Goal: Information Seeking & Learning: Learn about a topic

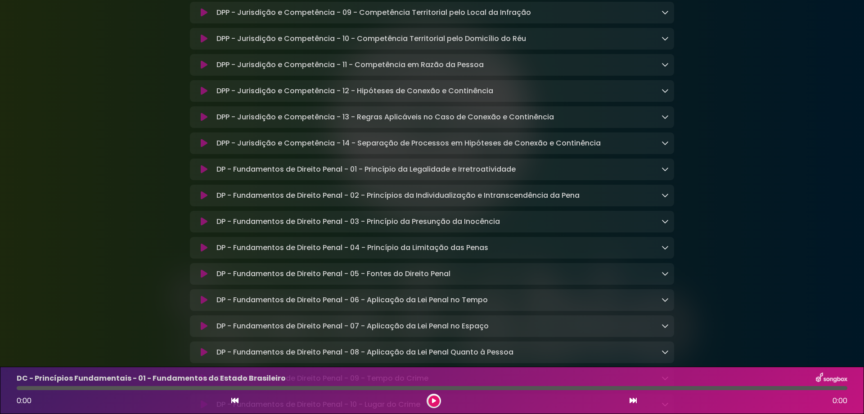
scroll to position [5220, 0]
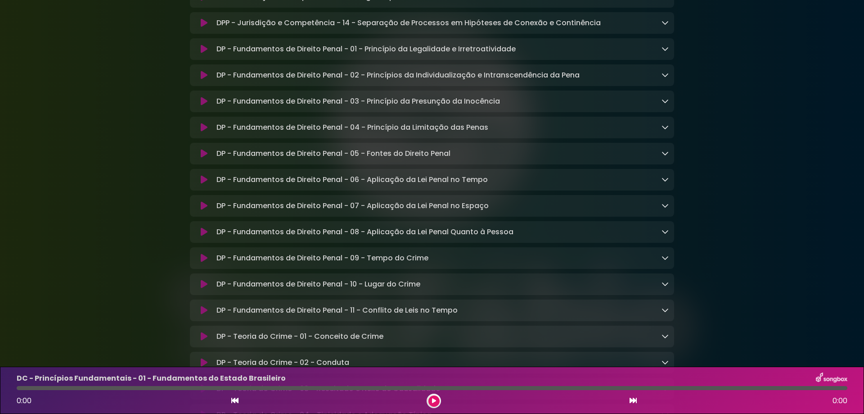
click at [206, 54] on icon at bounding box center [204, 49] width 7 height 9
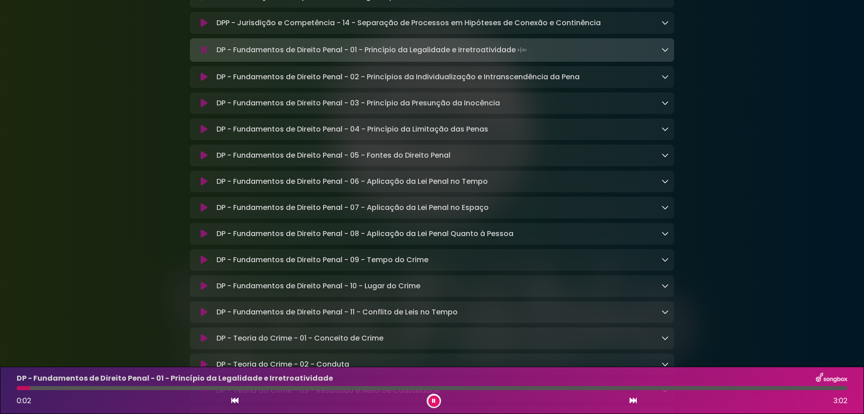
click at [635, 396] on button at bounding box center [633, 401] width 8 height 12
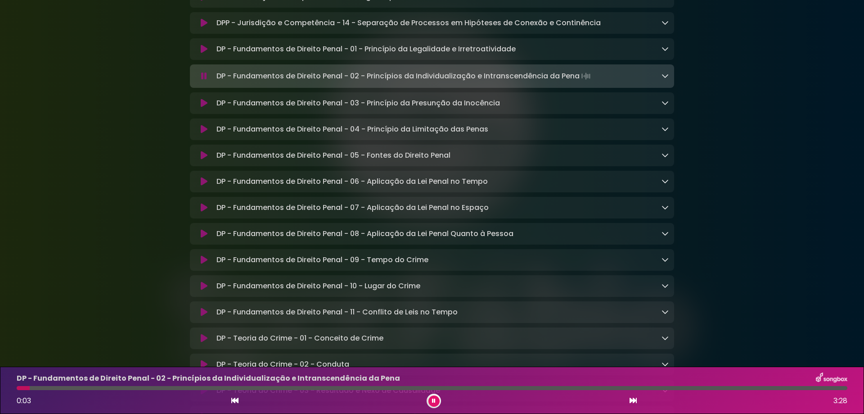
click at [112, 387] on div at bounding box center [432, 388] width 831 height 4
click at [632, 399] on icon at bounding box center [633, 399] width 7 height 7
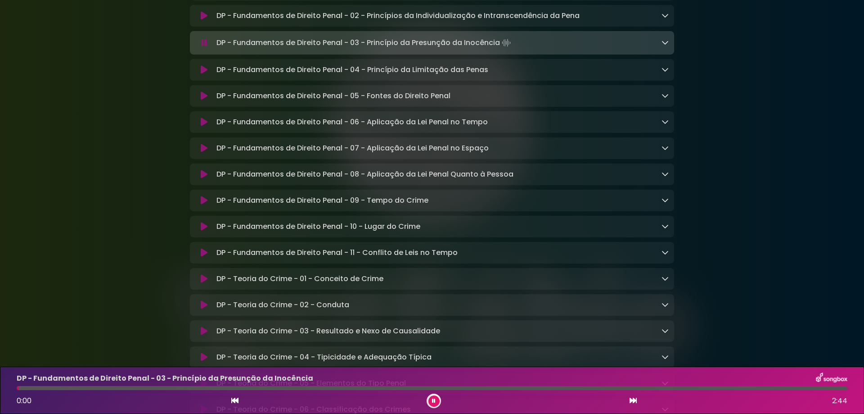
scroll to position [5280, 0]
click at [628, 401] on div "0:01 2:44" at bounding box center [432, 400] width 842 height 14
click at [633, 401] on icon at bounding box center [633, 399] width 7 height 7
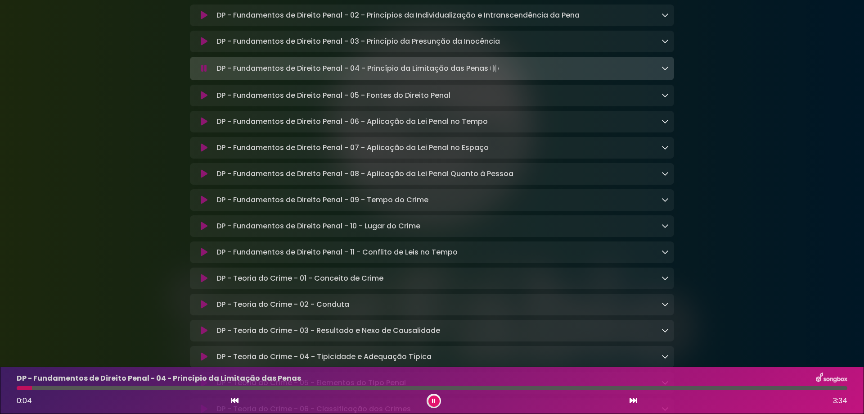
click at [633, 400] on icon at bounding box center [633, 399] width 7 height 7
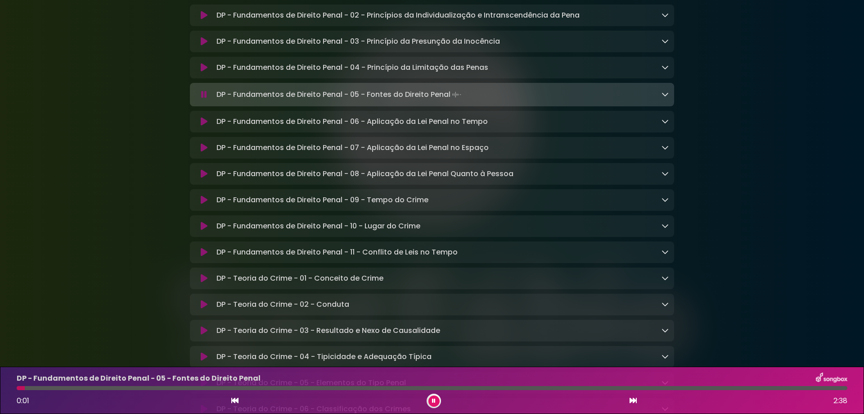
click at [232, 401] on icon at bounding box center [234, 399] width 7 height 7
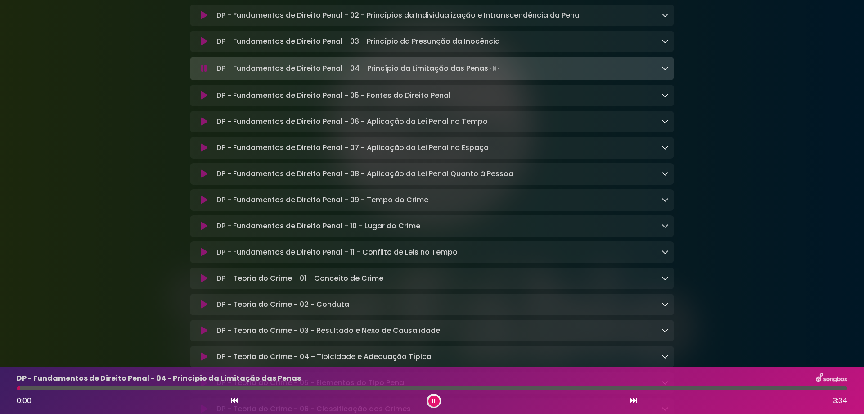
click at [263, 387] on div at bounding box center [432, 388] width 831 height 4
click at [634, 400] on icon at bounding box center [633, 399] width 7 height 7
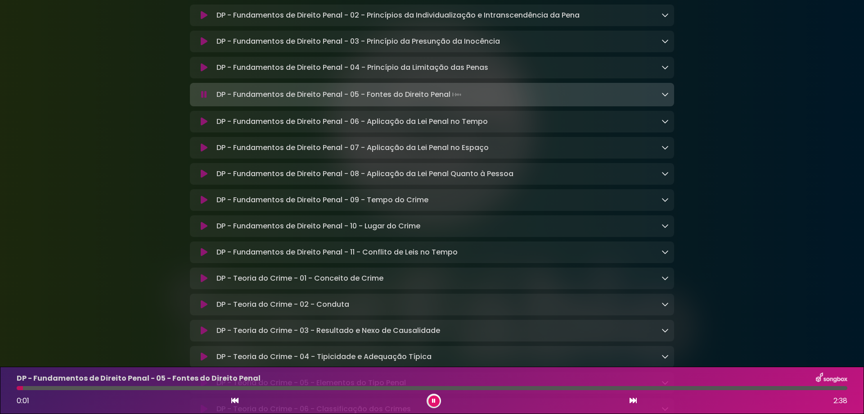
click at [333, 384] on div "DP - Fundamentos de Direito Penal - 05 - Fontes do Direito Penal 0:01 2:38" at bounding box center [432, 390] width 842 height 36
click at [338, 387] on div at bounding box center [432, 388] width 831 height 4
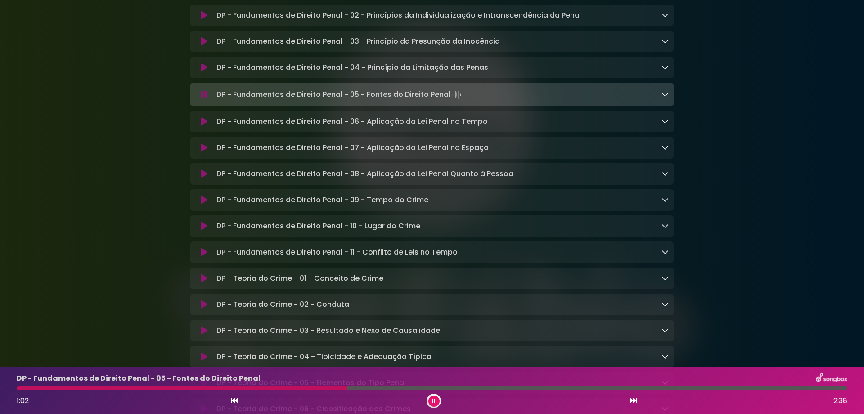
click at [635, 400] on icon at bounding box center [633, 399] width 7 height 7
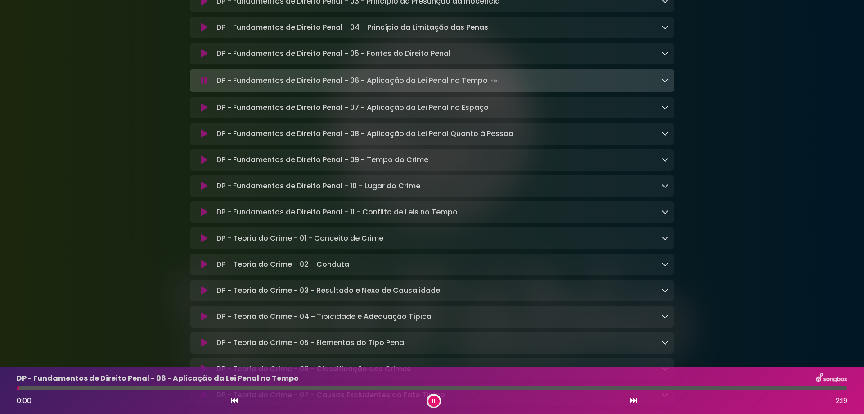
scroll to position [5341, 0]
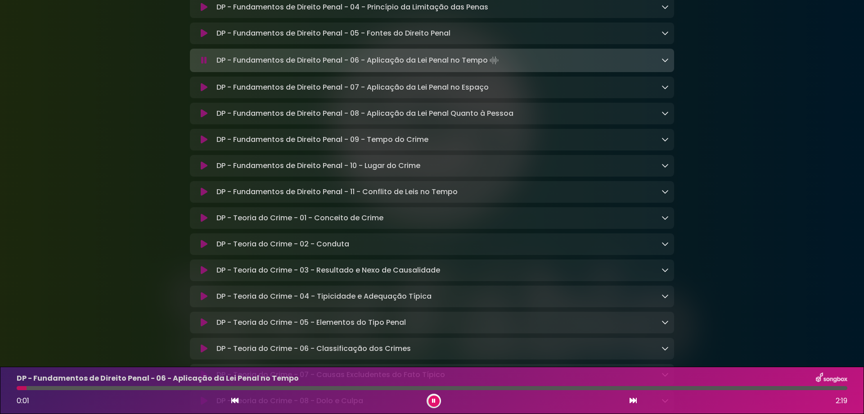
click at [138, 386] on div at bounding box center [432, 388] width 831 height 4
click at [661, 67] on div "DP - Fundamentos de Direito Penal - 06 - Aplicação da Lei Penal no Tempo Loadin…" at bounding box center [441, 60] width 456 height 13
click at [667, 63] on icon at bounding box center [665, 59] width 7 height 7
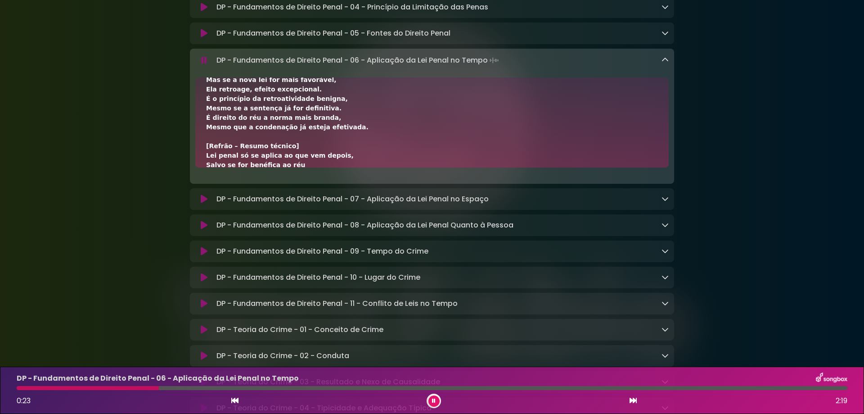
scroll to position [60, 0]
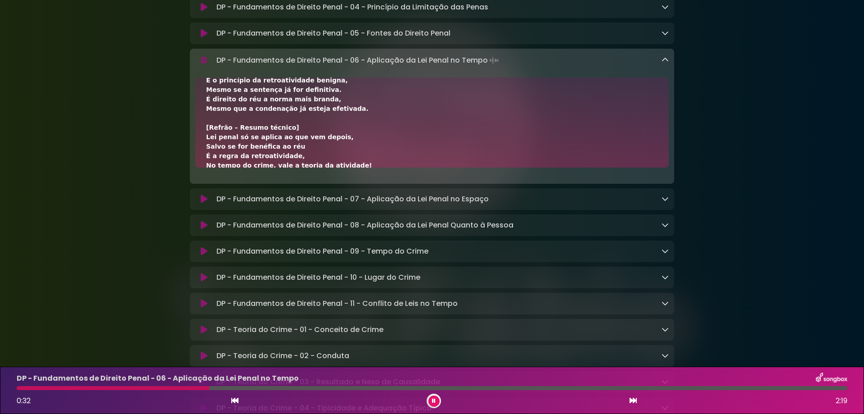
click at [225, 387] on div at bounding box center [432, 388] width 831 height 4
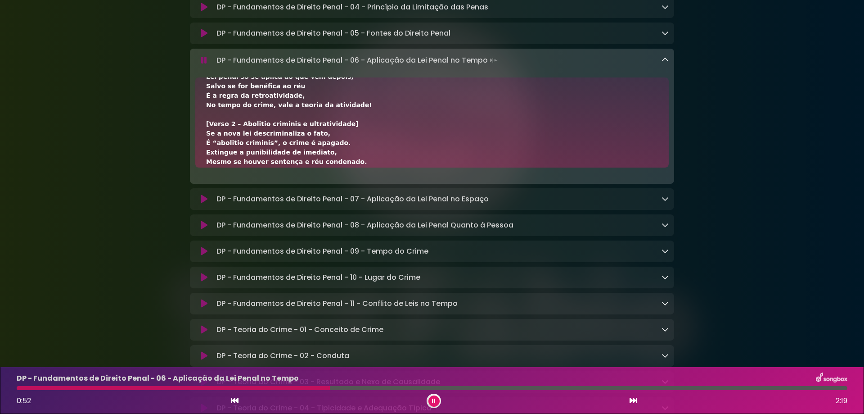
click at [292, 390] on div "DP - Fundamentos de Direito Penal - 06 - Aplicação da Lei Penal no Tempo 0:52 2…" at bounding box center [432, 390] width 842 height 36
click at [287, 387] on div at bounding box center [175, 388] width 316 height 4
click at [275, 387] on div at bounding box center [154, 388] width 275 height 4
click at [256, 387] on div at bounding box center [147, 388] width 261 height 4
click at [247, 388] on div at bounding box center [139, 388] width 244 height 4
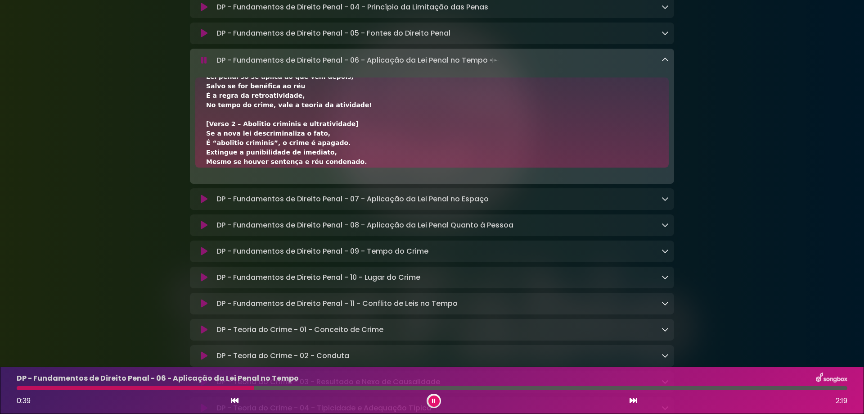
click at [240, 388] on div at bounding box center [135, 388] width 237 height 4
click at [435, 405] on button at bounding box center [433, 400] width 11 height 11
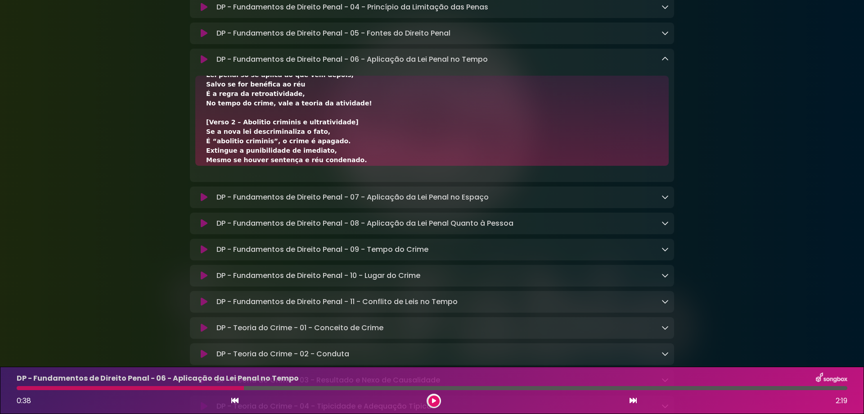
click at [435, 400] on icon at bounding box center [434, 400] width 4 height 5
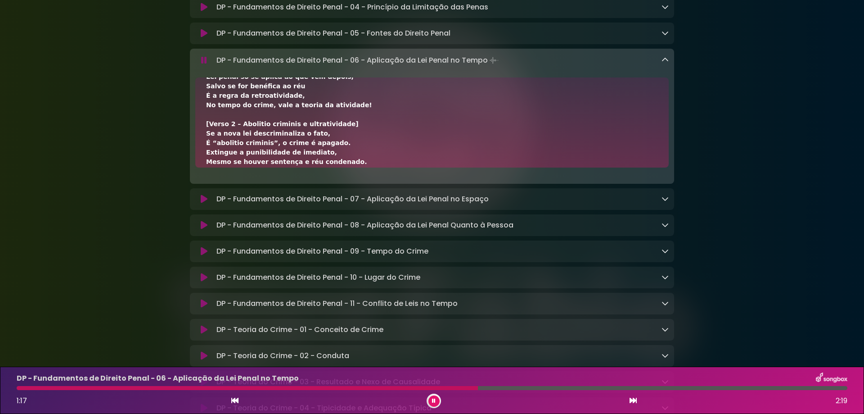
click at [216, 67] on p "DP - Fundamentos de Direito Penal - 06 - Aplicação da Lei Penal no Tempo Loadin…" at bounding box center [358, 60] width 284 height 13
drag, startPoint x: 216, startPoint y: 148, endPoint x: 489, endPoint y: 147, distance: 273.6
click at [489, 67] on div "DP - Fundamentos de Direito Penal - 06 - Aplicação da Lei Penal no Tempo Loadin…" at bounding box center [441, 60] width 456 height 13
click at [436, 405] on button at bounding box center [433, 400] width 11 height 11
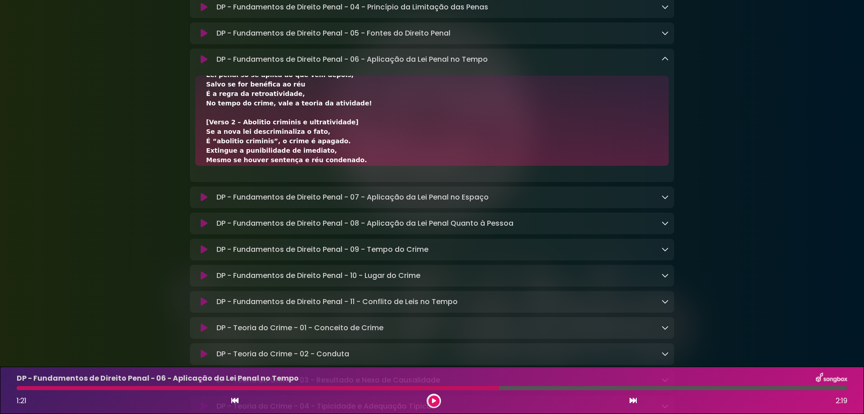
drag, startPoint x: 240, startPoint y: 150, endPoint x: 226, endPoint y: 149, distance: 14.4
click at [239, 65] on p "DP - Fundamentos de Direito Penal - 06 - Aplicação da Lei Penal no Tempo Loadin…" at bounding box center [351, 59] width 271 height 11
click at [216, 65] on p "DP - Fundamentos de Direito Penal - 06 - Aplicação da Lei Penal no Tempo Loadin…" at bounding box center [351, 59] width 271 height 11
drag, startPoint x: 216, startPoint y: 148, endPoint x: 343, endPoint y: 146, distance: 126.5
click at [343, 65] on p "DP - Fundamentos de Direito Penal - 06 - Aplicação da Lei Penal no Tempo Loadin…" at bounding box center [351, 59] width 271 height 11
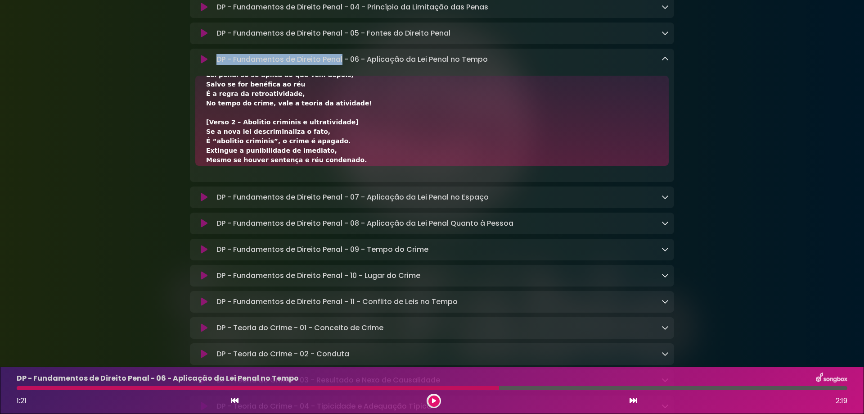
copy p "DP - Fundamentos de Direito Penal"
click at [371, 65] on p "DP - Fundamentos de Direito Penal - 06 - Aplicação da Lei Penal no Tempo Loadin…" at bounding box center [351, 59] width 271 height 11
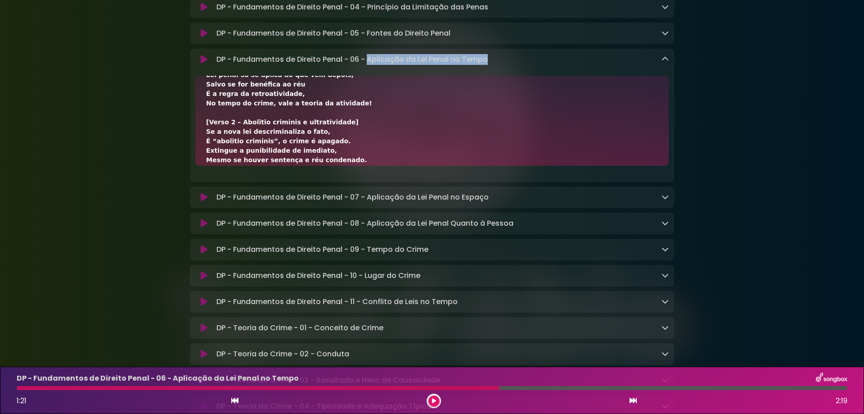
drag, startPoint x: 369, startPoint y: 147, endPoint x: 492, endPoint y: 146, distance: 123.8
click at [492, 65] on div "DP - Fundamentos de Direito Penal - 06 - Aplicação da Lei Penal no Tempo Loadin…" at bounding box center [441, 59] width 456 height 11
copy p "Aplicação da Lei Penal no Tempo"
click at [246, 196] on div "[Verso 1 – Regra geral e retroatividade benéfica] A lei penal só alcança fatos …" at bounding box center [432, 112] width 452 height 293
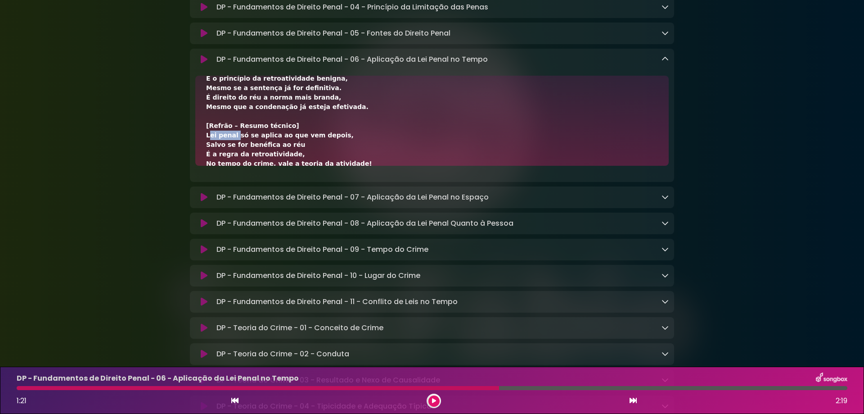
drag, startPoint x: 205, startPoint y: 223, endPoint x: 232, endPoint y: 225, distance: 26.6
click at [232, 166] on div "[Verso 1 – Regra geral e retroatividade benéfica] A lei penal só alcança fatos …" at bounding box center [431, 121] width 473 height 90
copy div "Lei penal"
drag, startPoint x: 233, startPoint y: 223, endPoint x: 324, endPoint y: 222, distance: 90.9
click at [324, 222] on div "[Verso 1 – Regra geral e retroatividade benéfica] A lei penal só alcança fatos …" at bounding box center [432, 173] width 452 height 293
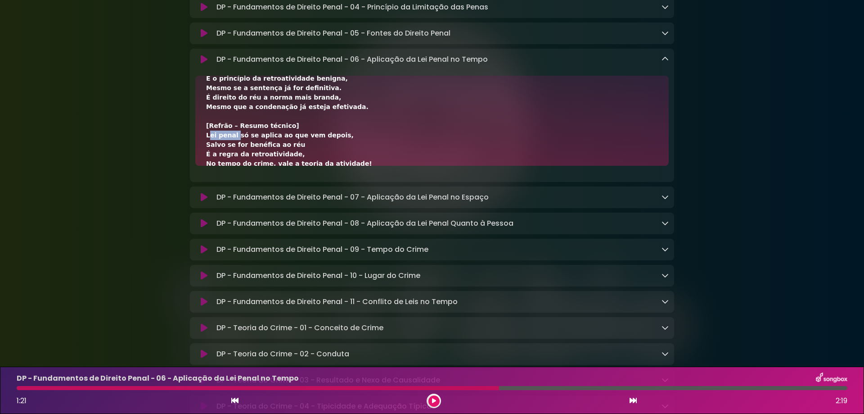
copy div "só se aplica ao que vem depois,"
drag, startPoint x: 236, startPoint y: 231, endPoint x: 296, endPoint y: 231, distance: 59.9
click at [296, 166] on div "[Verso 1 – Regra geral e retroatividade benéfica] A lei penal só alcança fatos …" at bounding box center [431, 121] width 473 height 90
copy div "Salvo se for benéfica ao réu"
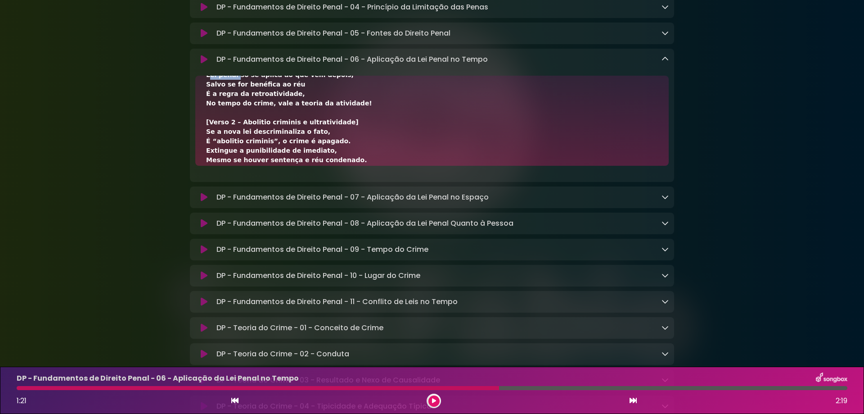
drag, startPoint x: 205, startPoint y: 183, endPoint x: 285, endPoint y: 185, distance: 80.1
click at [285, 166] on div "[Verso 1 – Regra geral e retroatividade benéfica] A lei penal só alcança fatos …" at bounding box center [431, 121] width 473 height 90
copy div "É a regra da retroatividade,"
drag, startPoint x: 207, startPoint y: 191, endPoint x: 263, endPoint y: 196, distance: 56.9
click at [263, 196] on div "[Verso 1 – Regra geral e retroatividade benéfica] A lei penal só alcança fatos …" at bounding box center [432, 112] width 452 height 293
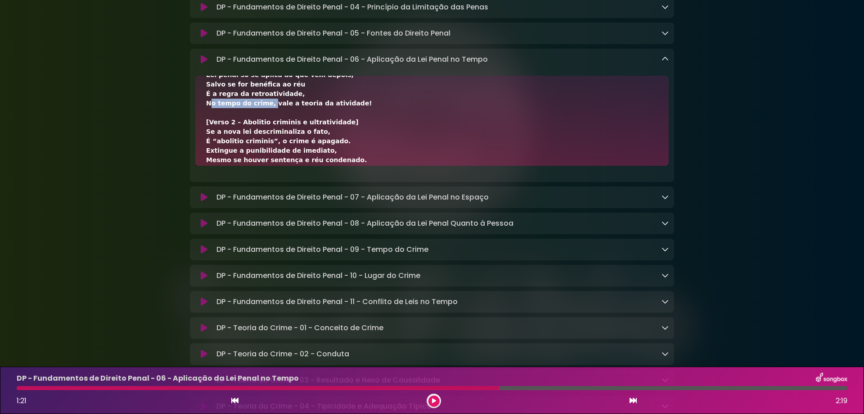
copy div "No tempo do crime,"
drag, startPoint x: 265, startPoint y: 194, endPoint x: 344, endPoint y: 188, distance: 79.0
click at [344, 188] on div "[Verso 1 – Regra geral e retroatividade benéfica] A lei penal só alcança fatos …" at bounding box center [432, 112] width 452 height 293
click at [328, 192] on div "[Verso 1 – Regra geral e retroatividade benéfica] A lei penal só alcança fatos …" at bounding box center [432, 112] width 452 height 293
drag, startPoint x: 355, startPoint y: 192, endPoint x: 264, endPoint y: 192, distance: 90.5
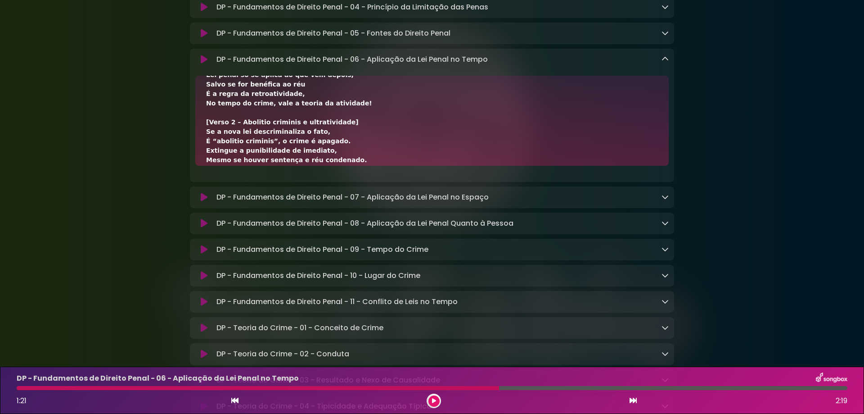
click at [264, 192] on div "[Verso 1 – Regra geral e retroatividade benéfica] A lei penal só alcança fatos …" at bounding box center [432, 112] width 452 height 293
copy div "vale a teoria da atividade!"
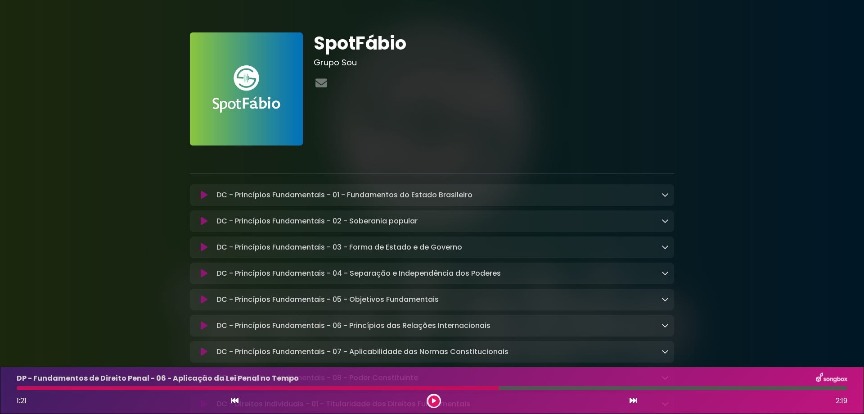
scroll to position [300, 0]
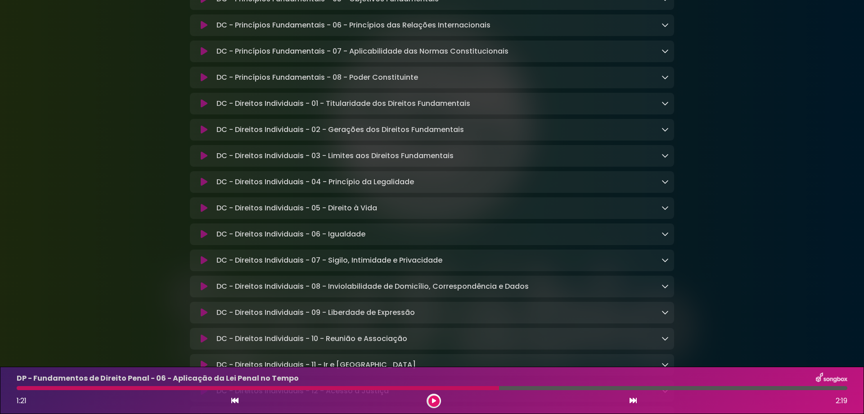
click at [200, 25] on button at bounding box center [204, 25] width 18 height 9
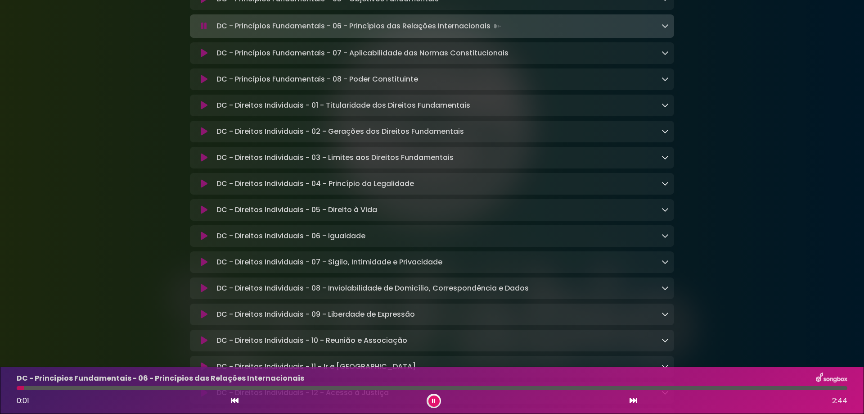
click at [633, 401] on icon at bounding box center [633, 399] width 7 height 7
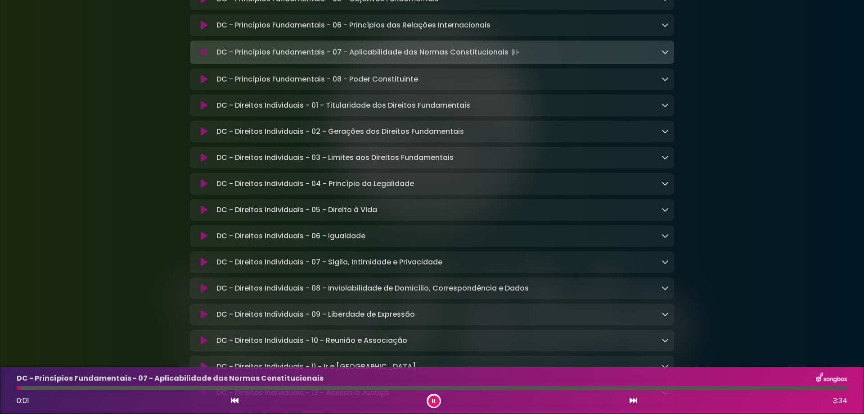
click at [633, 401] on icon at bounding box center [633, 399] width 7 height 7
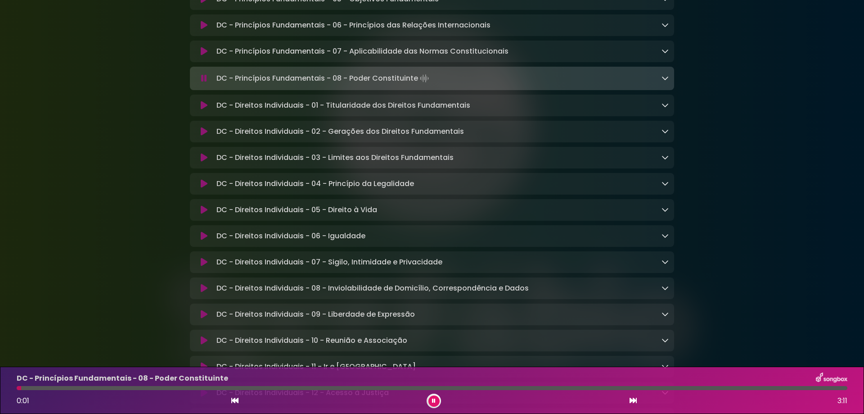
click at [633, 401] on icon at bounding box center [633, 399] width 7 height 7
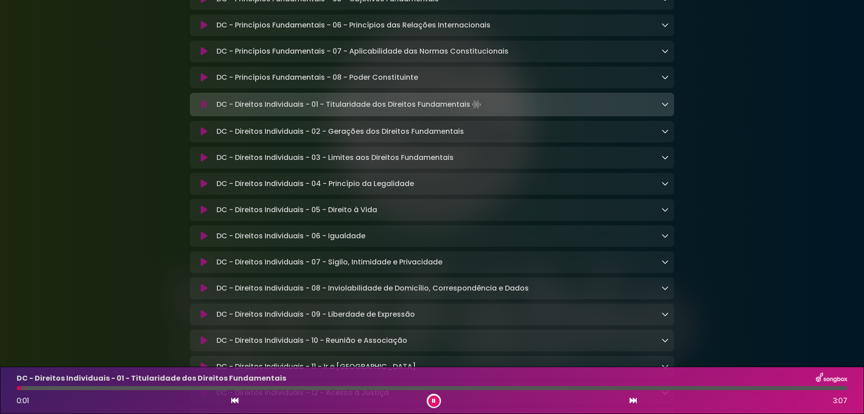
click at [633, 401] on icon at bounding box center [633, 399] width 7 height 7
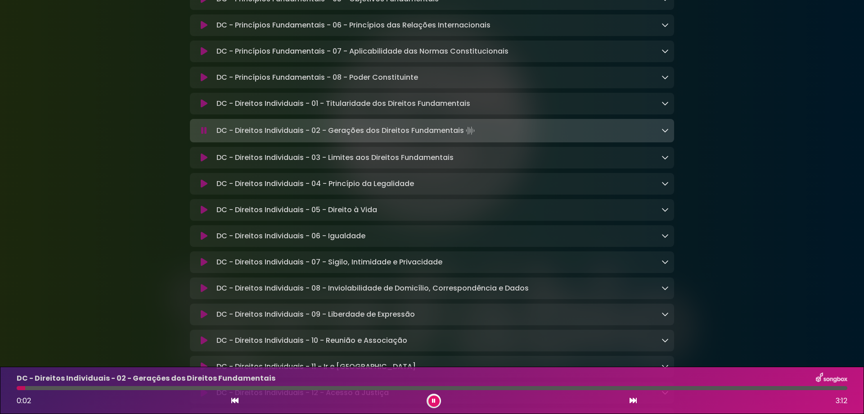
click at [204, 386] on div at bounding box center [432, 388] width 831 height 4
click at [633, 399] on icon at bounding box center [633, 399] width 7 height 7
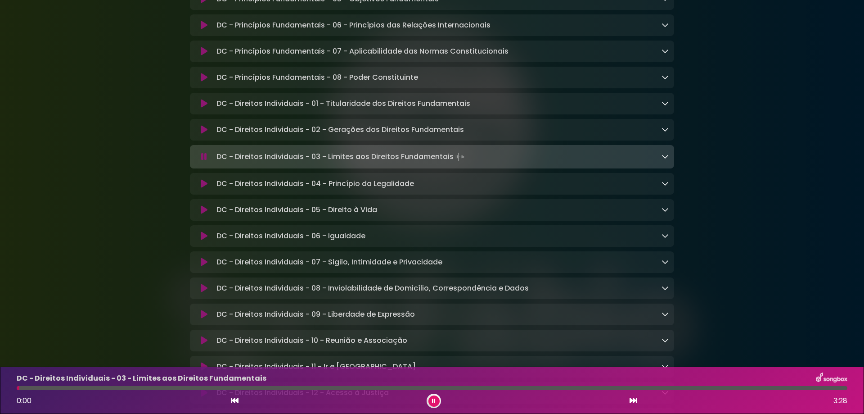
click at [633, 399] on icon at bounding box center [633, 399] width 7 height 7
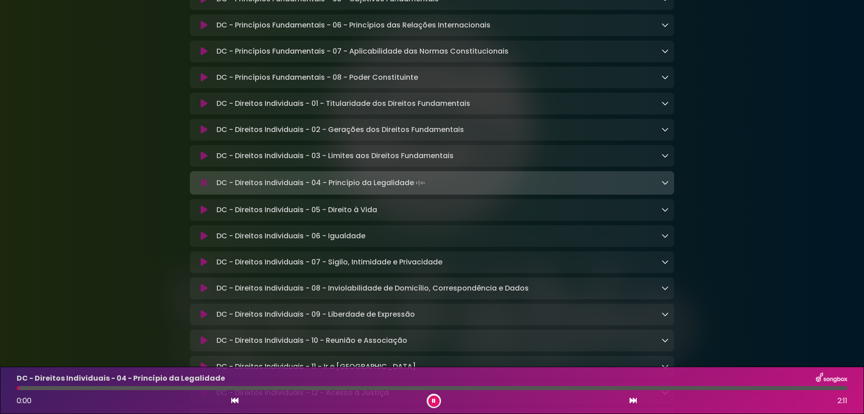
scroll to position [360, 0]
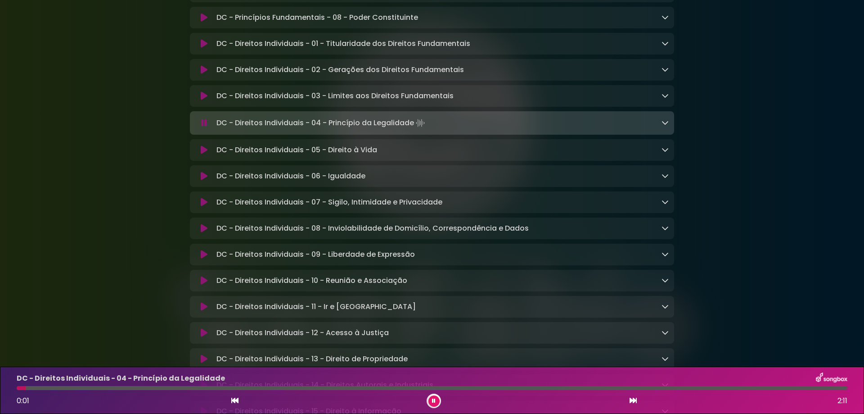
click at [635, 402] on icon at bounding box center [633, 399] width 7 height 7
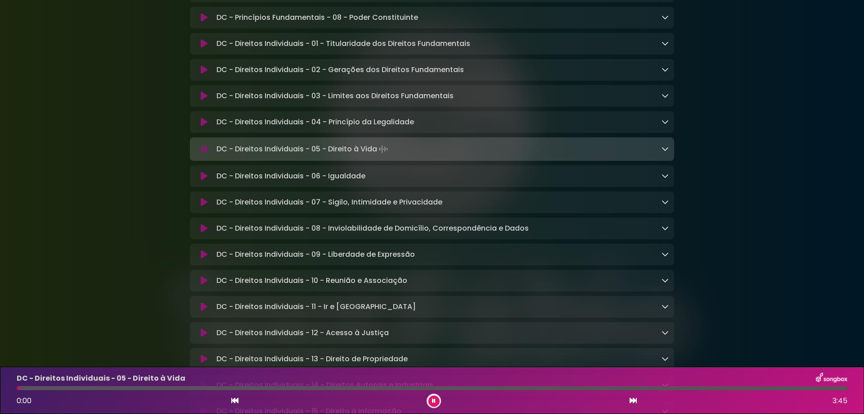
click at [635, 402] on icon at bounding box center [633, 399] width 7 height 7
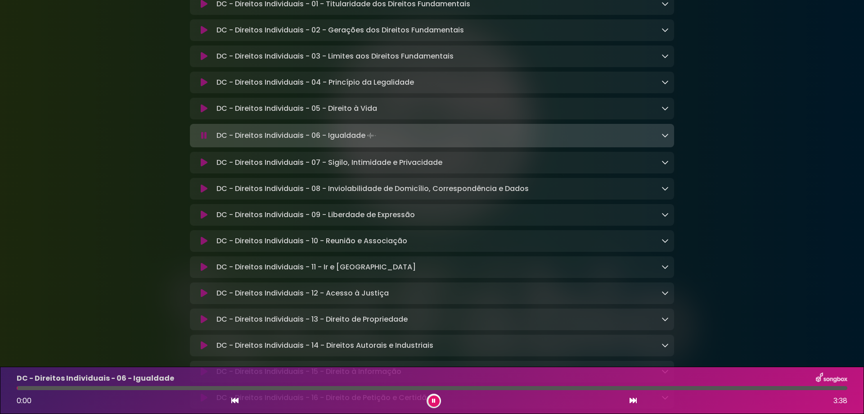
scroll to position [420, 0]
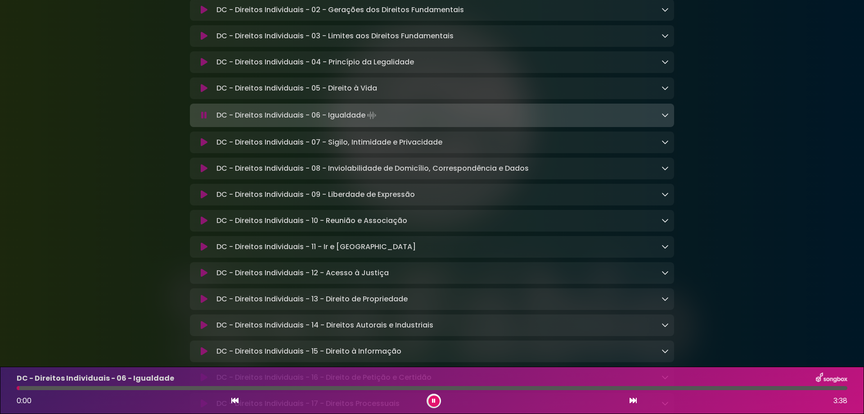
click at [634, 399] on icon at bounding box center [633, 399] width 7 height 7
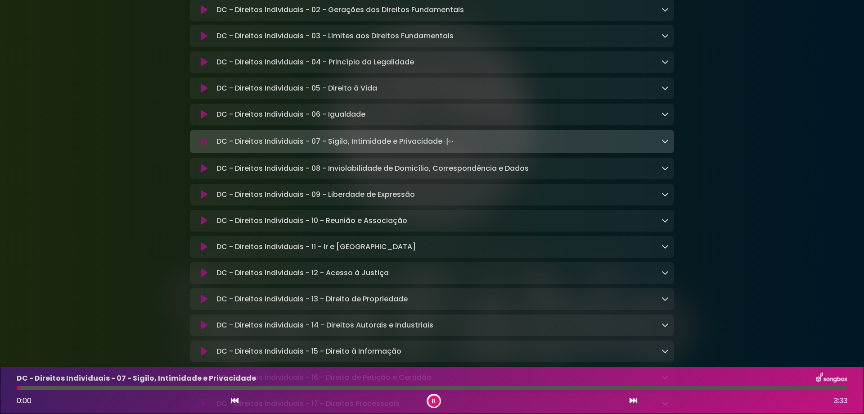
click at [235, 401] on icon at bounding box center [234, 399] width 7 height 7
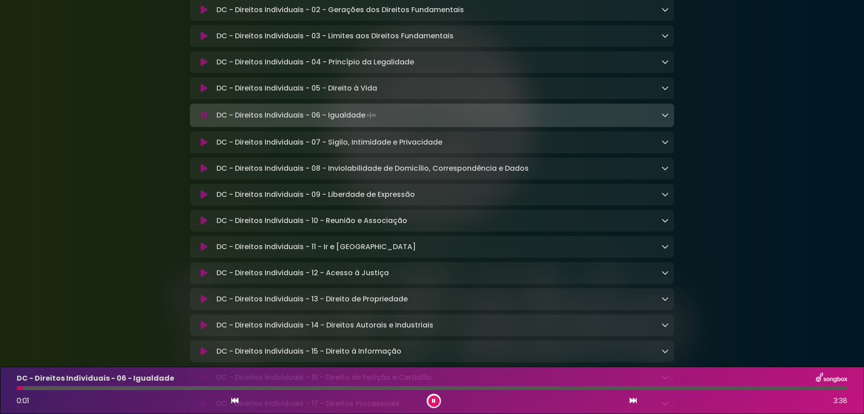
click at [196, 389] on div at bounding box center [432, 388] width 831 height 4
click at [631, 401] on icon at bounding box center [633, 399] width 7 height 7
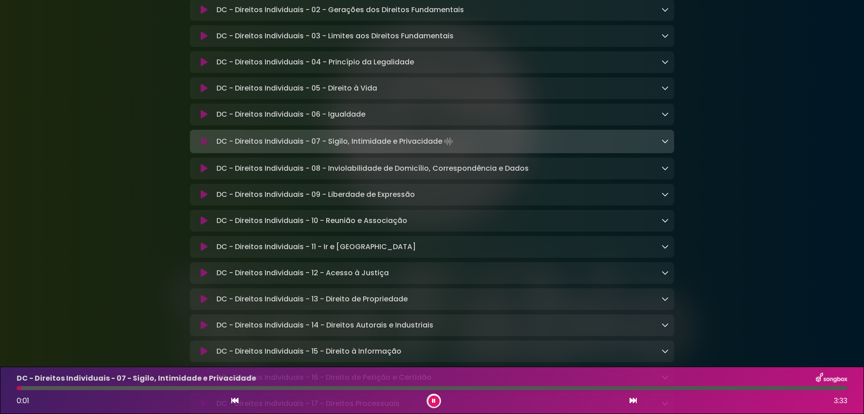
click at [632, 399] on icon at bounding box center [633, 399] width 7 height 7
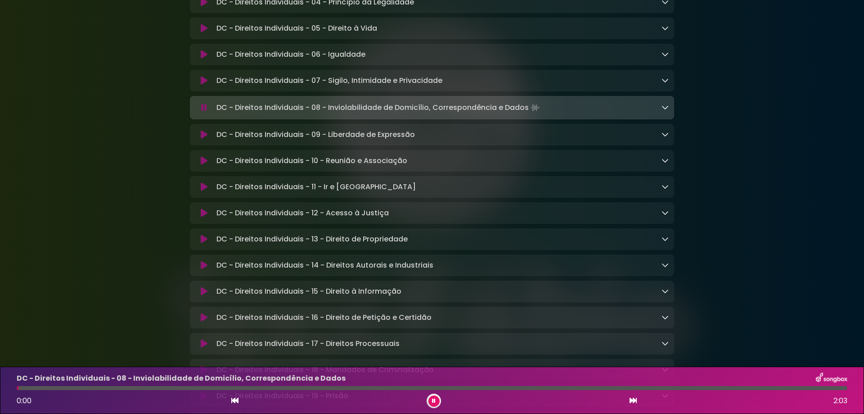
scroll to position [480, 0]
click at [634, 398] on icon at bounding box center [633, 399] width 7 height 7
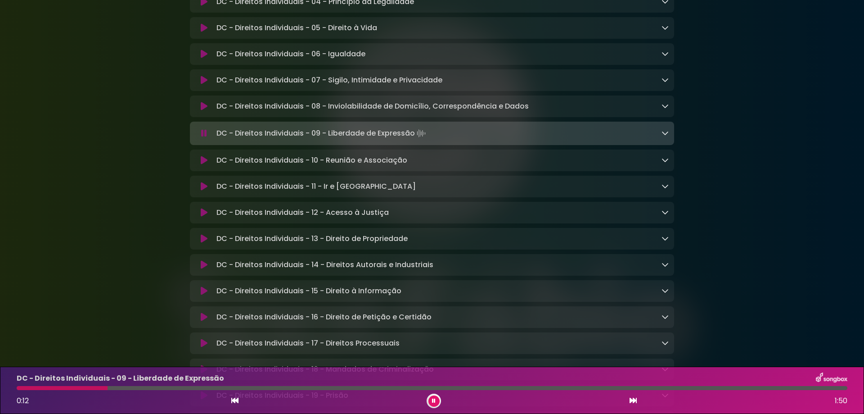
click at [634, 398] on icon at bounding box center [633, 399] width 7 height 7
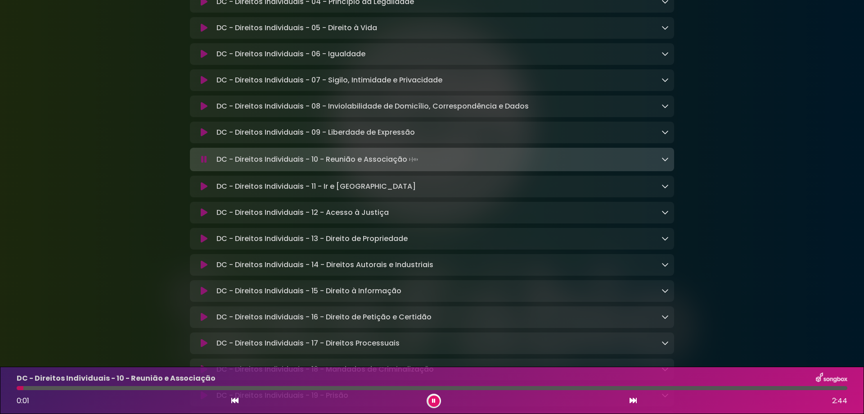
click at [634, 398] on icon at bounding box center [633, 399] width 7 height 7
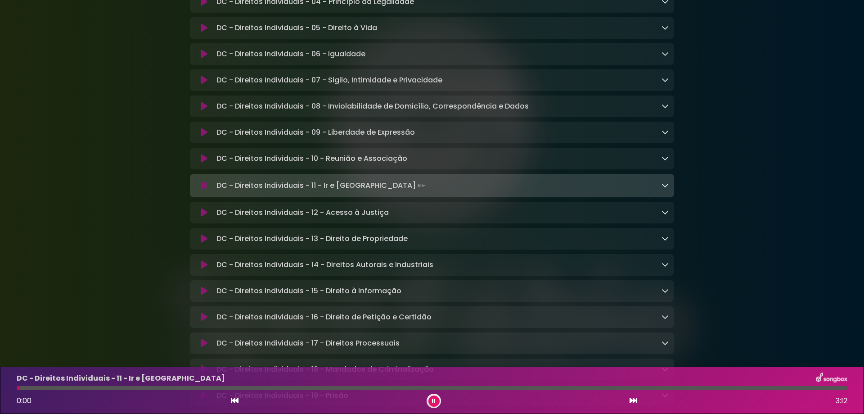
click at [634, 398] on icon at bounding box center [633, 399] width 7 height 7
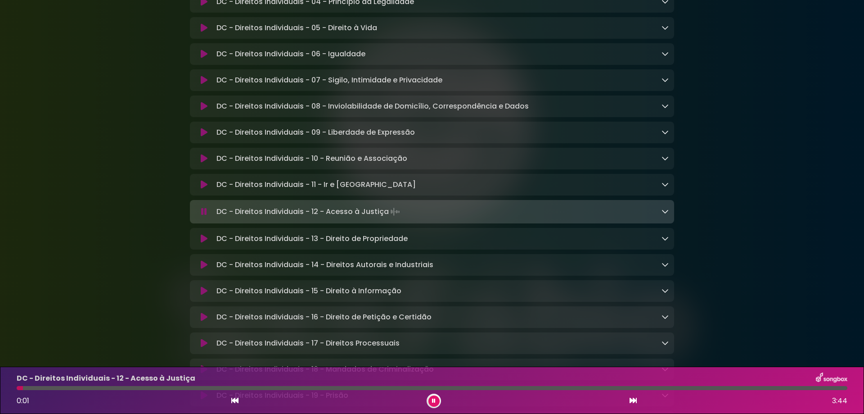
click at [634, 398] on icon at bounding box center [633, 399] width 7 height 7
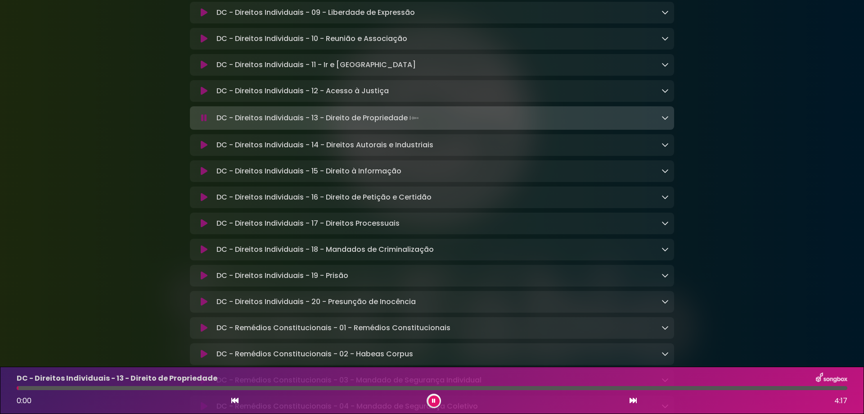
scroll to position [660, 0]
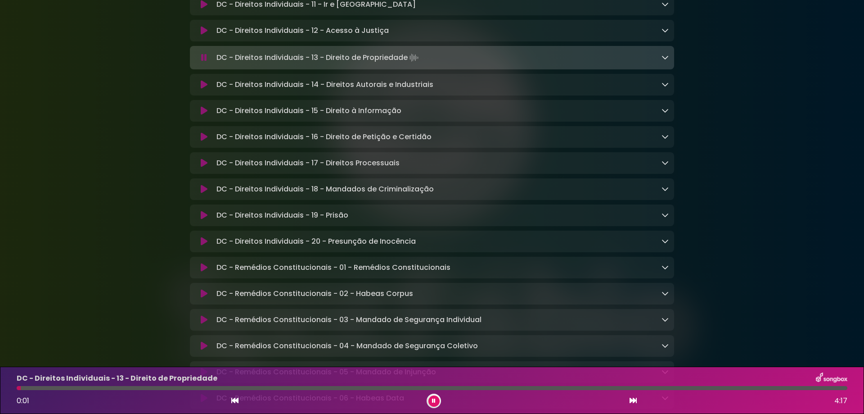
click at [635, 402] on icon at bounding box center [633, 399] width 7 height 7
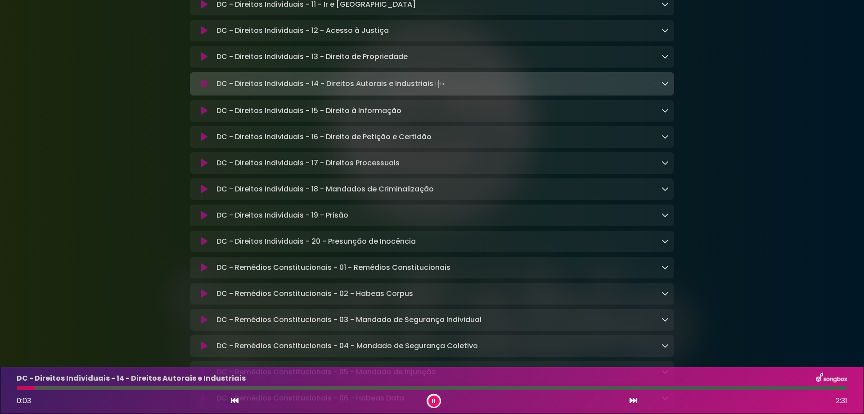
click at [633, 403] on icon at bounding box center [633, 399] width 7 height 7
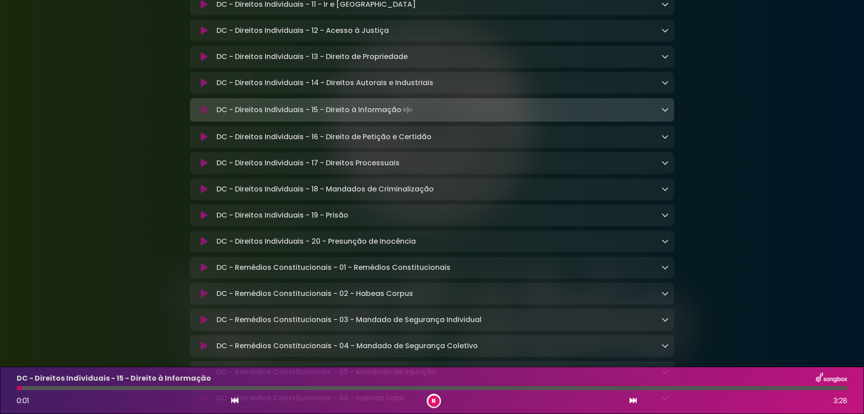
click at [631, 401] on icon at bounding box center [633, 399] width 7 height 7
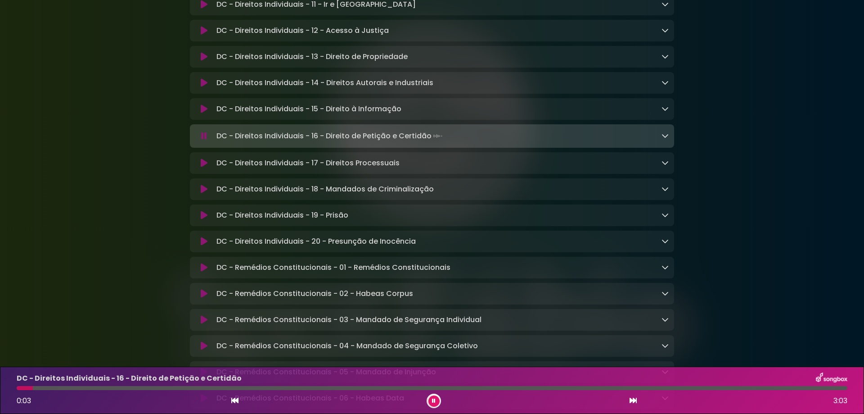
click at [302, 389] on div at bounding box center [432, 388] width 831 height 4
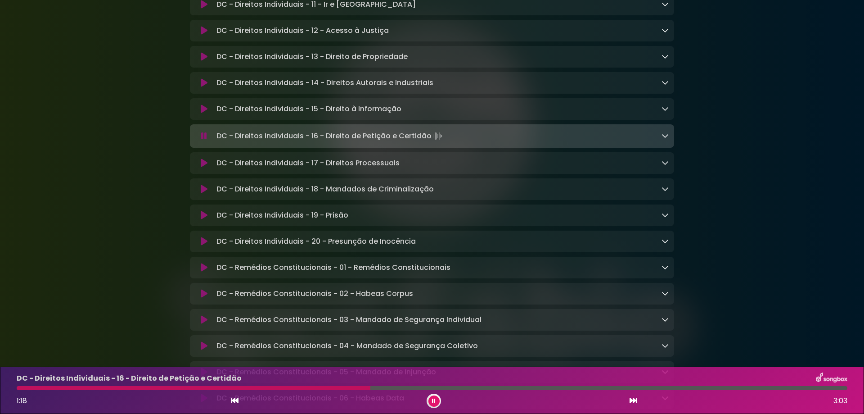
click at [382, 389] on div at bounding box center [432, 388] width 831 height 4
click at [636, 398] on icon at bounding box center [633, 399] width 7 height 7
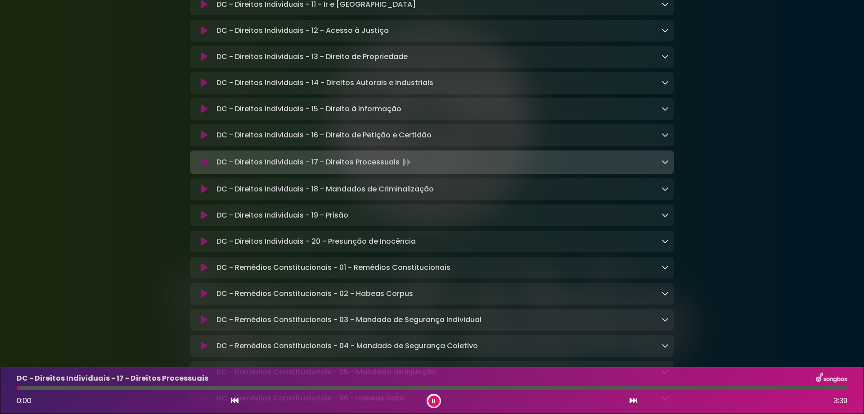
click at [636, 398] on icon at bounding box center [633, 399] width 7 height 7
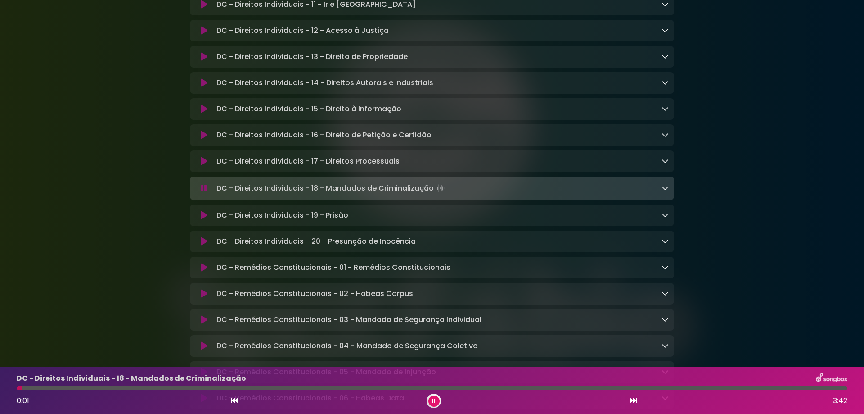
click at [636, 398] on icon at bounding box center [633, 399] width 7 height 7
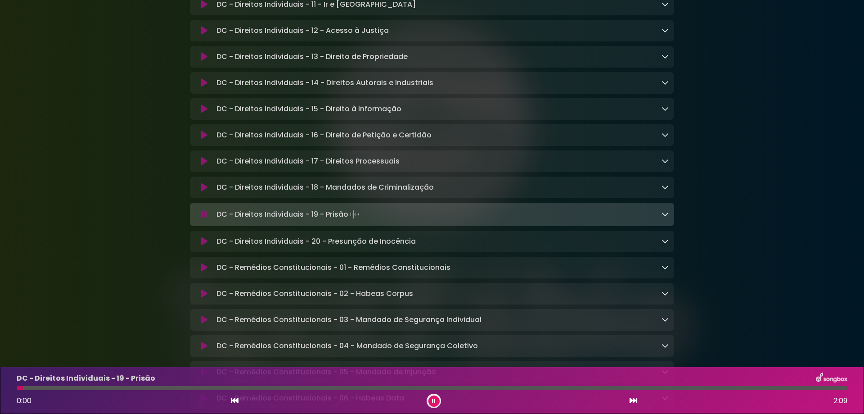
click at [633, 401] on icon at bounding box center [633, 399] width 7 height 7
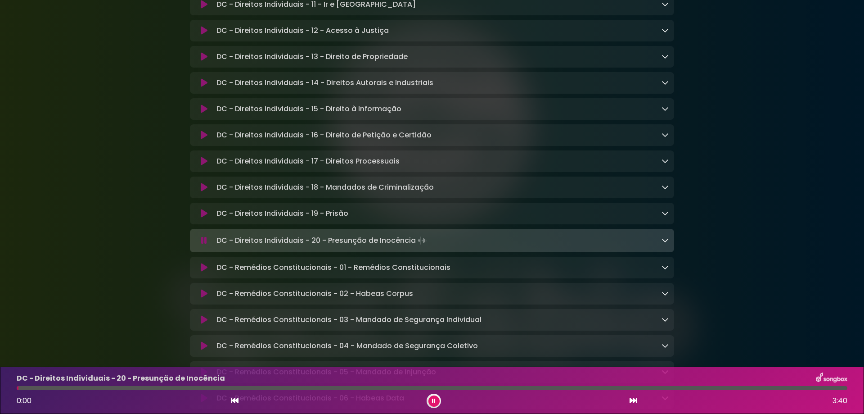
click at [633, 401] on icon at bounding box center [633, 399] width 7 height 7
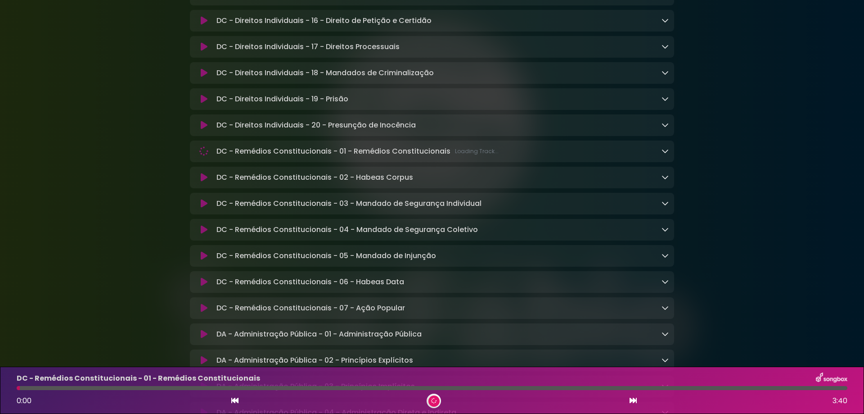
scroll to position [780, 0]
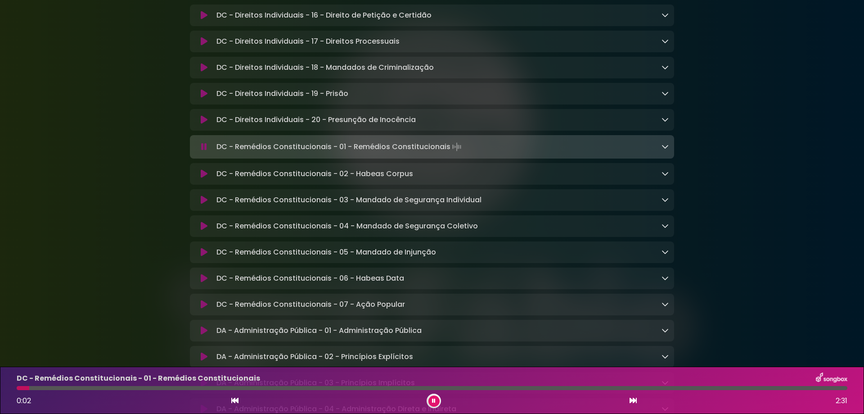
click at [250, 389] on div at bounding box center [432, 388] width 831 height 4
click at [631, 400] on icon at bounding box center [633, 399] width 7 height 7
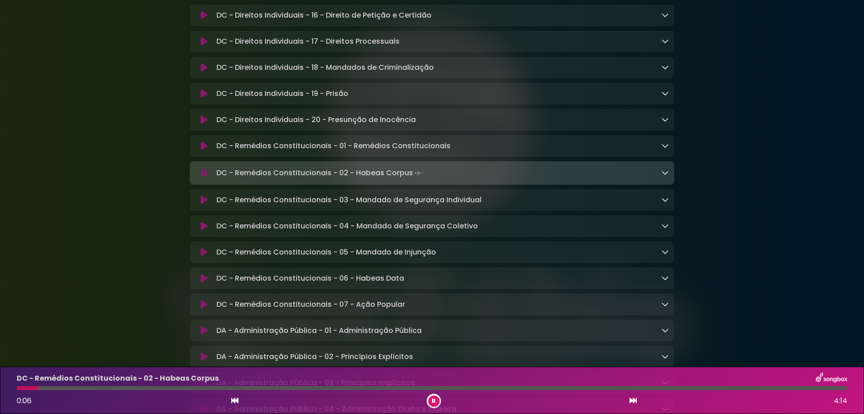
click at [652, 403] on div "0:06 4:14" at bounding box center [432, 400] width 842 height 14
click at [633, 401] on icon at bounding box center [633, 399] width 7 height 7
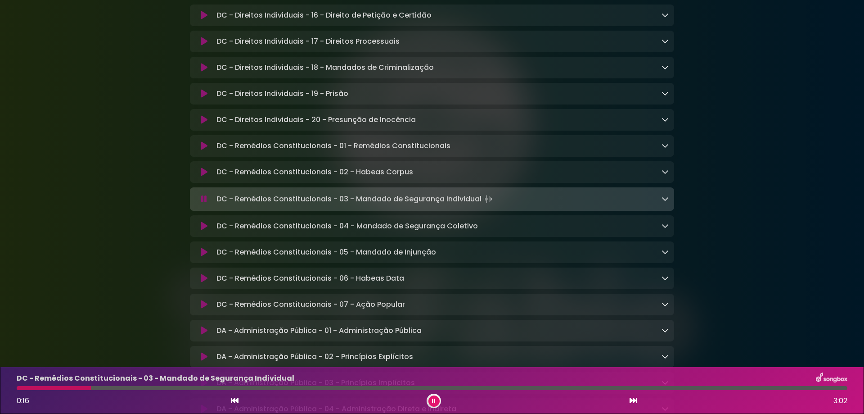
click at [633, 401] on icon at bounding box center [633, 399] width 7 height 7
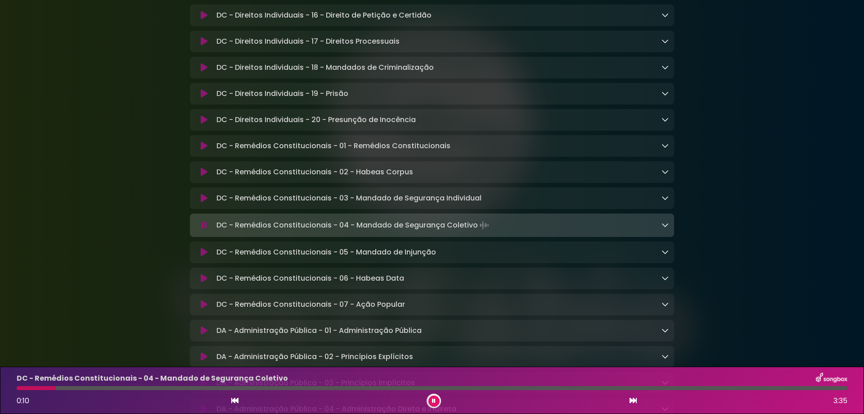
click at [633, 401] on icon at bounding box center [633, 399] width 7 height 7
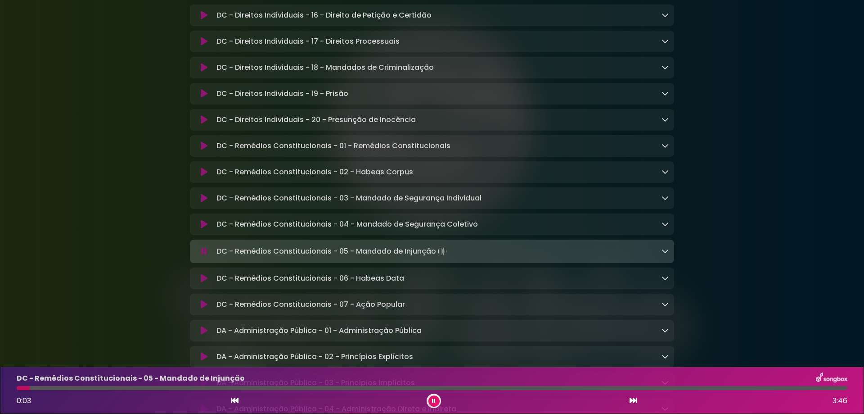
click at [633, 401] on icon at bounding box center [633, 399] width 7 height 7
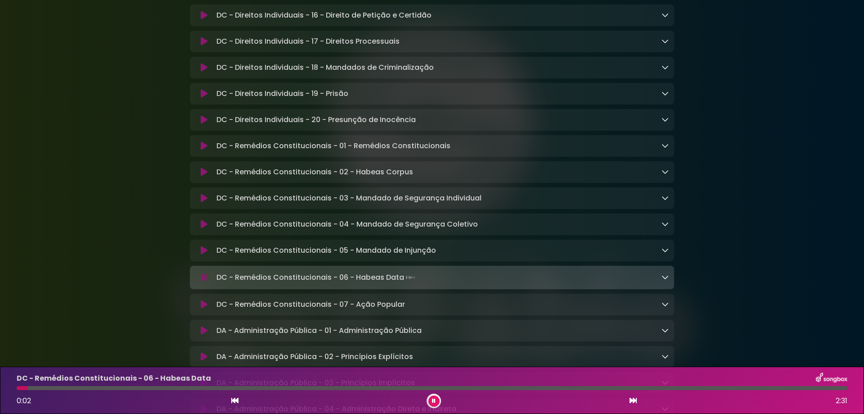
click at [633, 401] on icon at bounding box center [633, 399] width 7 height 7
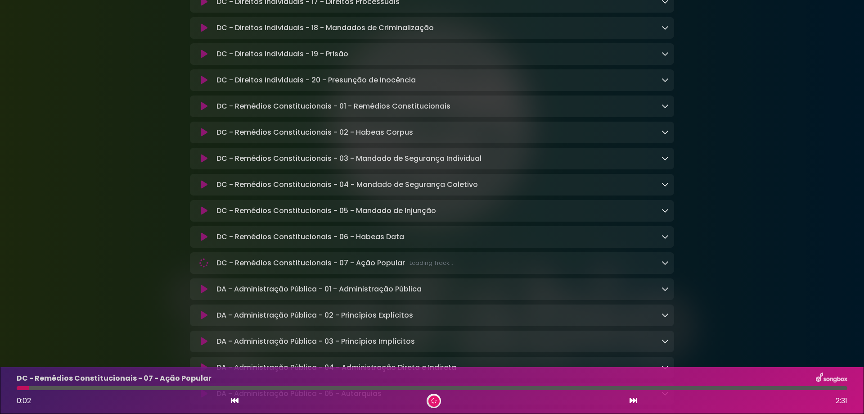
scroll to position [840, 0]
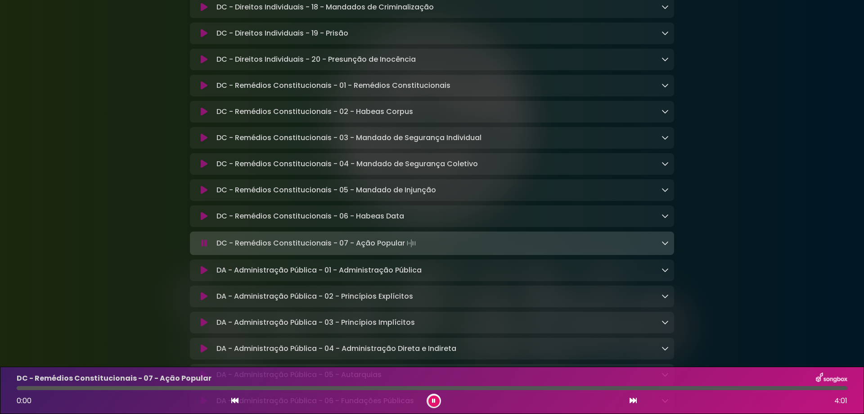
click at [233, 399] on icon at bounding box center [234, 399] width 7 height 7
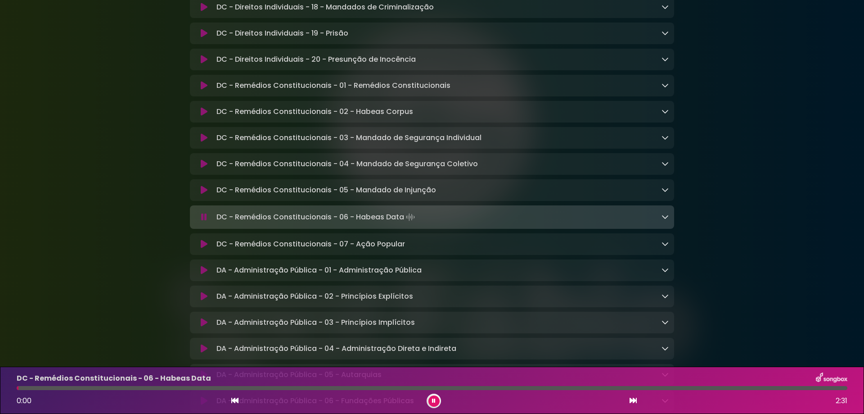
click at [145, 387] on div at bounding box center [432, 388] width 831 height 4
click at [626, 403] on div "0:25 2:31" at bounding box center [432, 400] width 842 height 14
click at [631, 401] on icon at bounding box center [633, 399] width 7 height 7
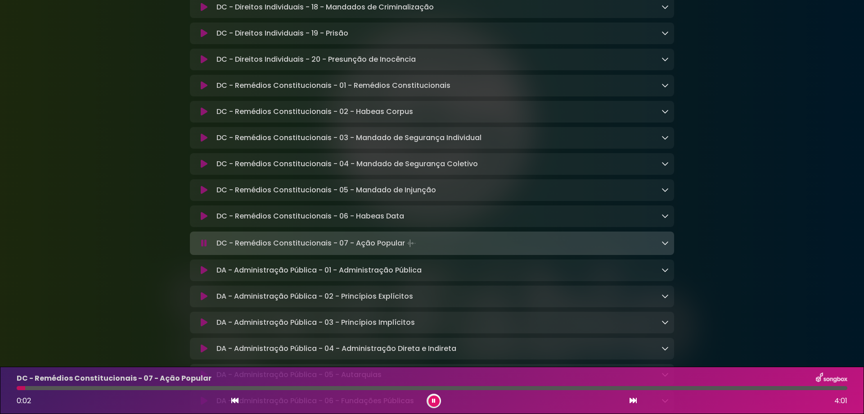
click at [634, 399] on icon at bounding box center [633, 399] width 7 height 7
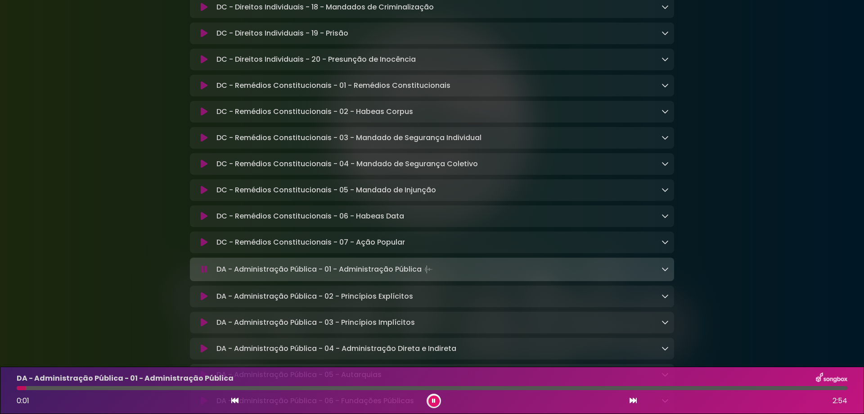
click at [165, 387] on div at bounding box center [432, 388] width 831 height 4
click at [633, 400] on icon at bounding box center [633, 399] width 7 height 7
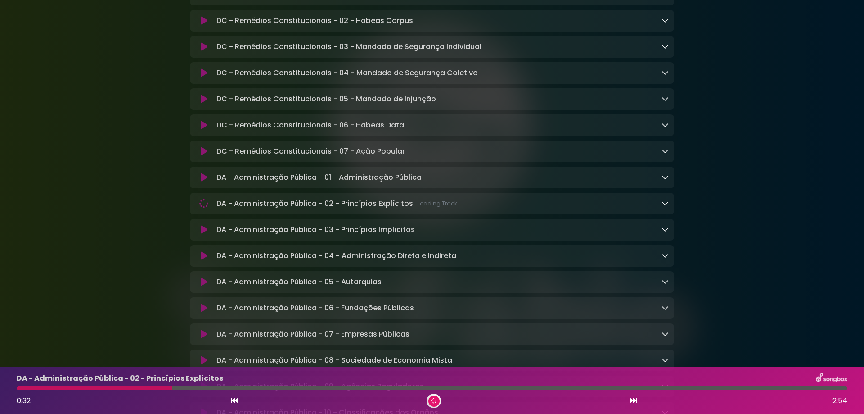
scroll to position [960, 0]
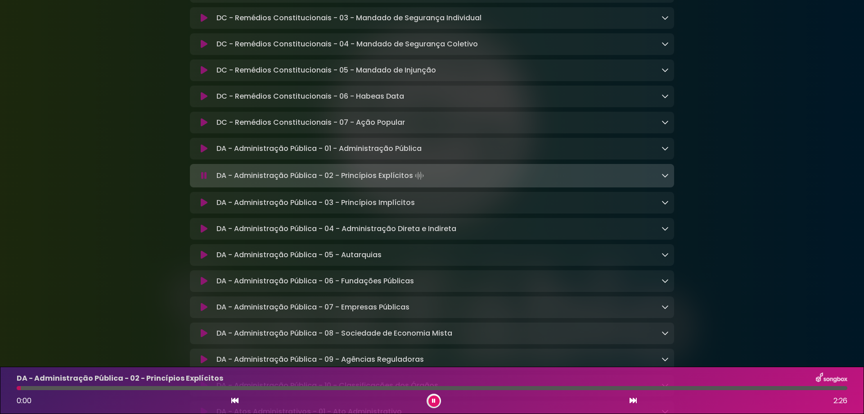
click at [266, 390] on div "DA - Administração Pública - 02 - Princípios Explícitos 0:00 2:26" at bounding box center [432, 390] width 842 height 36
click at [630, 400] on icon at bounding box center [633, 399] width 7 height 7
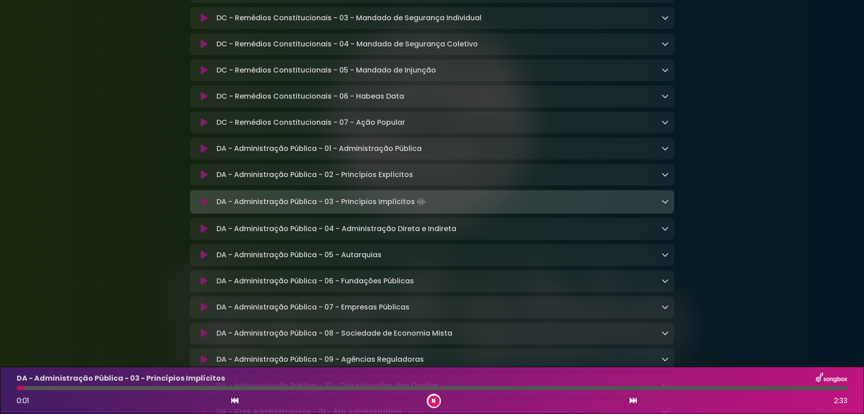
click at [630, 400] on icon at bounding box center [633, 399] width 7 height 7
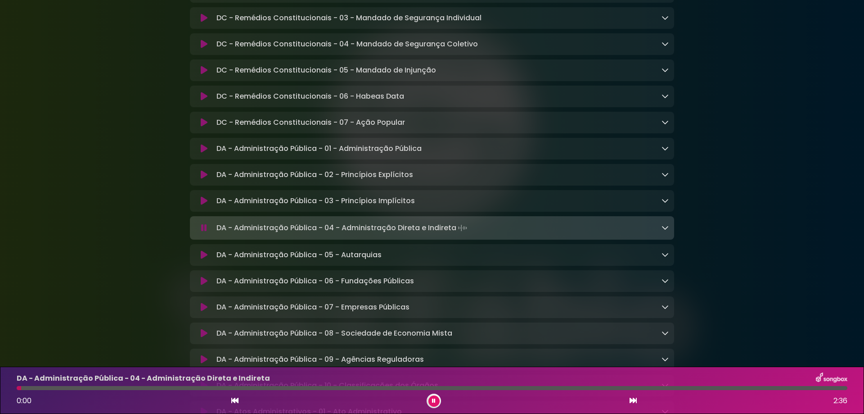
click at [631, 400] on icon at bounding box center [633, 399] width 7 height 7
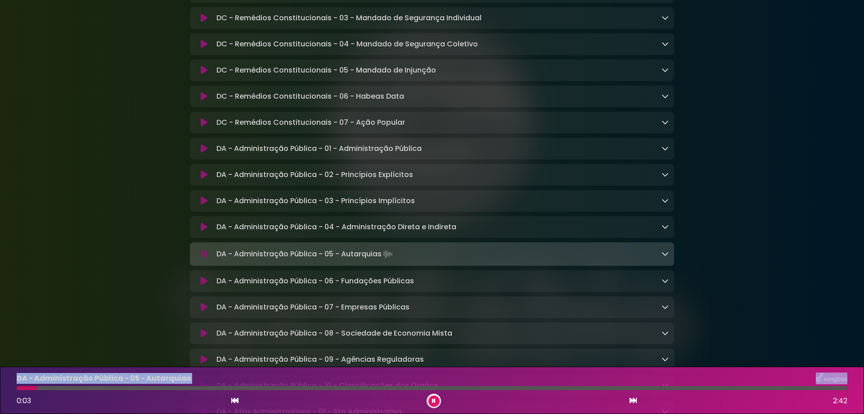
drag, startPoint x: 32, startPoint y: 386, endPoint x: 0, endPoint y: 383, distance: 32.0
click at [0, 383] on div "DA - Administração Pública - 05 - Autarquias 0:03 2:42" at bounding box center [432, 389] width 864 height 47
click at [432, 402] on icon at bounding box center [434, 401] width 4 height 6
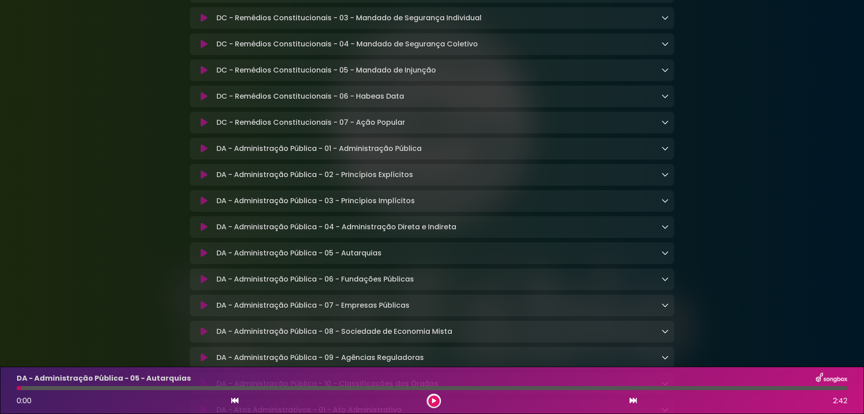
click at [666, 107] on div "DC - Remédios Constitucionais - 06 - Habeas Data Loading Track... Name" at bounding box center [432, 97] width 484 height 22
click at [207, 257] on icon at bounding box center [204, 252] width 7 height 9
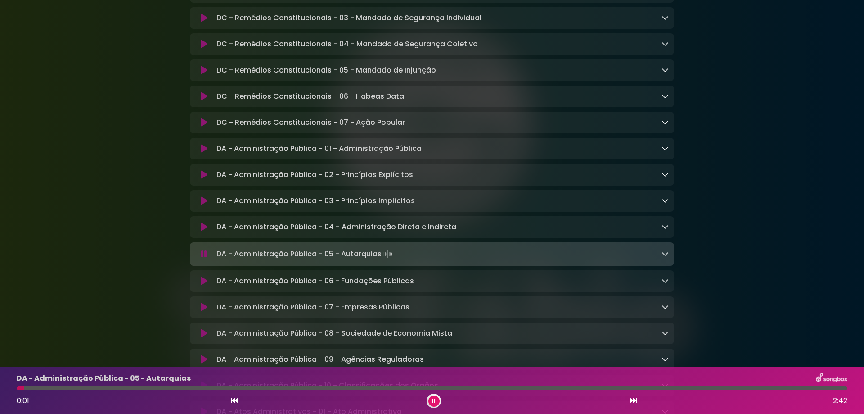
click at [664, 257] on icon at bounding box center [665, 253] width 7 height 7
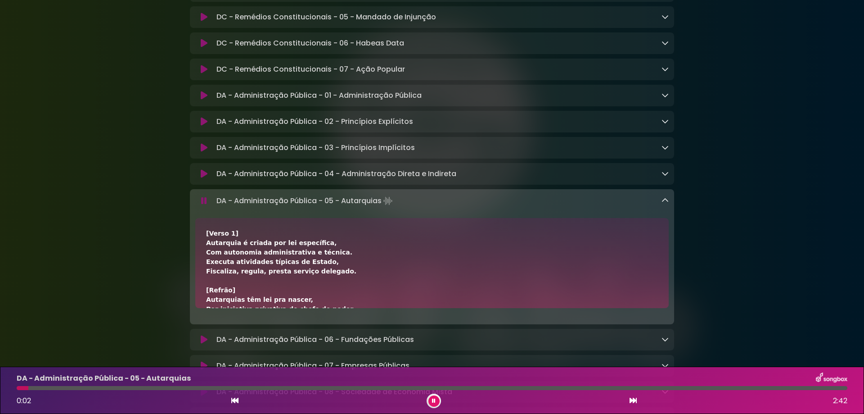
scroll to position [1080, 0]
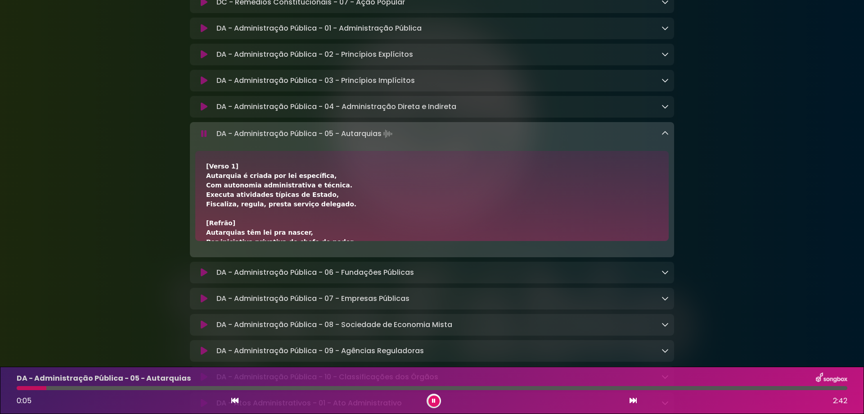
click at [118, 387] on div at bounding box center [432, 388] width 831 height 4
click at [136, 387] on div at bounding box center [432, 388] width 831 height 4
click at [153, 388] on div at bounding box center [432, 388] width 831 height 4
click at [170, 387] on div at bounding box center [432, 388] width 831 height 4
drag, startPoint x: 180, startPoint y: 387, endPoint x: 186, endPoint y: 387, distance: 6.3
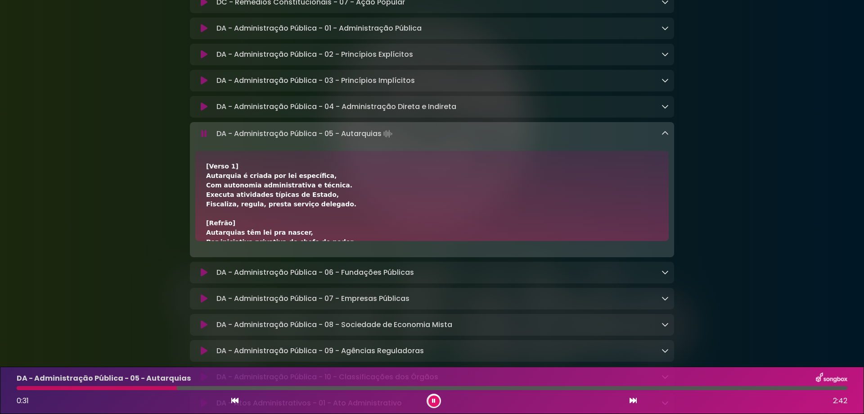
click at [180, 387] on div at bounding box center [432, 388] width 831 height 4
click at [192, 387] on div at bounding box center [432, 388] width 831 height 4
click at [207, 389] on div at bounding box center [432, 388] width 831 height 4
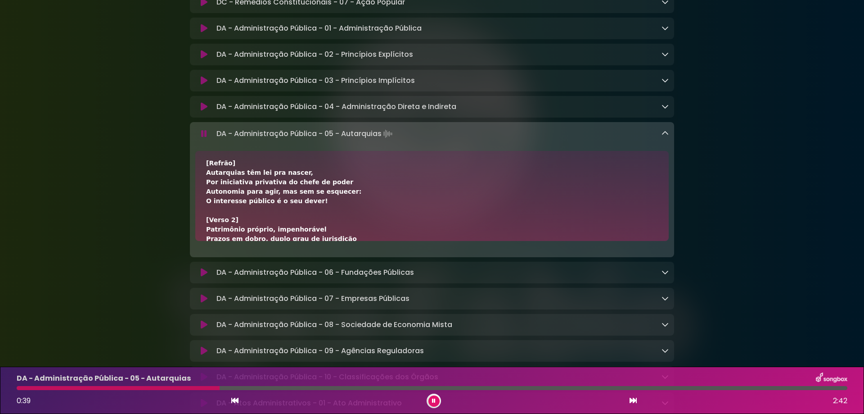
click at [200, 389] on div at bounding box center [118, 388] width 203 height 4
click at [192, 387] on div at bounding box center [111, 388] width 188 height 4
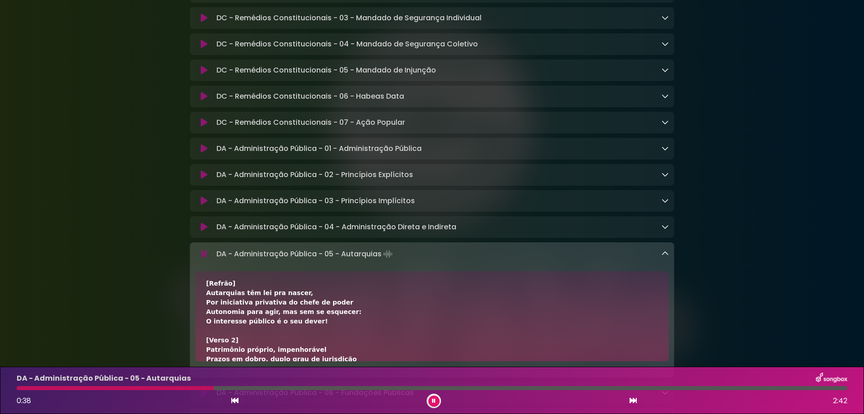
click at [434, 399] on icon at bounding box center [434, 400] width 4 height 5
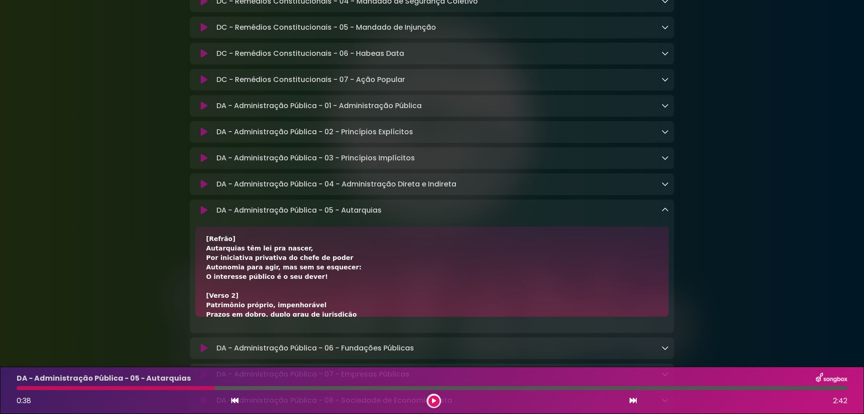
scroll to position [1020, 0]
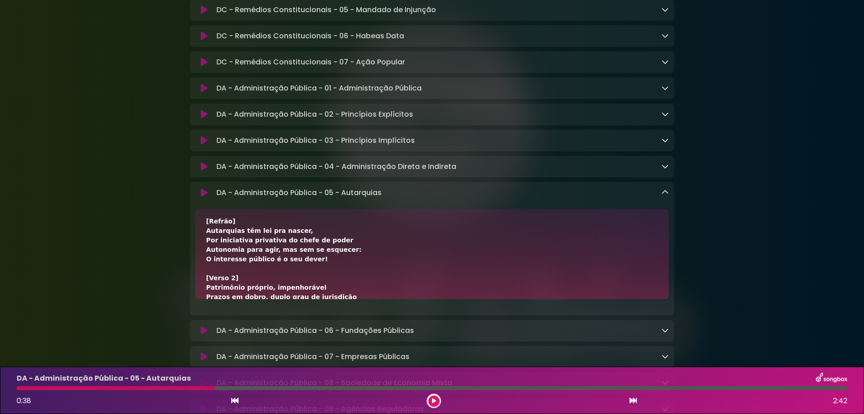
drag, startPoint x: 207, startPoint y: 249, endPoint x: 293, endPoint y: 248, distance: 86.9
click at [293, 248] on div "[Verso 1] Autarquia é criada por lei específica, Com autonomia administrativa e…" at bounding box center [432, 330] width 452 height 340
copy div "Autarquias têm lei pra nascer,"
drag, startPoint x: 223, startPoint y: 257, endPoint x: 347, endPoint y: 257, distance: 123.3
click at [347, 257] on div "[Verso 1] Autarquia é criada por lei específica, Com autonomia administrativa e…" at bounding box center [431, 254] width 473 height 90
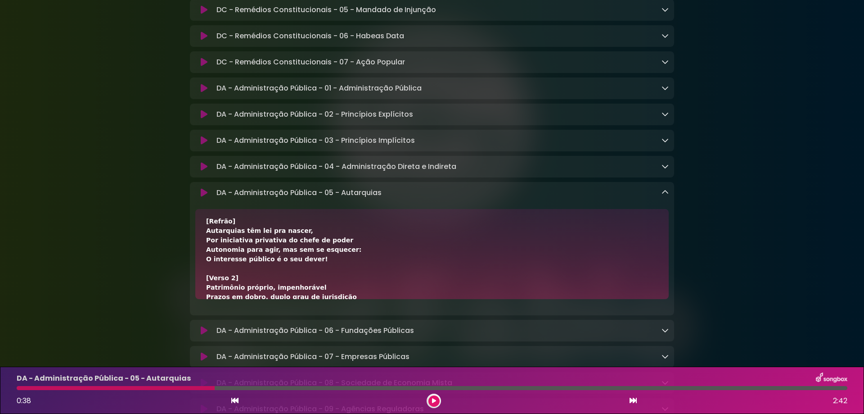
copy div "Por iniciativa privativa do chefe de poder"
drag, startPoint x: 206, startPoint y: 268, endPoint x: 359, endPoint y: 272, distance: 152.6
click at [359, 272] on div "[Verso 1] Autarquia é criada por lei específica, Com autonomia administrativa e…" at bounding box center [432, 330] width 452 height 340
drag, startPoint x: 306, startPoint y: 278, endPoint x: 194, endPoint y: 274, distance: 112.1
click at [194, 274] on div "[Verso 1] Autarquia é criada por lei específica, Com autonomia administrativa e…" at bounding box center [432, 254] width 484 height 90
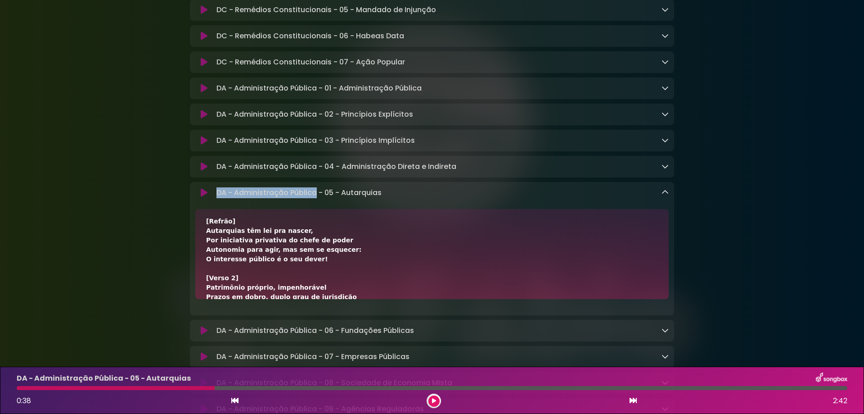
drag, startPoint x: 215, startPoint y: 209, endPoint x: 316, endPoint y: 209, distance: 100.8
click at [316, 198] on div "DA - Administração Pública - 05 - Autarquias Loading Track..." at bounding box center [441, 192] width 456 height 11
drag, startPoint x: 340, startPoint y: 210, endPoint x: 471, endPoint y: 210, distance: 131.4
click at [471, 198] on div "DA - Administração Pública - 05 - Autarquias Loading Track..." at bounding box center [441, 192] width 456 height 11
click at [432, 399] on icon at bounding box center [434, 400] width 4 height 5
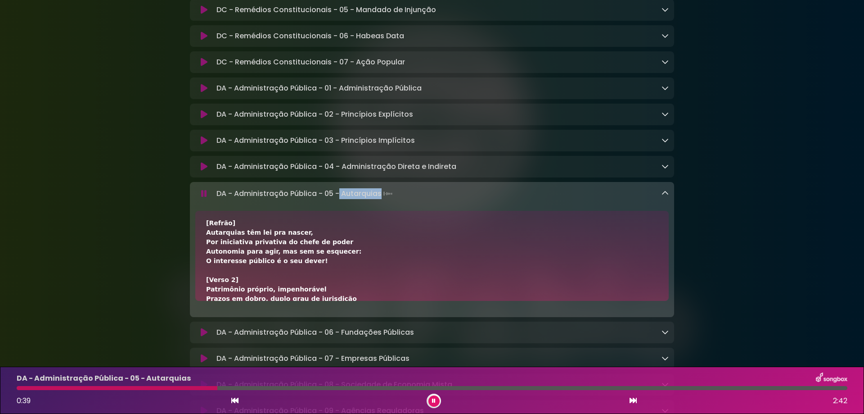
click at [632, 400] on icon at bounding box center [633, 399] width 7 height 7
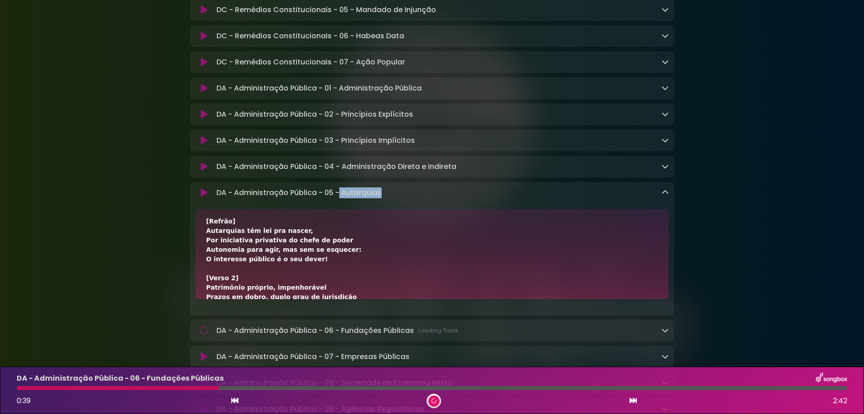
scroll to position [120, 0]
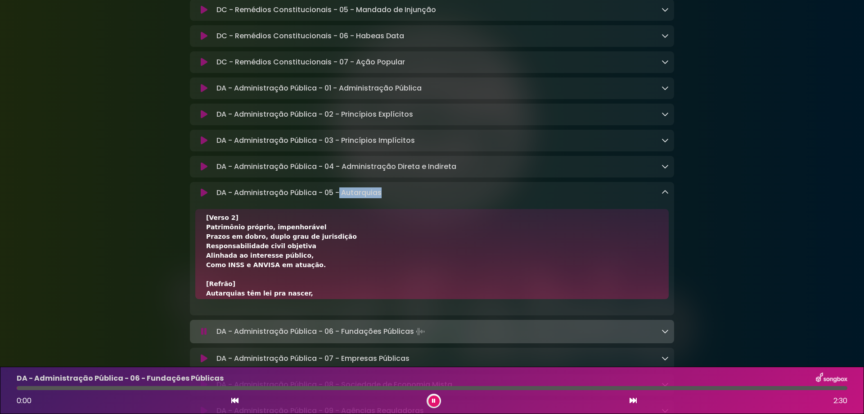
click at [663, 196] on icon at bounding box center [665, 192] width 7 height 7
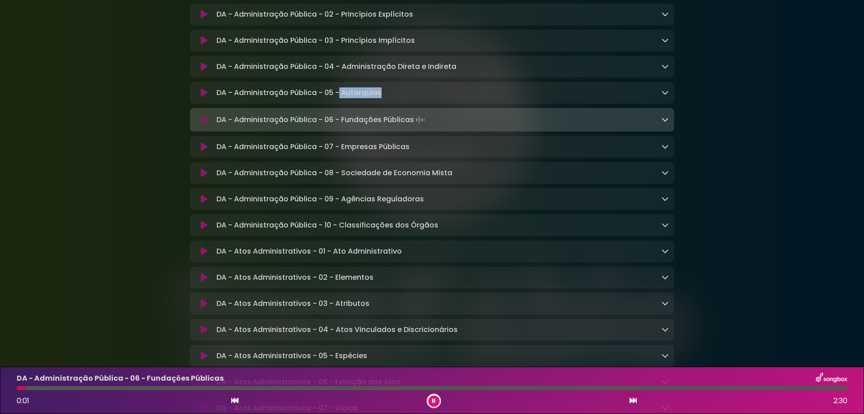
scroll to position [1140, 0]
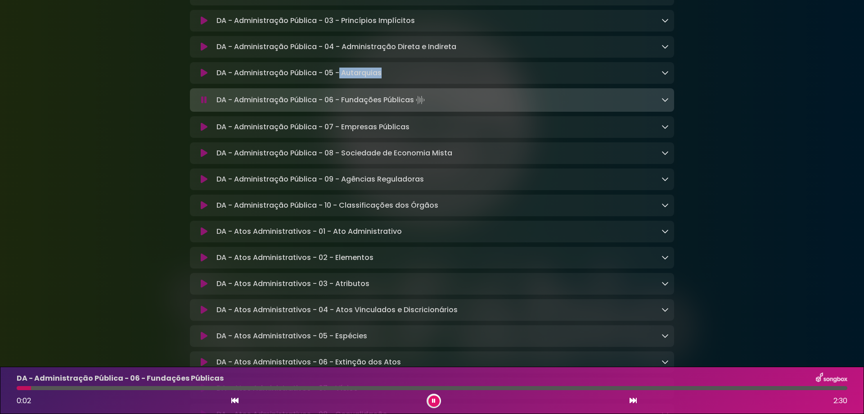
click at [634, 400] on icon at bounding box center [633, 399] width 7 height 7
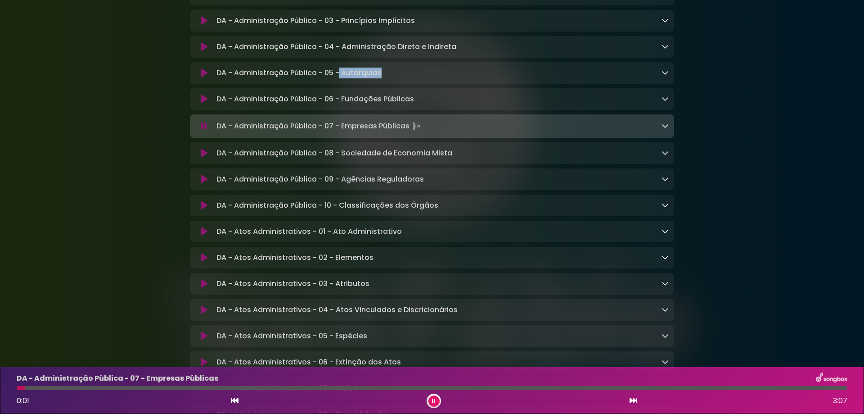
click at [631, 399] on icon at bounding box center [633, 399] width 7 height 7
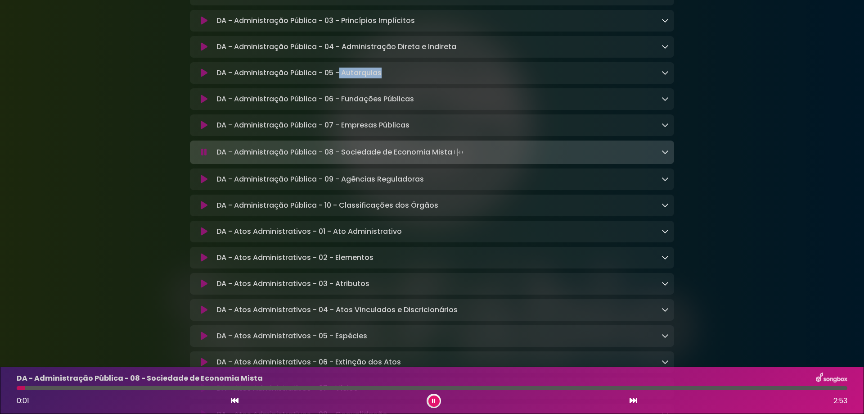
click at [633, 398] on icon at bounding box center [633, 399] width 7 height 7
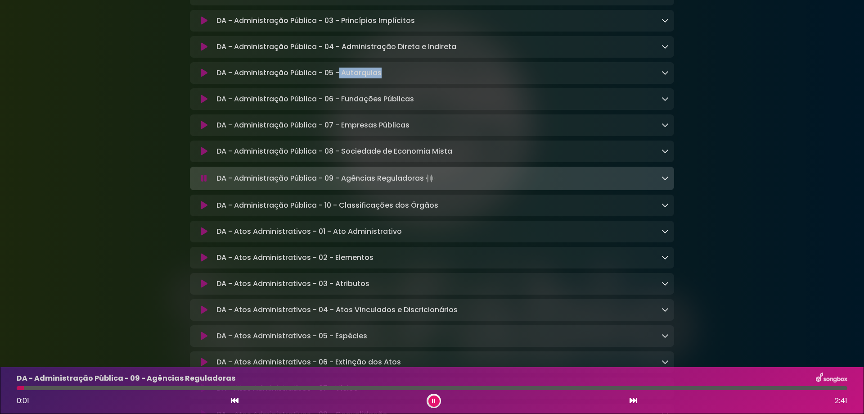
click at [634, 398] on icon at bounding box center [633, 399] width 7 height 7
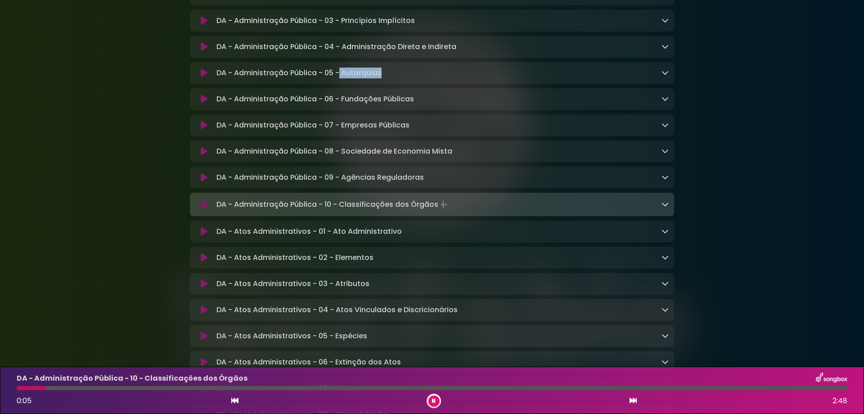
click at [634, 398] on icon at bounding box center [633, 399] width 7 height 7
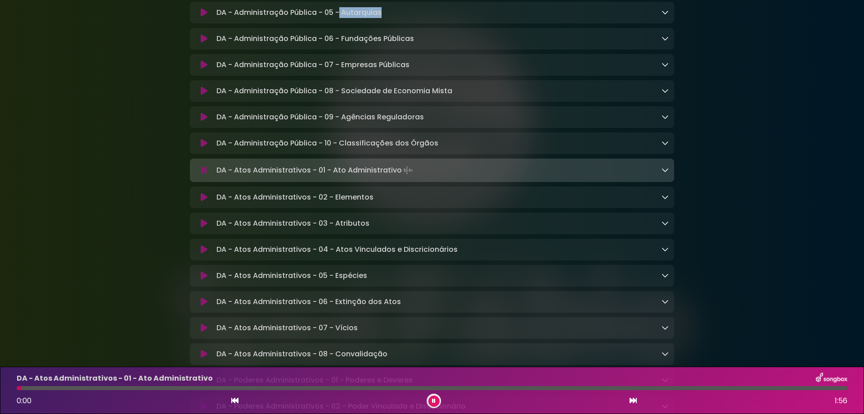
scroll to position [1260, 0]
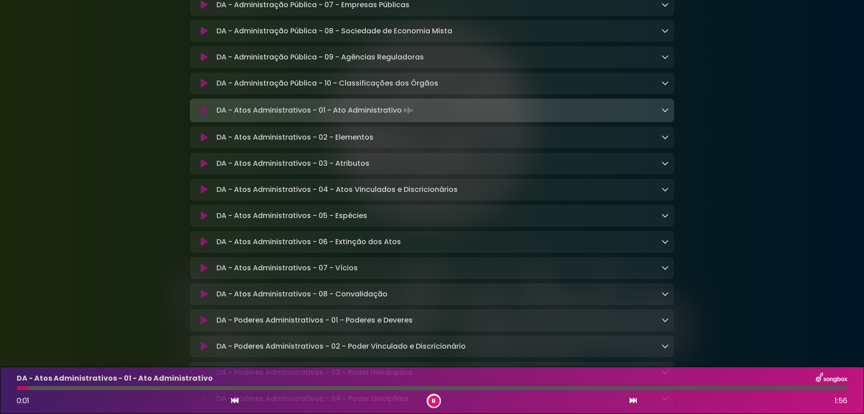
click at [631, 401] on icon at bounding box center [633, 399] width 7 height 7
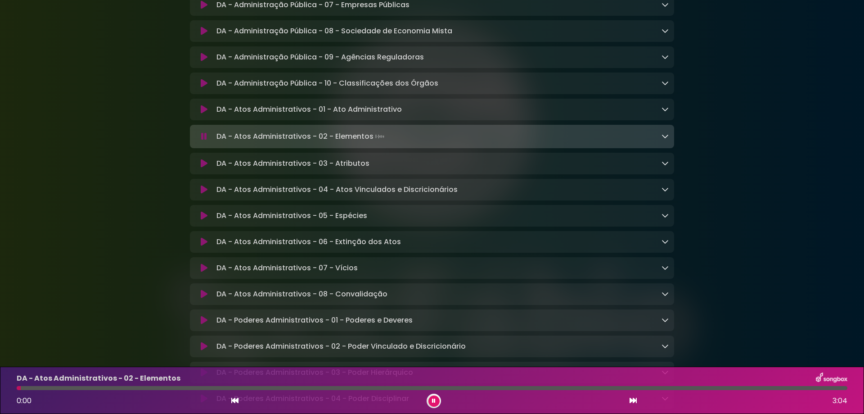
click at [631, 401] on icon at bounding box center [633, 399] width 7 height 7
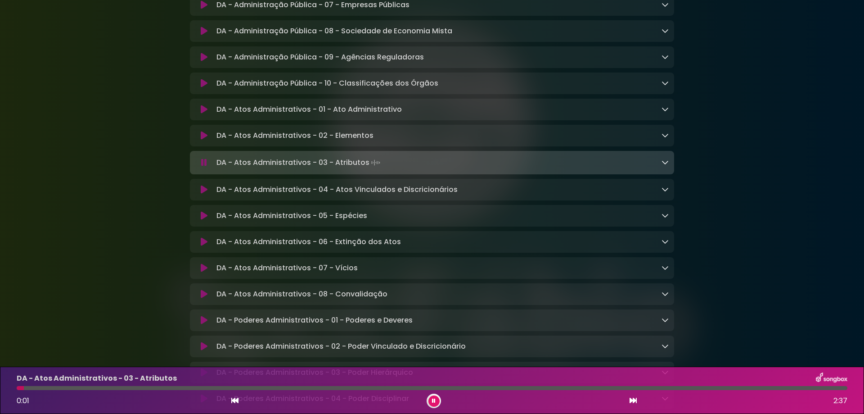
click at [631, 401] on icon at bounding box center [633, 399] width 7 height 7
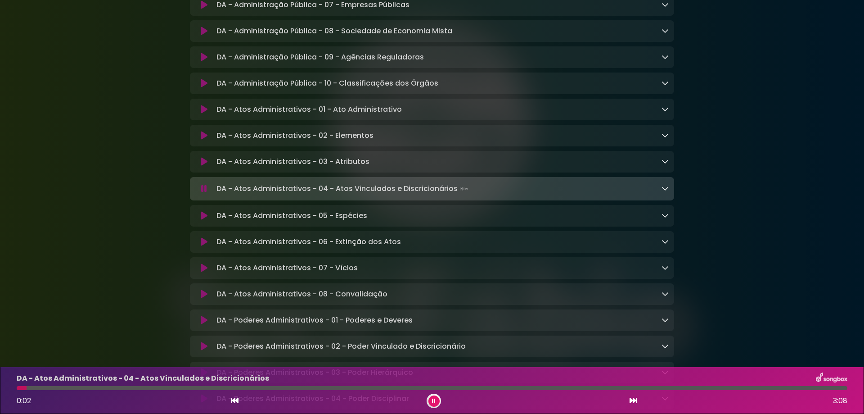
click at [631, 401] on icon at bounding box center [633, 399] width 7 height 7
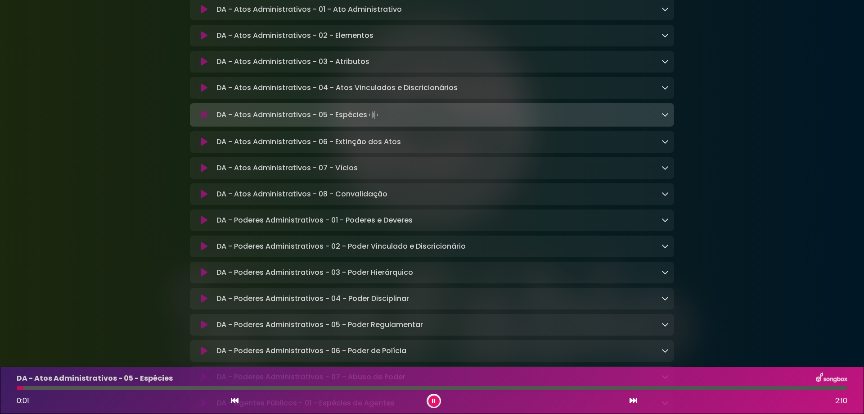
scroll to position [1380, 0]
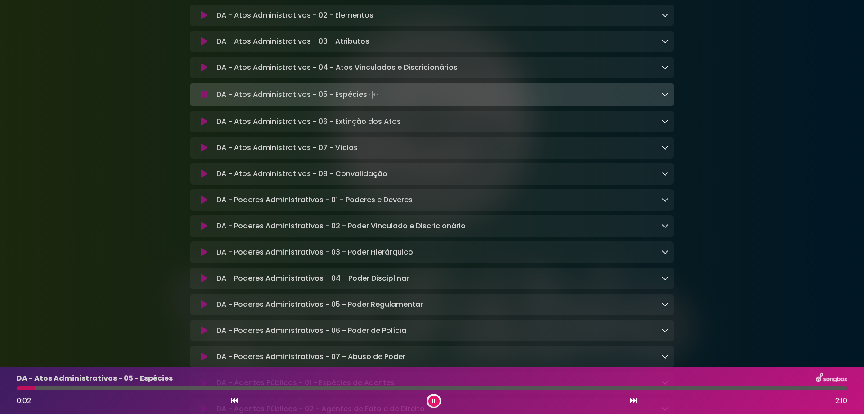
click at [352, 388] on div at bounding box center [432, 388] width 831 height 4
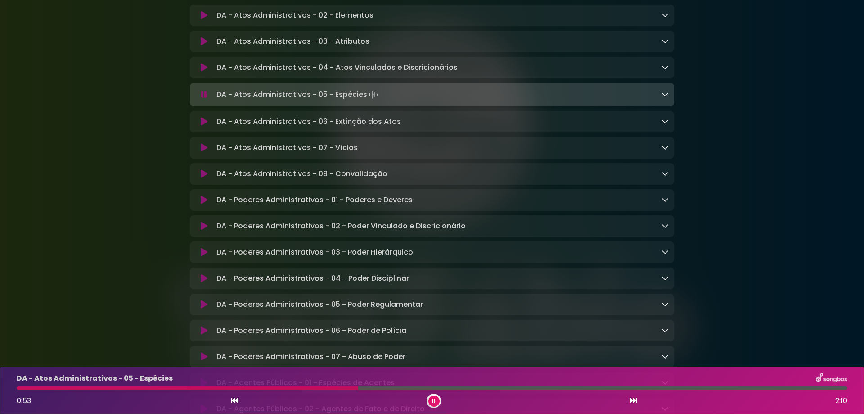
click at [631, 401] on icon at bounding box center [633, 399] width 7 height 7
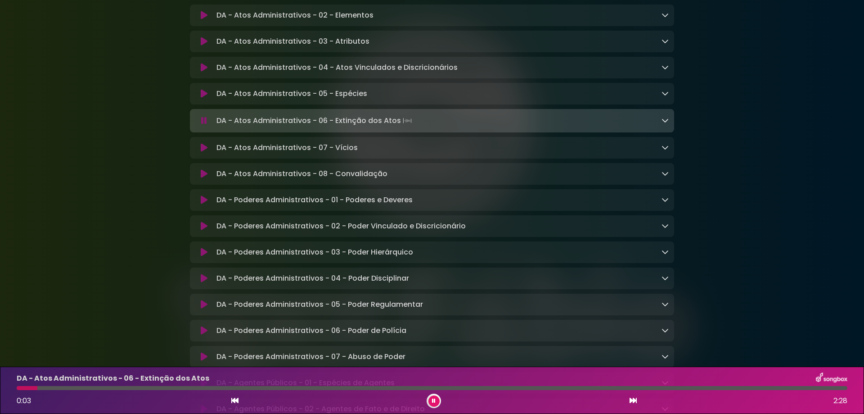
click at [631, 401] on icon at bounding box center [633, 399] width 7 height 7
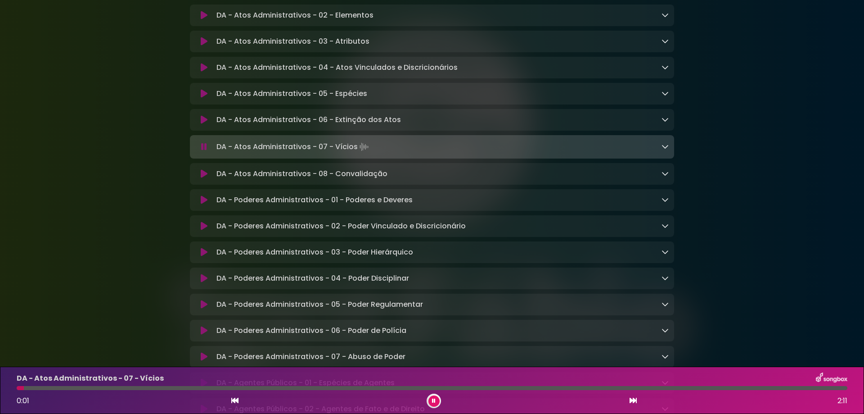
click at [631, 401] on icon at bounding box center [633, 399] width 7 height 7
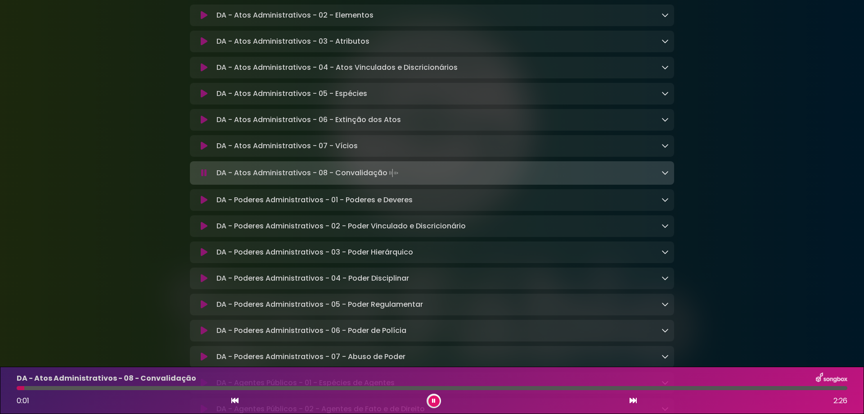
click at [631, 401] on icon at bounding box center [633, 399] width 7 height 7
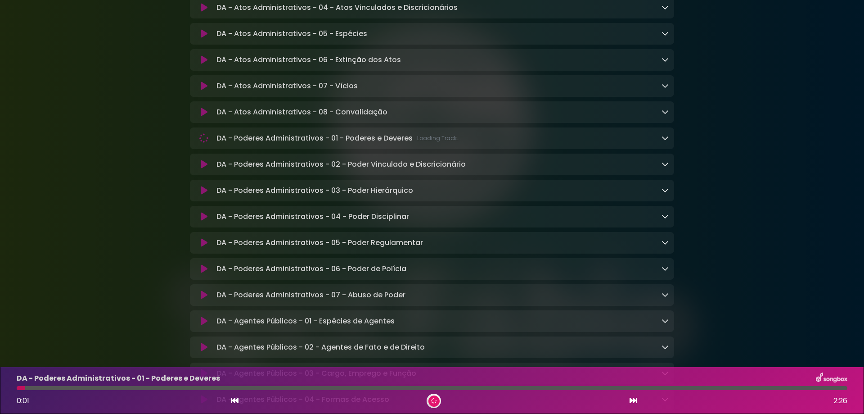
scroll to position [1500, 0]
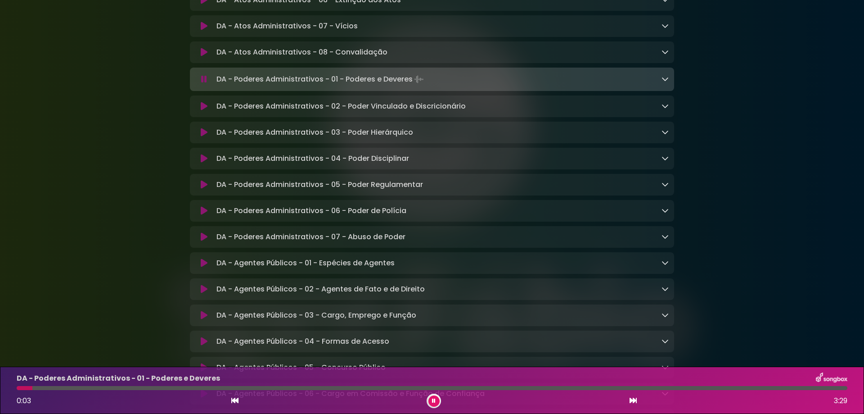
click at [633, 400] on icon at bounding box center [633, 399] width 7 height 7
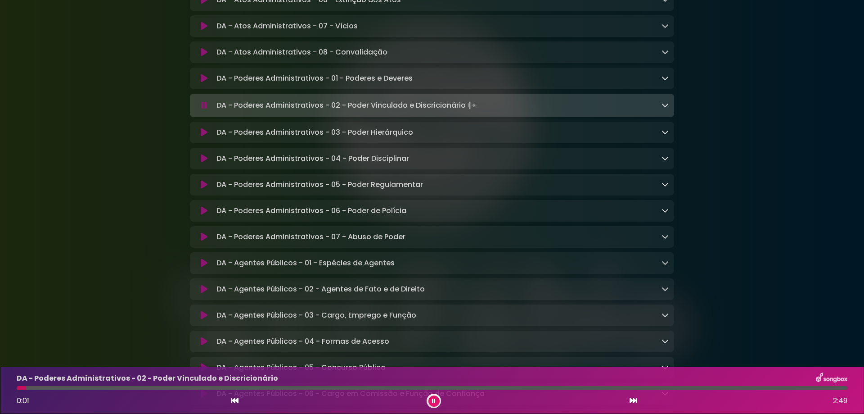
click at [633, 400] on icon at bounding box center [633, 399] width 7 height 7
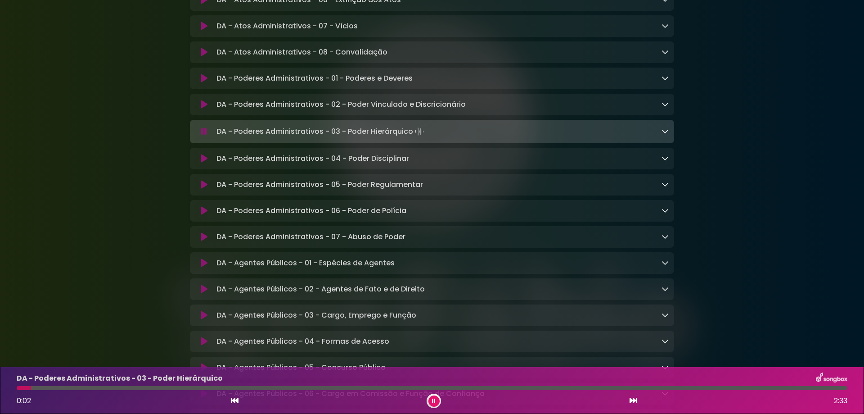
click at [633, 400] on icon at bounding box center [633, 399] width 7 height 7
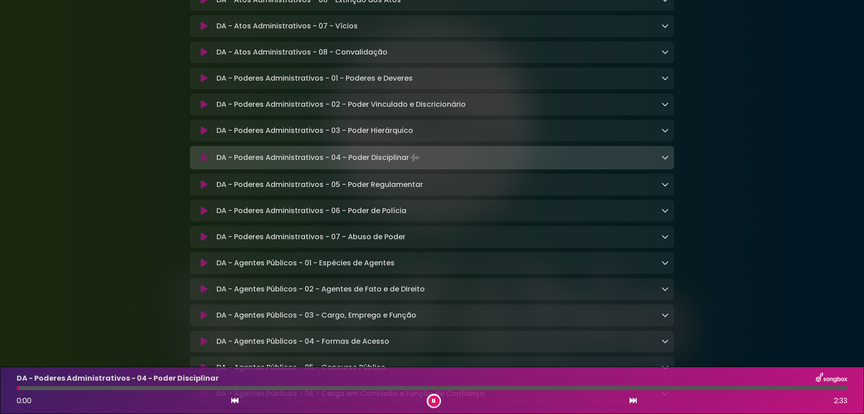
click at [633, 400] on icon at bounding box center [633, 399] width 7 height 7
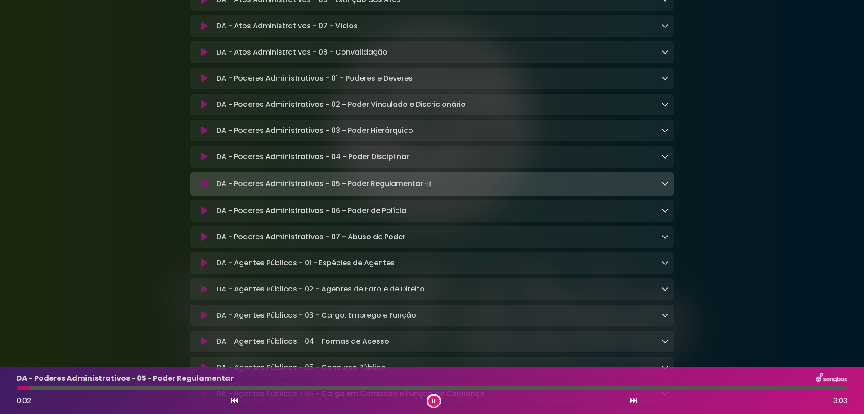
click at [633, 400] on icon at bounding box center [633, 399] width 7 height 7
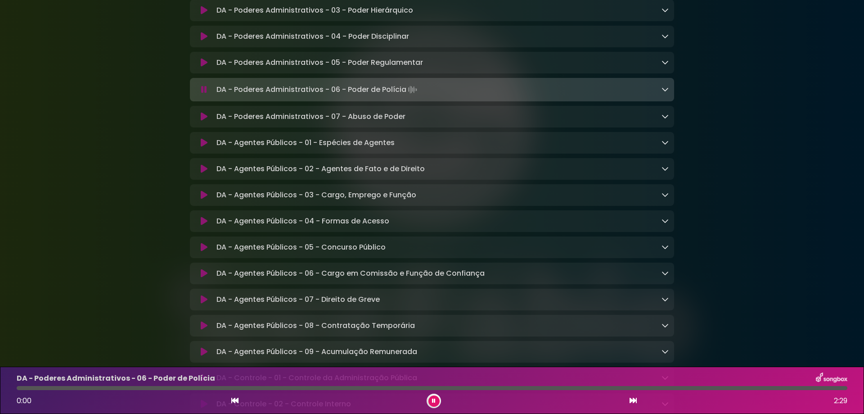
scroll to position [1680, 0]
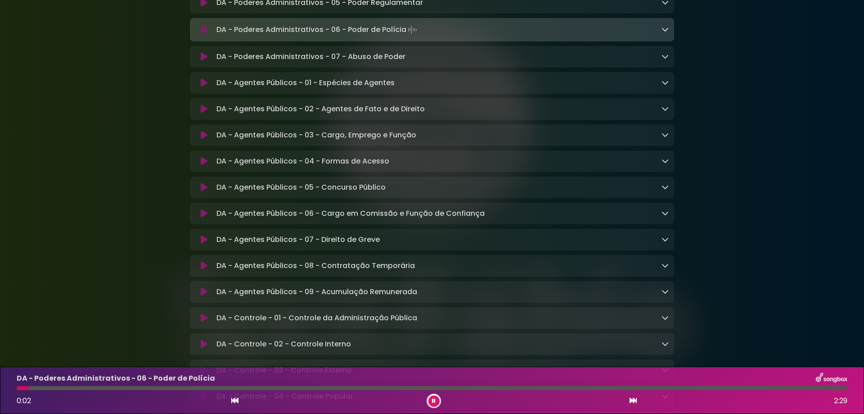
click at [633, 401] on icon at bounding box center [633, 399] width 7 height 7
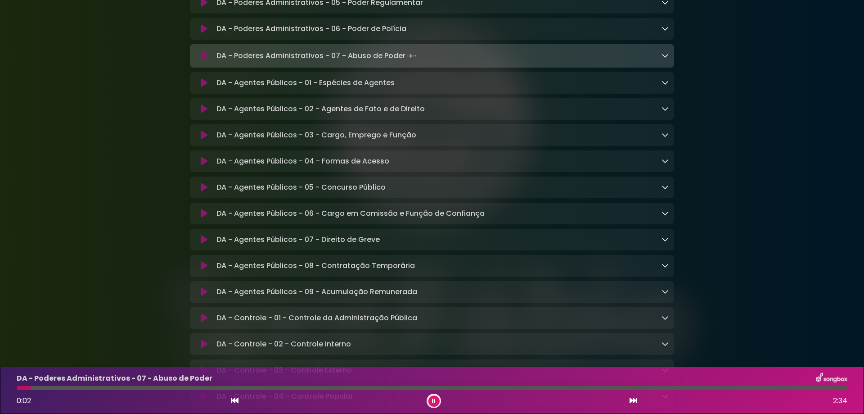
click at [633, 401] on icon at bounding box center [633, 399] width 7 height 7
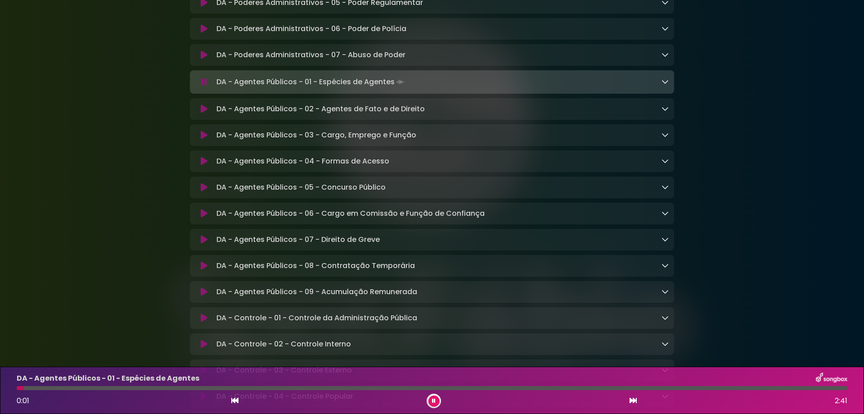
click at [633, 401] on icon at bounding box center [633, 399] width 7 height 7
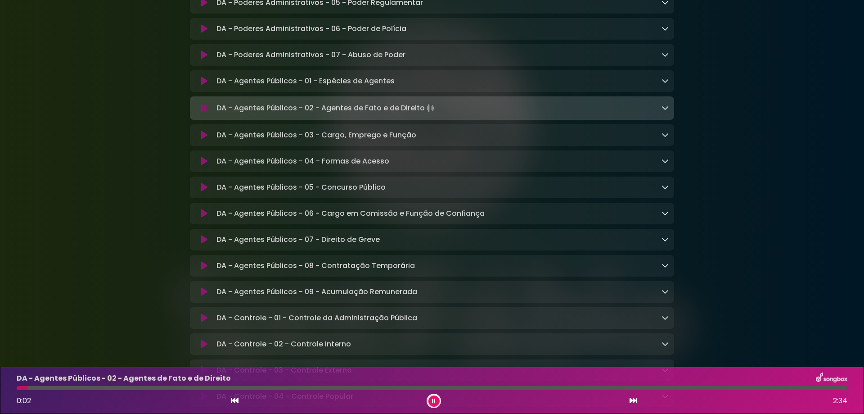
click at [398, 388] on div at bounding box center [432, 388] width 831 height 4
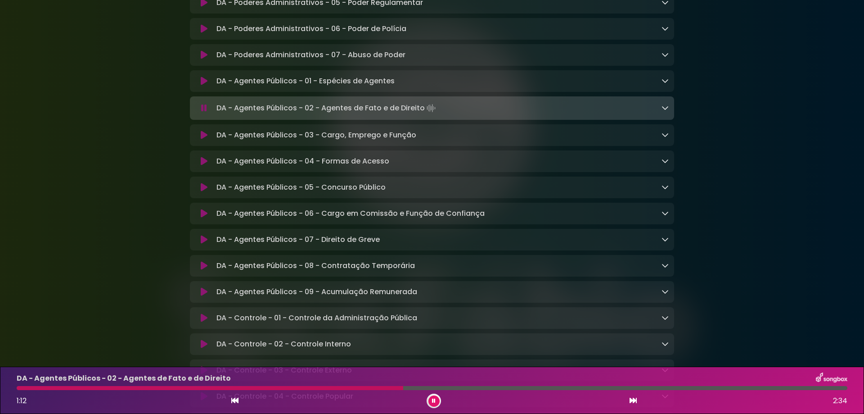
click at [631, 400] on icon at bounding box center [633, 399] width 7 height 7
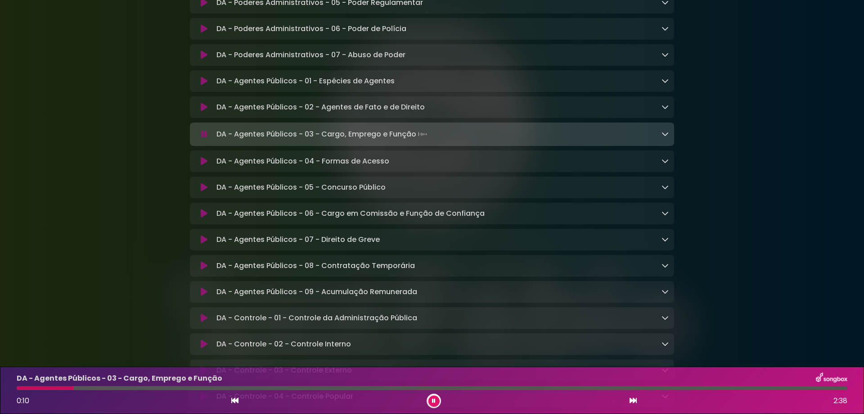
click at [639, 402] on div "0:11 2:38" at bounding box center [432, 400] width 842 height 14
click at [635, 402] on icon at bounding box center [633, 399] width 7 height 7
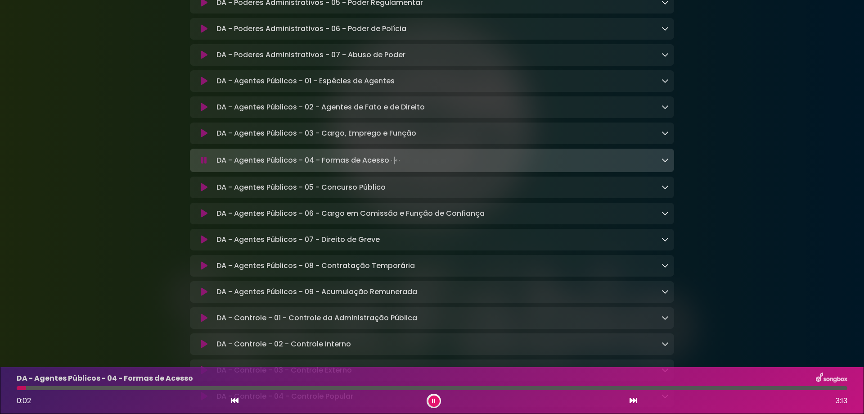
click at [632, 401] on icon at bounding box center [633, 399] width 7 height 7
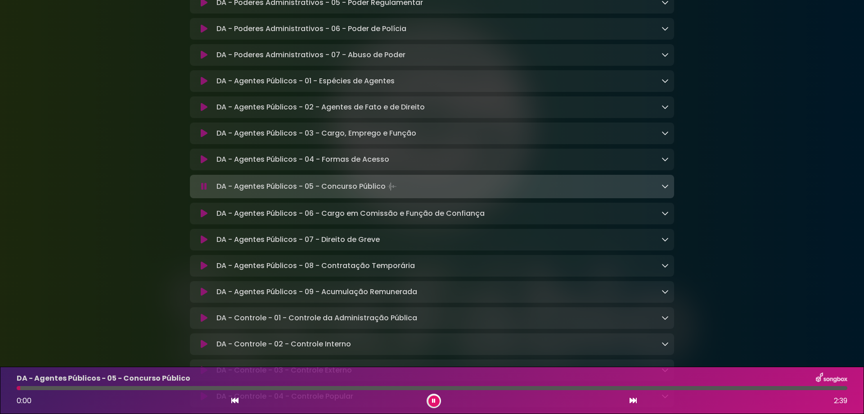
click at [632, 401] on icon at bounding box center [633, 399] width 7 height 7
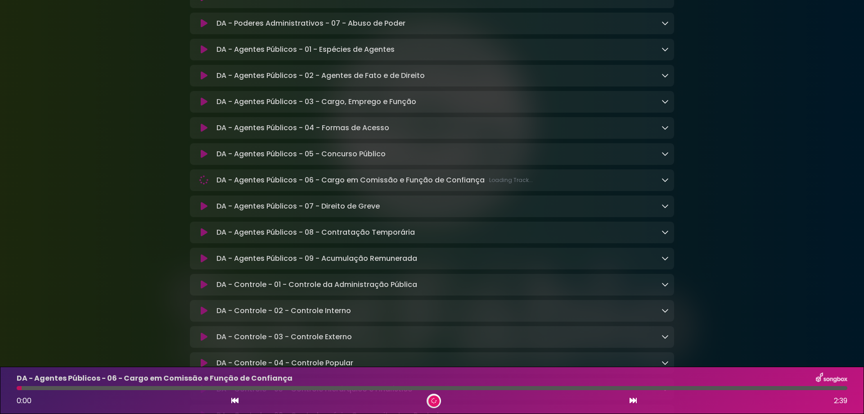
scroll to position [1740, 0]
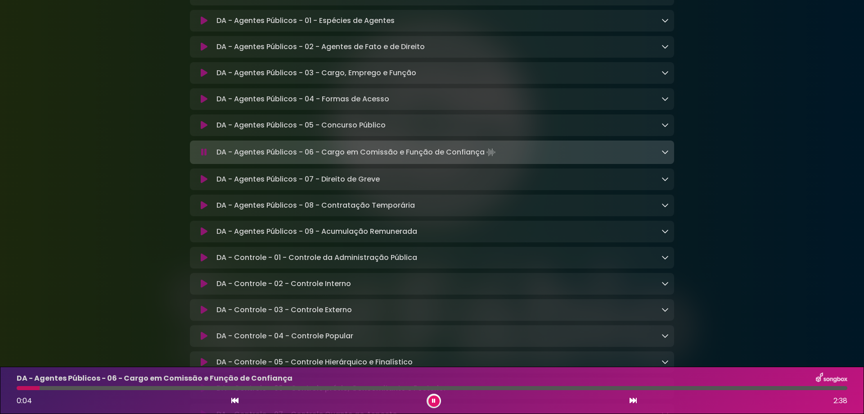
click at [635, 399] on icon at bounding box center [633, 399] width 7 height 7
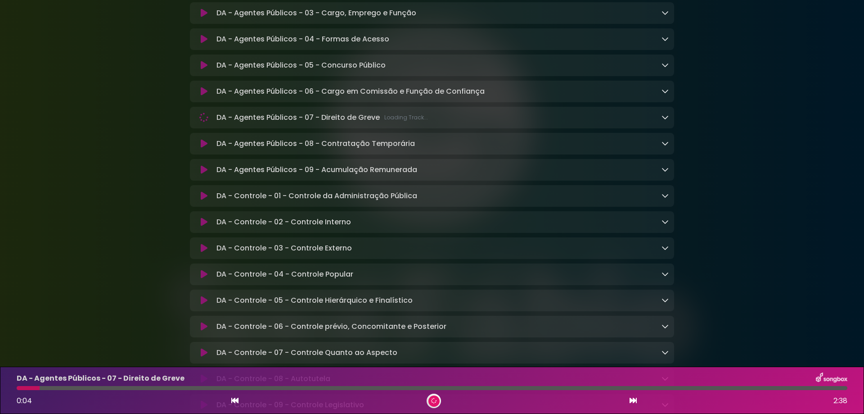
scroll to position [1860, 0]
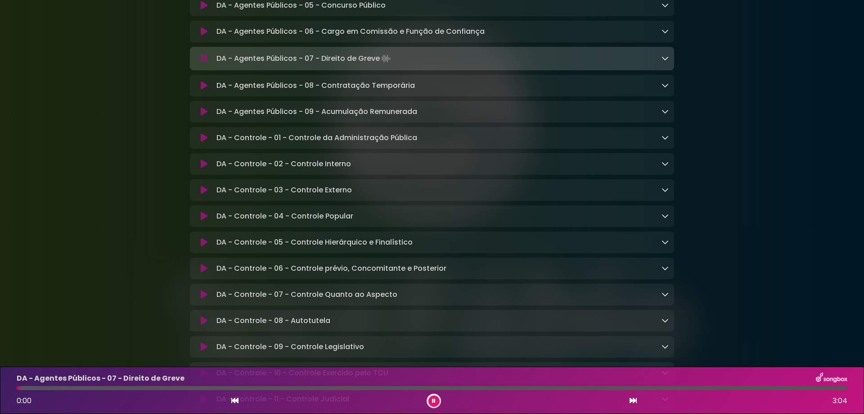
click at [632, 400] on icon at bounding box center [633, 399] width 7 height 7
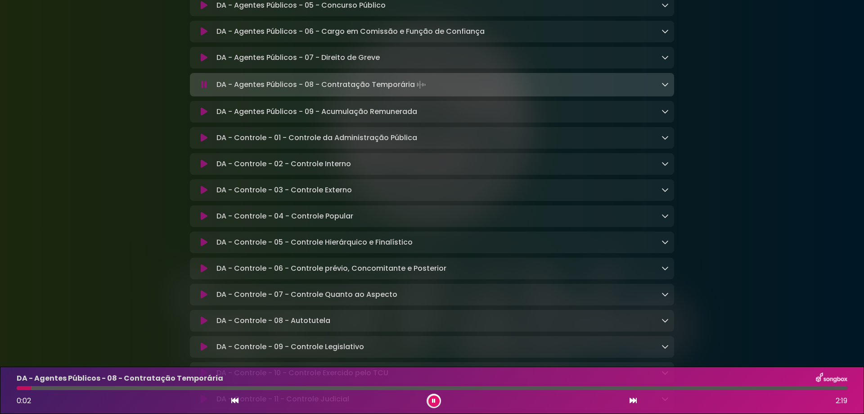
click at [632, 400] on icon at bounding box center [633, 399] width 7 height 7
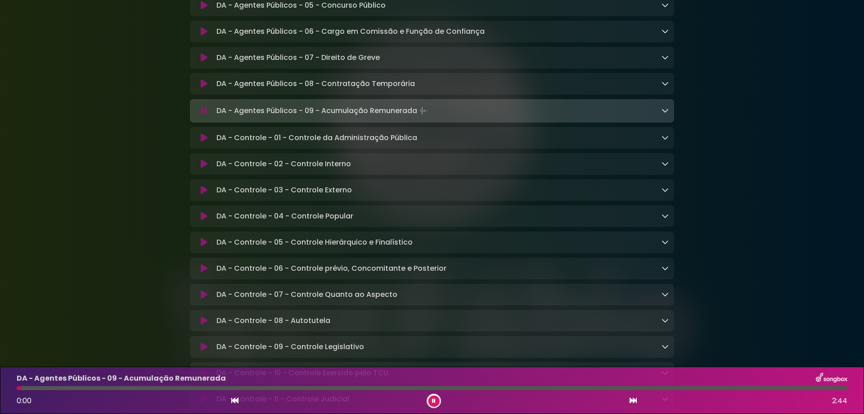
click at [632, 400] on icon at bounding box center [633, 399] width 7 height 7
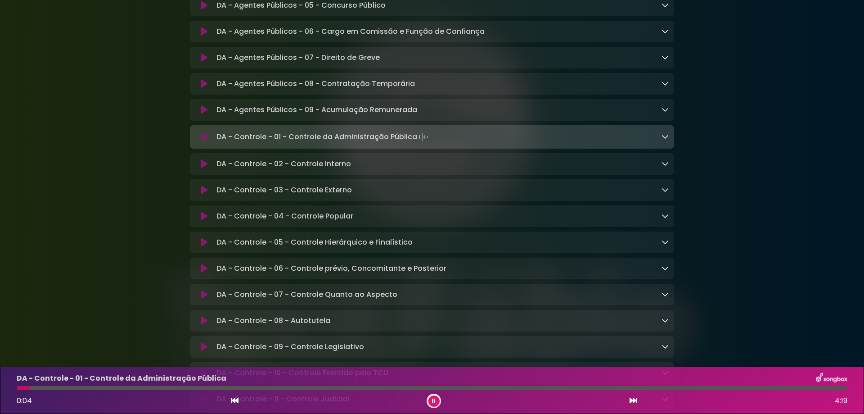
click at [635, 399] on icon at bounding box center [633, 399] width 7 height 7
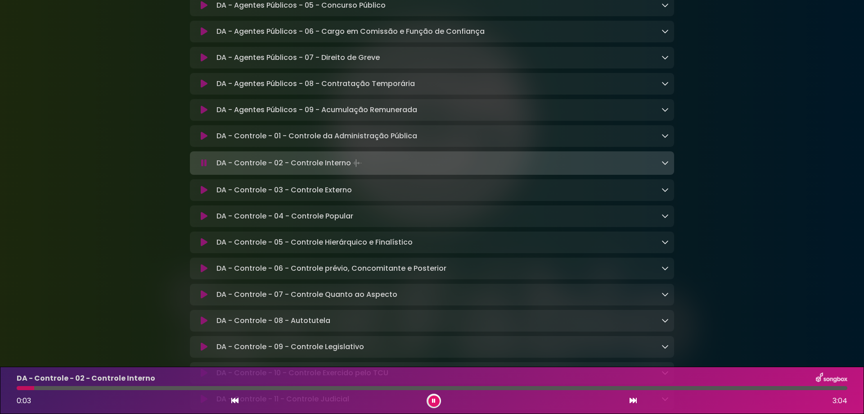
click at [435, 400] on icon at bounding box center [434, 400] width 4 height 5
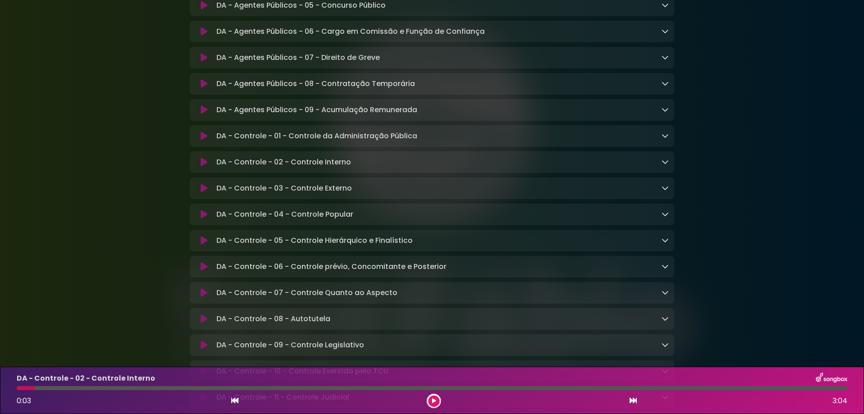
drag, startPoint x: 430, startPoint y: 398, endPoint x: 432, endPoint y: 392, distance: 6.4
click at [431, 398] on button at bounding box center [433, 400] width 11 height 11
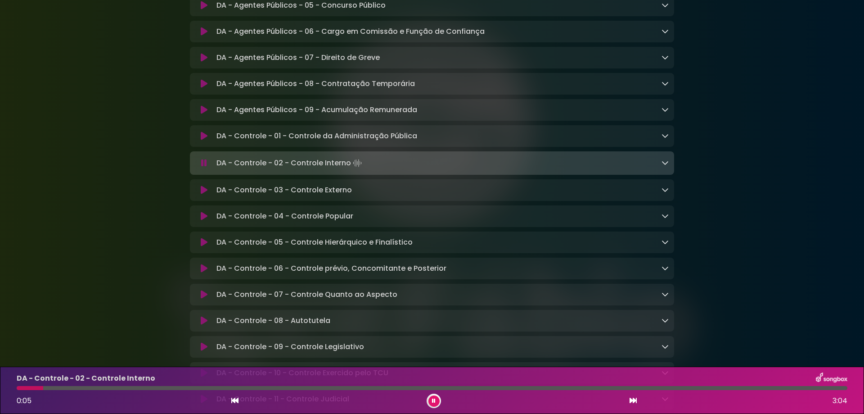
click at [664, 166] on icon at bounding box center [665, 162] width 7 height 7
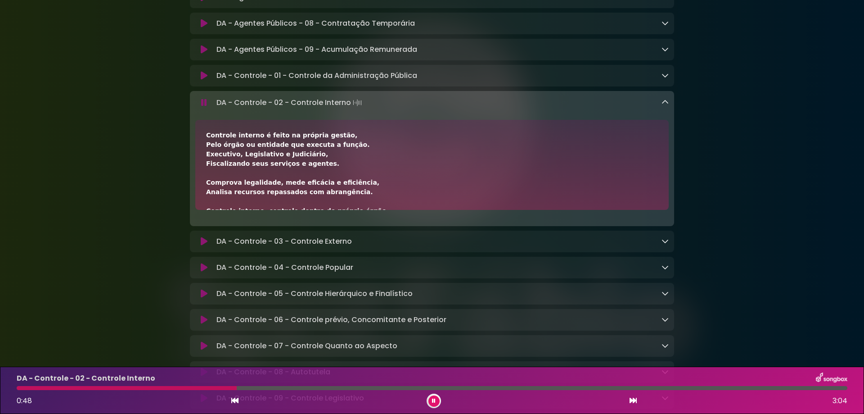
scroll to position [60, 0]
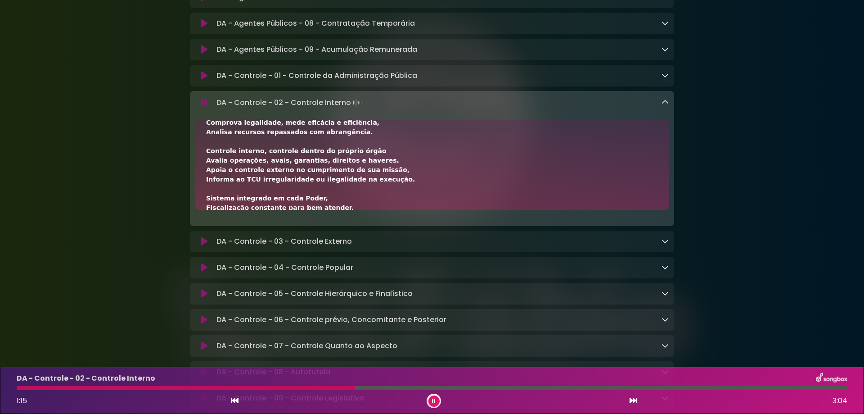
click at [201, 107] on icon at bounding box center [204, 102] width 6 height 9
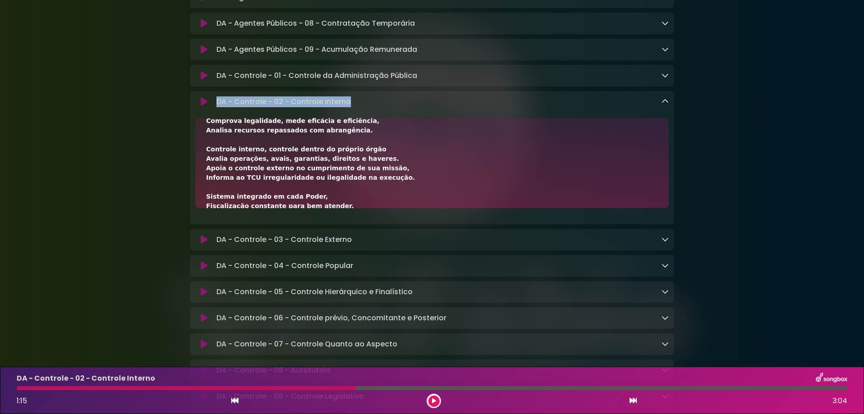
drag, startPoint x: 216, startPoint y: 134, endPoint x: 379, endPoint y: 134, distance: 162.9
click at [379, 107] on div "DA - Controle - 02 - Controle Interno Loading Track..." at bounding box center [441, 101] width 456 height 11
click at [257, 389] on div at bounding box center [186, 388] width 339 height 4
click at [224, 388] on div at bounding box center [186, 388] width 339 height 4
click at [227, 387] on div at bounding box center [186, 388] width 339 height 4
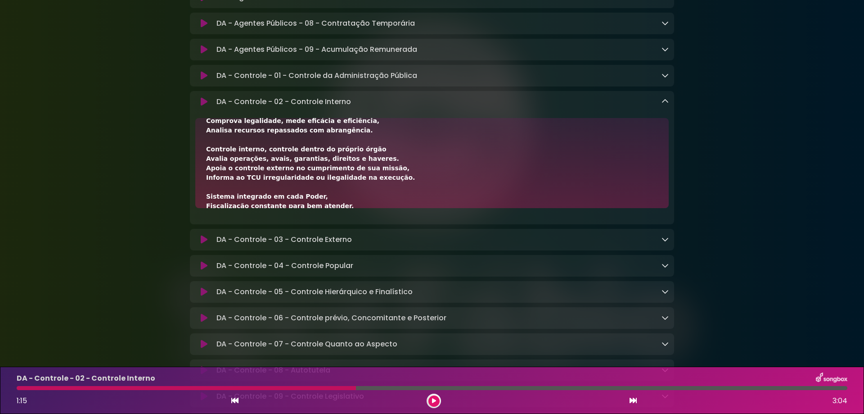
click at [239, 387] on div at bounding box center [186, 388] width 339 height 4
click at [246, 391] on div "DA - Controle - 02 - Controle Interno 1:15 3:04" at bounding box center [432, 390] width 842 height 36
drag, startPoint x: 280, startPoint y: 387, endPoint x: 239, endPoint y: 388, distance: 40.5
click at [239, 388] on div at bounding box center [186, 388] width 339 height 4
click at [220, 390] on div "DA - Controle - 02 - Controle Interno 1:15 3:04" at bounding box center [432, 390] width 842 height 36
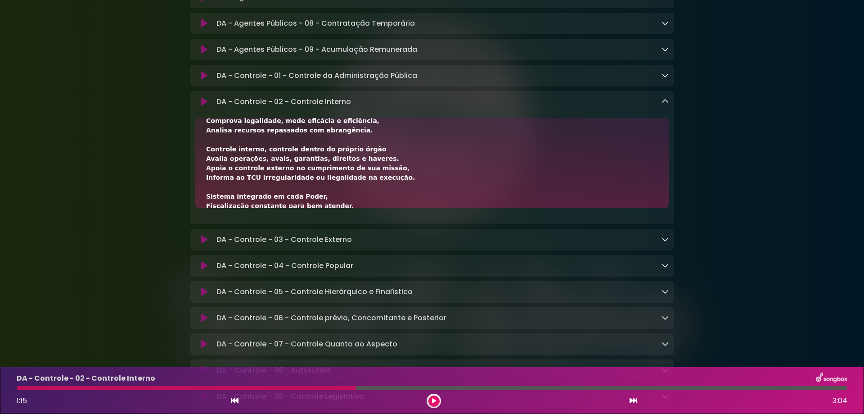
click at [212, 387] on div at bounding box center [186, 388] width 339 height 4
drag, startPoint x: 424, startPoint y: 404, endPoint x: 434, endPoint y: 402, distance: 10.1
click at [427, 404] on div "1:15 3:04" at bounding box center [432, 400] width 842 height 14
click at [435, 401] on icon at bounding box center [434, 400] width 5 height 5
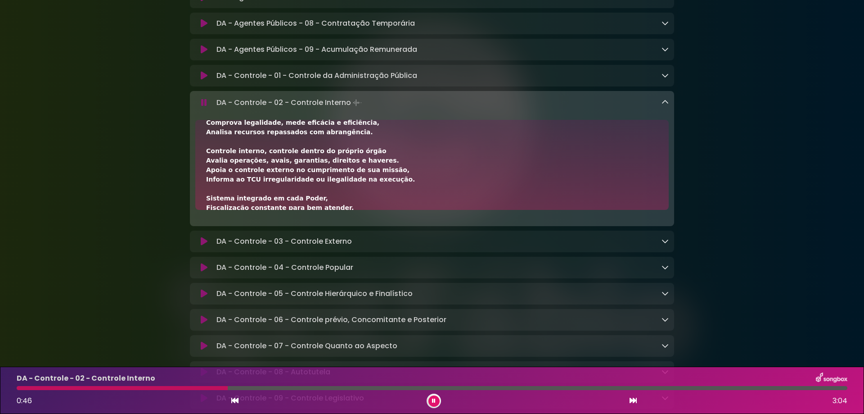
click at [433, 401] on icon at bounding box center [434, 400] width 4 height 5
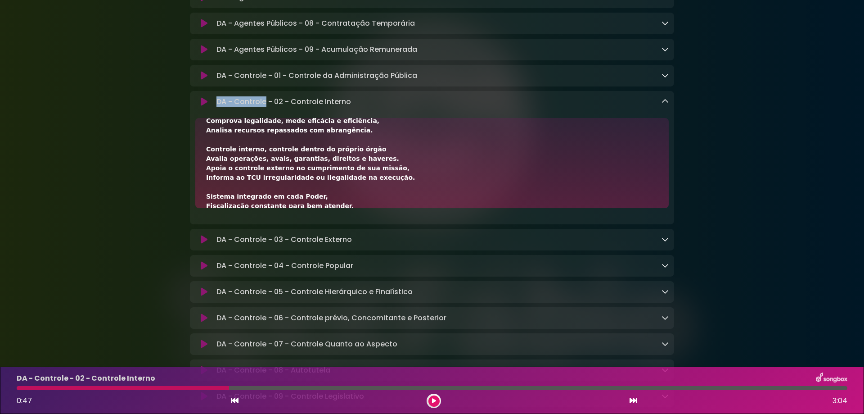
drag, startPoint x: 217, startPoint y: 132, endPoint x: 264, endPoint y: 132, distance: 46.8
click at [264, 107] on p "DA - Controle - 02 - Controle Interno Loading Track..." at bounding box center [283, 101] width 135 height 11
drag, startPoint x: 291, startPoint y: 131, endPoint x: 381, endPoint y: 131, distance: 90.0
click at [381, 107] on div "DA - Controle - 02 - Controle Interno Loading Track..." at bounding box center [441, 101] width 456 height 11
drag, startPoint x: 207, startPoint y: 180, endPoint x: 364, endPoint y: 181, distance: 156.6
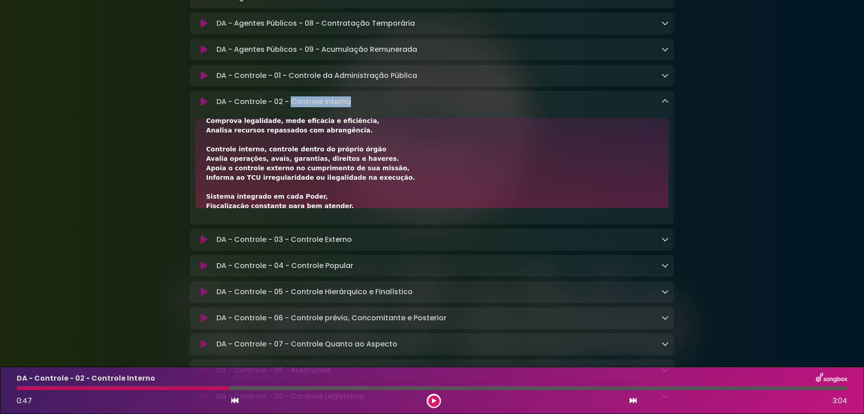
click at [364, 181] on div "Controle interno é feito na própria gestão, Pelo órgão ou entidade que executa …" at bounding box center [432, 225] width 452 height 312
drag, startPoint x: 207, startPoint y: 192, endPoint x: 381, endPoint y: 192, distance: 174.6
click at [381, 192] on div "Controle interno é feito na própria gestão, Pelo órgão ou entidade que executa …" at bounding box center [432, 225] width 452 height 312
drag, startPoint x: 354, startPoint y: 199, endPoint x: 176, endPoint y: 198, distance: 177.8
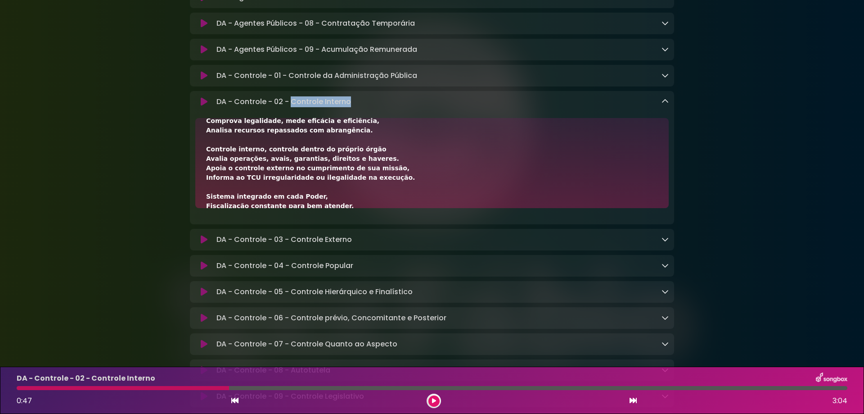
drag, startPoint x: 376, startPoint y: 210, endPoint x: 188, endPoint y: 210, distance: 188.6
click at [320, 180] on div "Controle interno é feito na própria gestão, Pelo órgão ou entidade que executa …" at bounding box center [432, 225] width 452 height 312
drag, startPoint x: 206, startPoint y: 200, endPoint x: 373, endPoint y: 196, distance: 166.6
click at [373, 196] on div "Controle interno é feito na própria gestão, Pelo órgão ou entidade que executa …" at bounding box center [432, 225] width 452 height 312
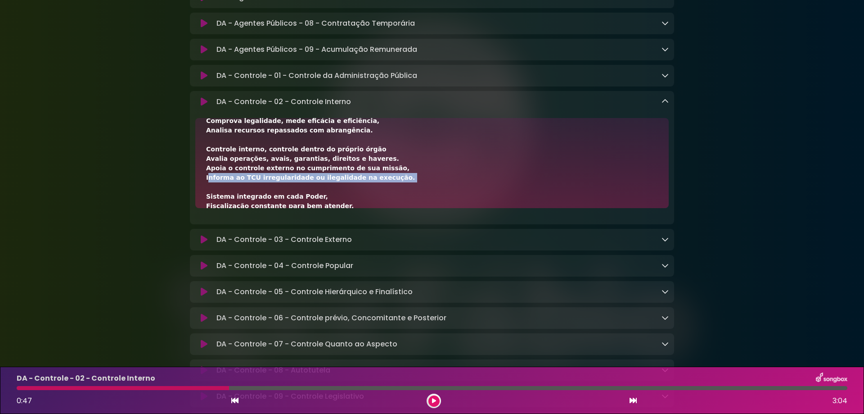
drag, startPoint x: 204, startPoint y: 210, endPoint x: 424, endPoint y: 216, distance: 219.7
click at [424, 208] on div "Controle interno é feito na própria gestão, Pelo órgão ou entidade que executa …" at bounding box center [431, 163] width 473 height 90
click at [441, 401] on div at bounding box center [434, 400] width 14 height 14
click at [435, 402] on icon at bounding box center [434, 400] width 5 height 5
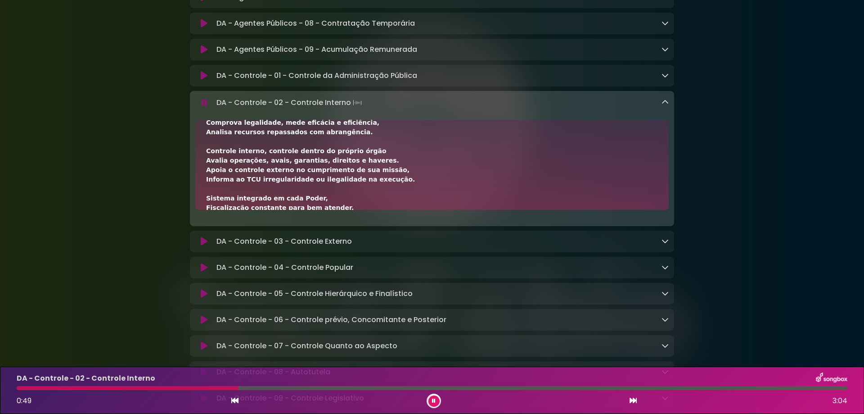
click at [630, 397] on icon at bounding box center [633, 399] width 7 height 7
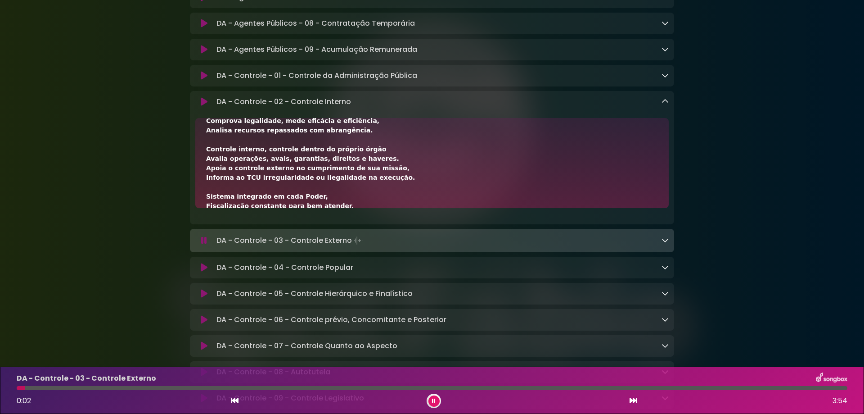
click at [661, 107] on div "DA - Controle - 02 - Controle Interno Loading Track..." at bounding box center [441, 101] width 456 height 11
click at [665, 105] on icon at bounding box center [665, 101] width 7 height 7
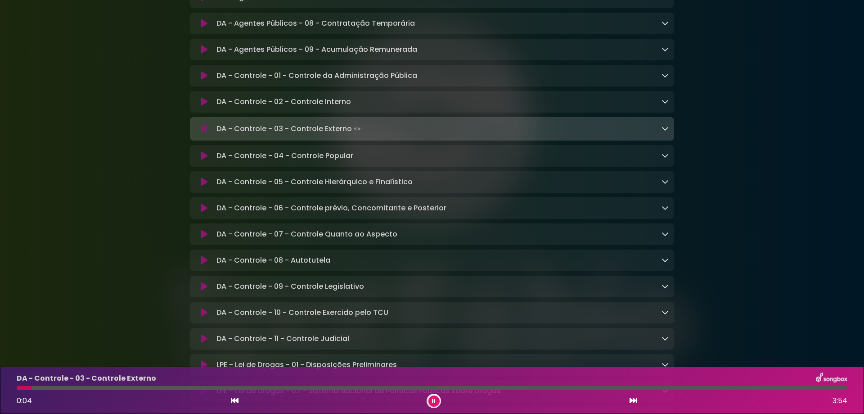
click at [635, 397] on icon at bounding box center [633, 399] width 7 height 7
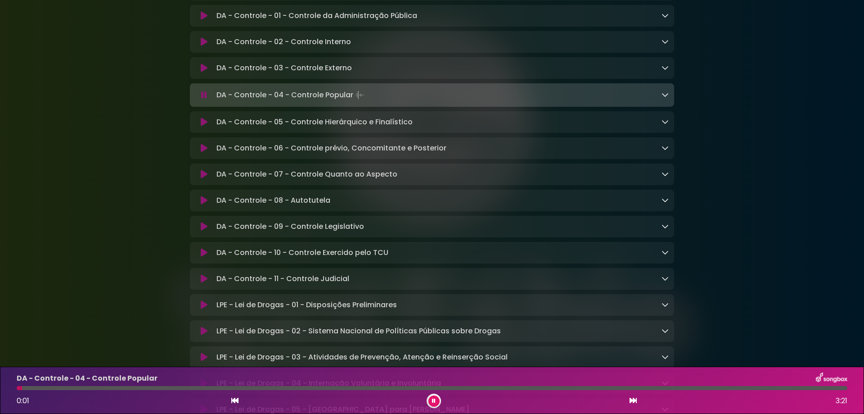
scroll to position [2040, 0]
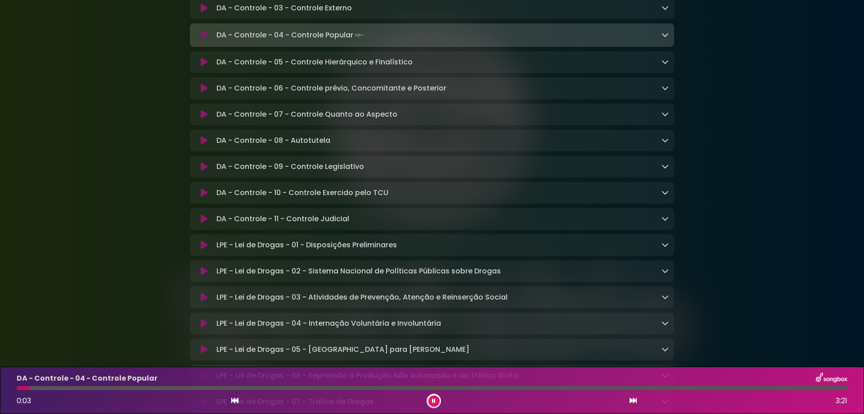
click at [632, 398] on icon at bounding box center [633, 399] width 7 height 7
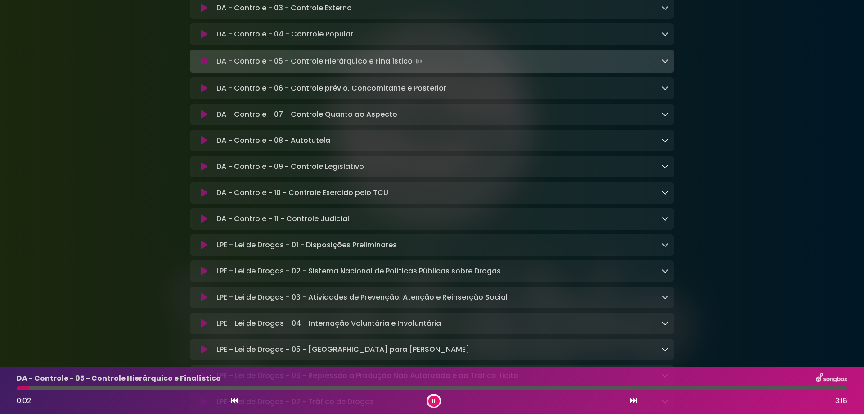
click at [632, 398] on icon at bounding box center [633, 399] width 7 height 7
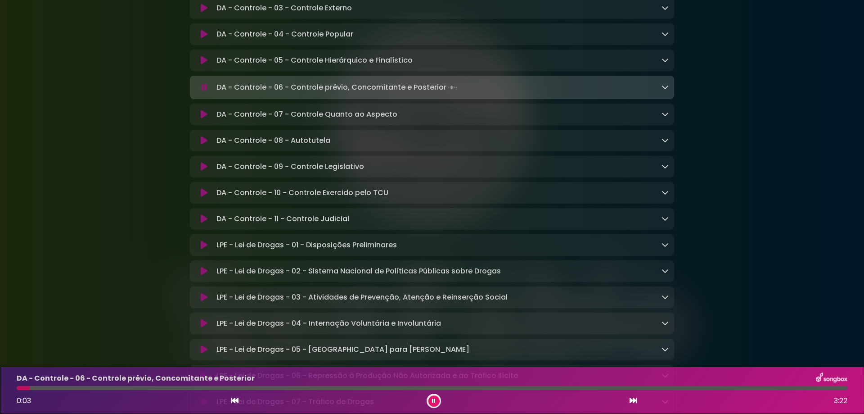
click at [632, 398] on icon at bounding box center [633, 399] width 7 height 7
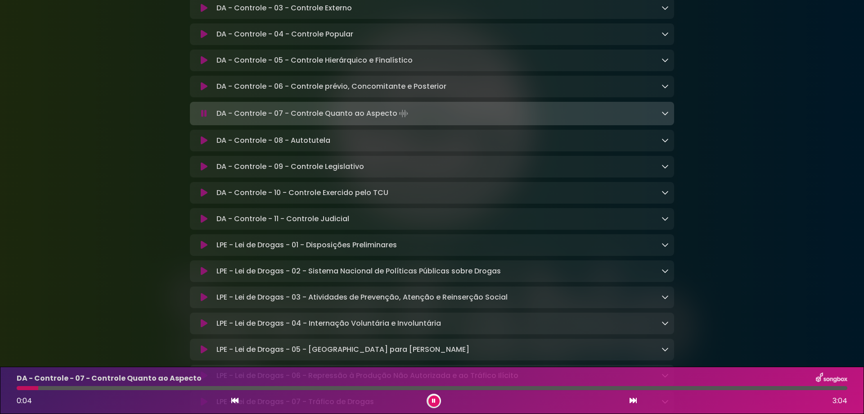
click at [632, 398] on icon at bounding box center [633, 399] width 7 height 7
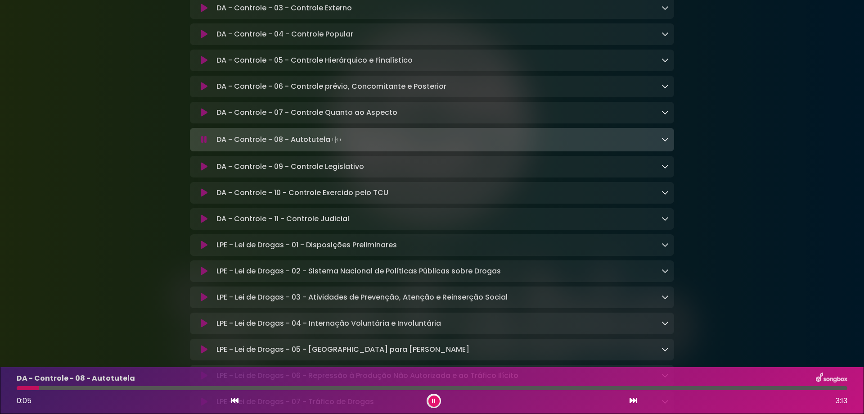
click at [632, 398] on icon at bounding box center [633, 399] width 7 height 7
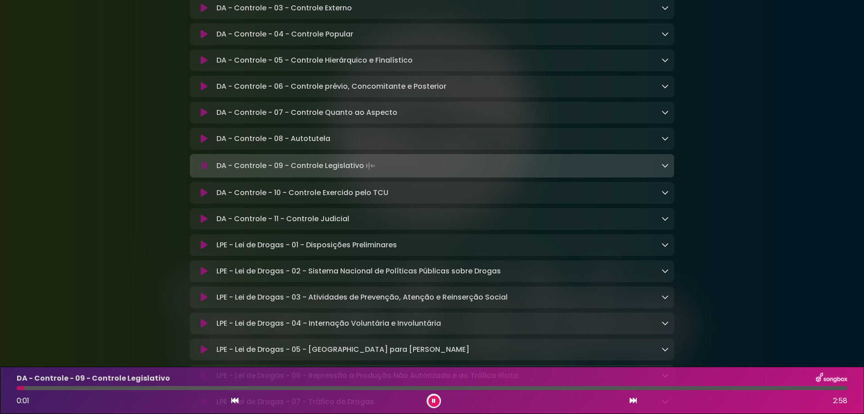
click at [632, 398] on icon at bounding box center [633, 399] width 7 height 7
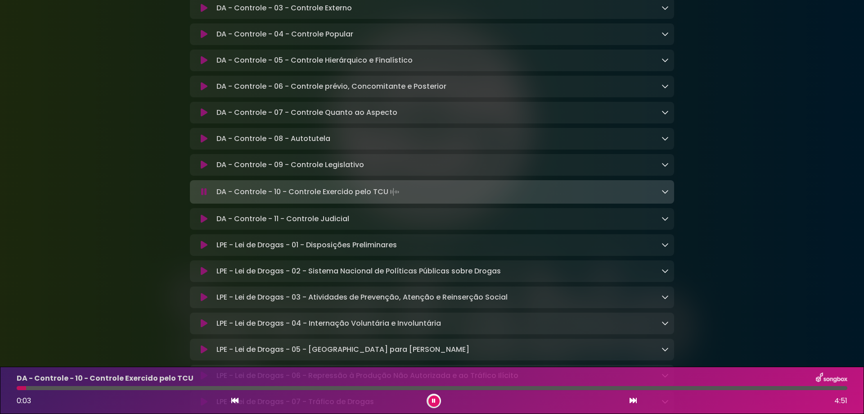
click at [632, 398] on icon at bounding box center [633, 399] width 7 height 7
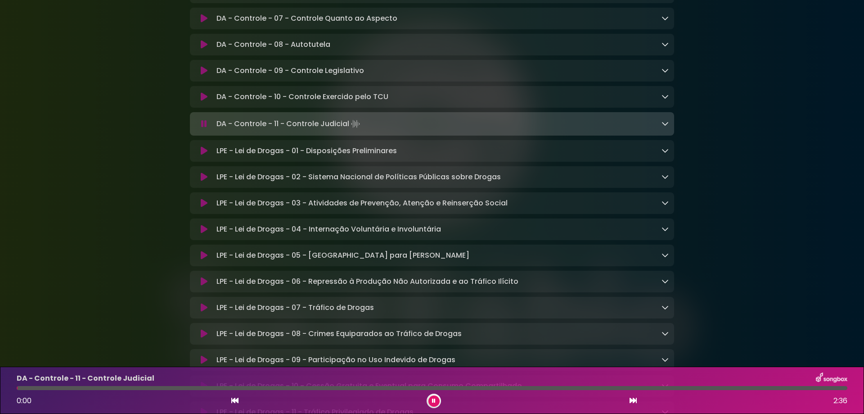
scroll to position [2160, 0]
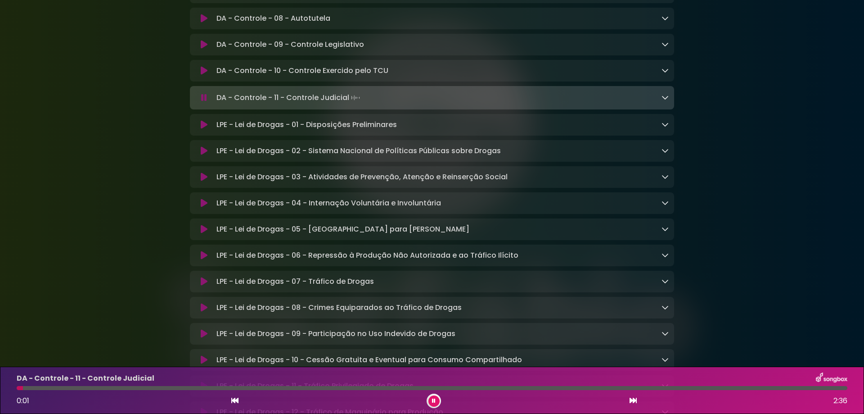
click at [635, 399] on icon at bounding box center [633, 399] width 7 height 7
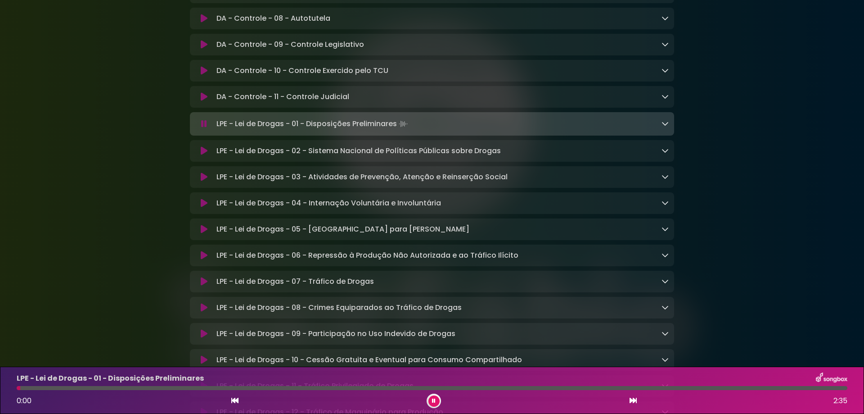
click at [633, 399] on icon at bounding box center [633, 399] width 7 height 7
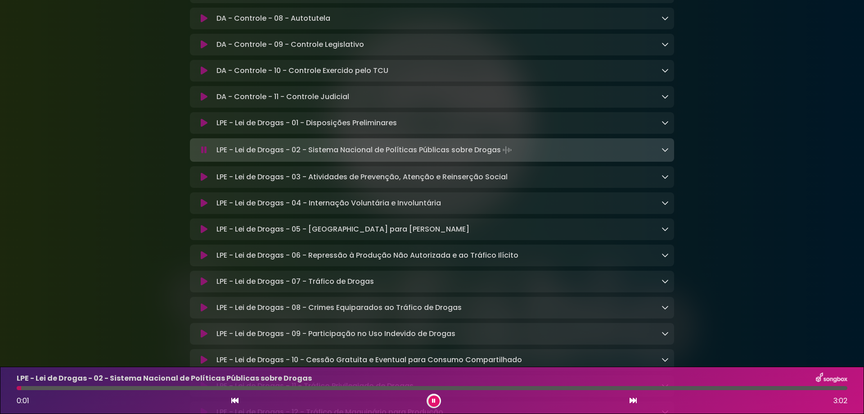
click at [633, 399] on icon at bounding box center [633, 399] width 7 height 7
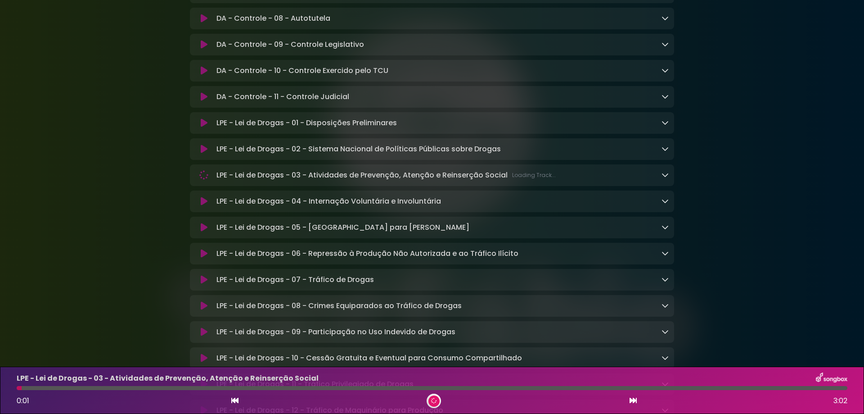
click at [231, 397] on icon at bounding box center [234, 399] width 7 height 7
click at [171, 388] on div at bounding box center [432, 388] width 831 height 4
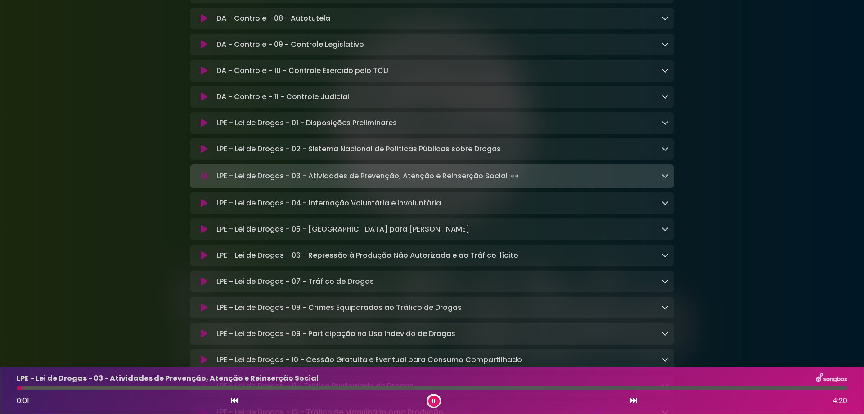
click at [236, 398] on icon at bounding box center [234, 399] width 7 height 7
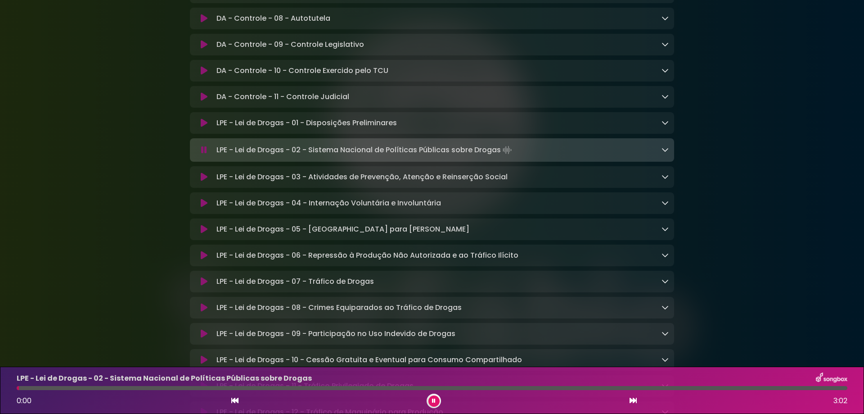
click at [186, 387] on div at bounding box center [432, 388] width 831 height 4
click at [631, 400] on icon at bounding box center [633, 399] width 7 height 7
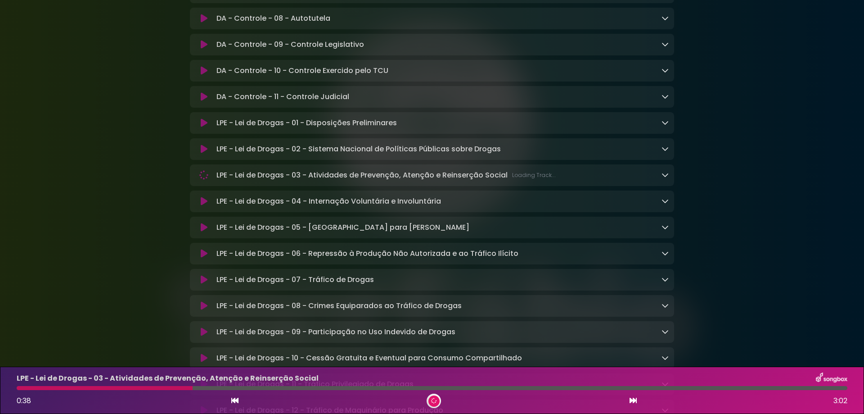
click at [631, 400] on icon at bounding box center [633, 399] width 7 height 7
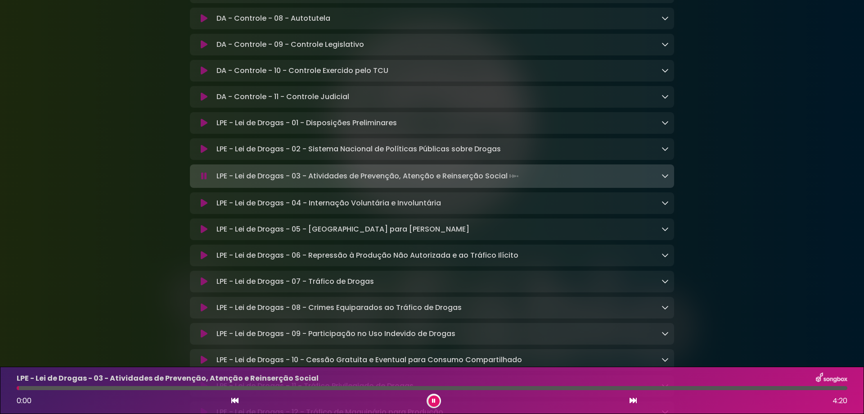
click at [631, 400] on icon at bounding box center [633, 399] width 7 height 7
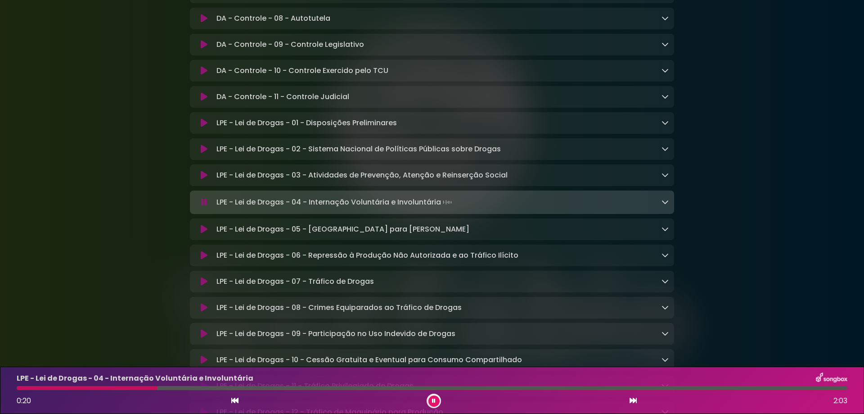
click at [632, 401] on icon at bounding box center [633, 399] width 7 height 7
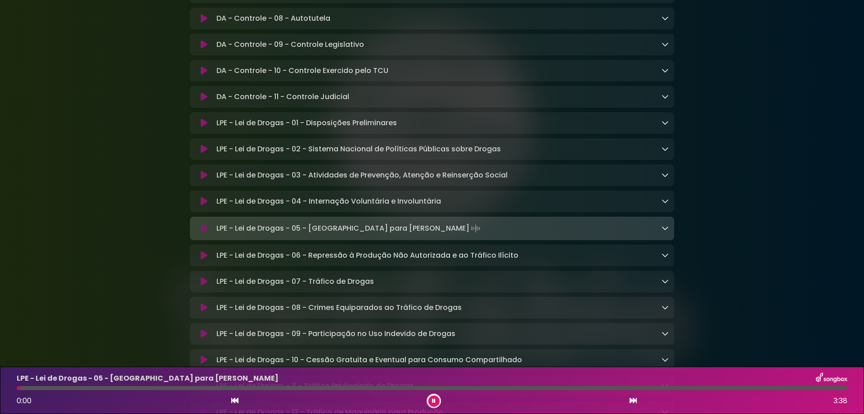
scroll to position [2220, 0]
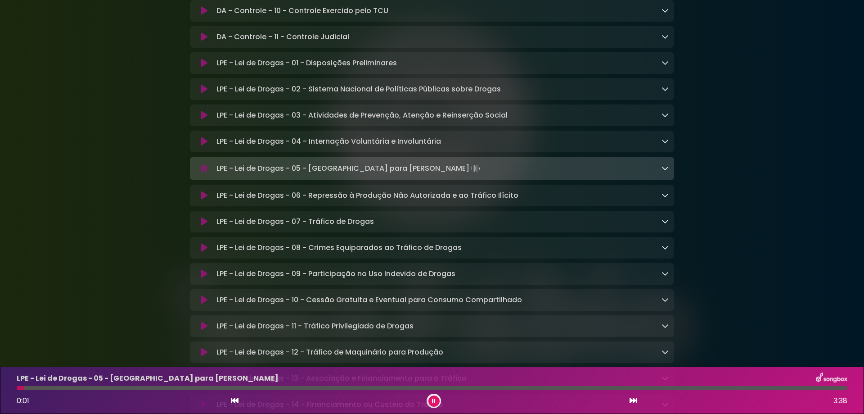
click at [635, 402] on icon at bounding box center [633, 399] width 7 height 7
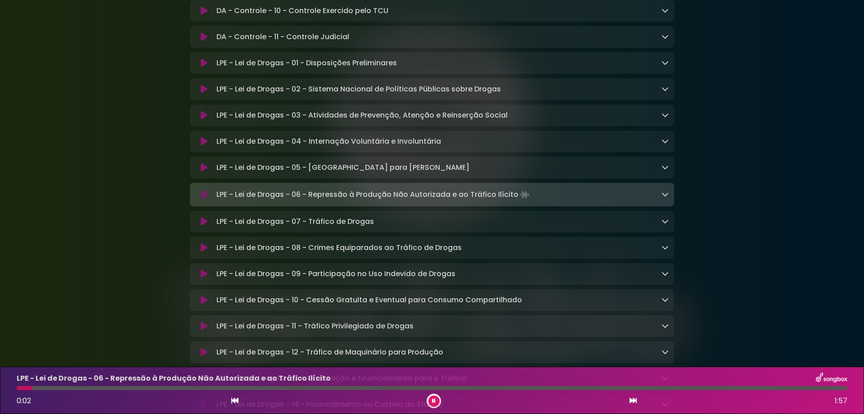
click at [245, 389] on div at bounding box center [432, 388] width 831 height 4
click at [632, 403] on icon at bounding box center [633, 399] width 7 height 7
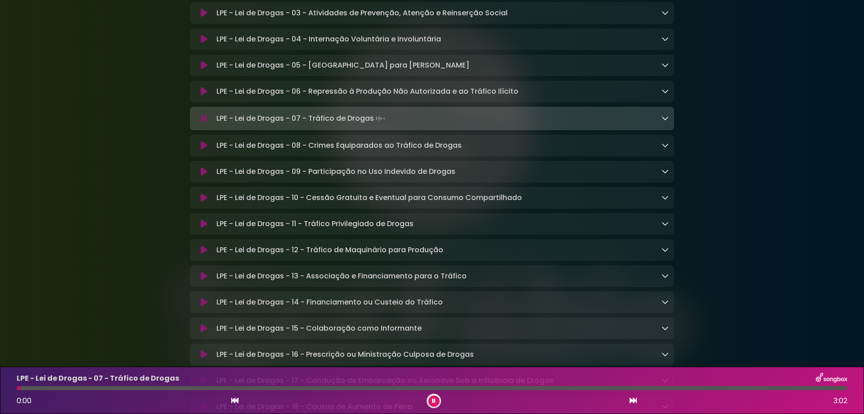
scroll to position [2340, 0]
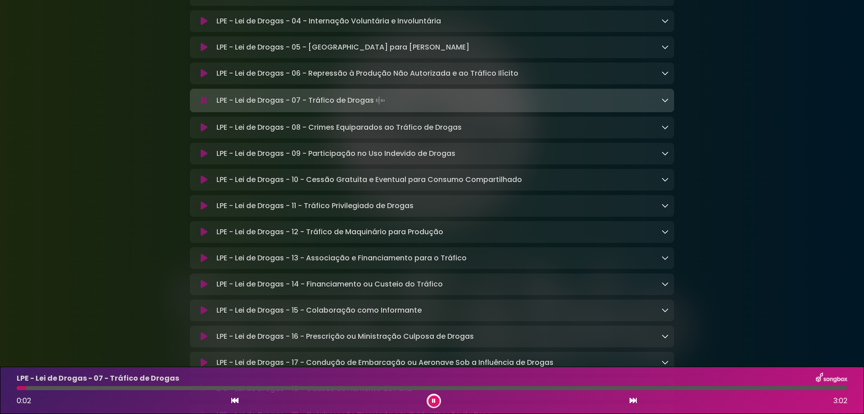
click at [237, 392] on div "LPE - Lei de Drogas - 07 - Tráfico de Drogas 0:02 3:02" at bounding box center [432, 390] width 842 height 36
click at [239, 389] on div at bounding box center [432, 388] width 831 height 4
click at [633, 401] on icon at bounding box center [633, 399] width 7 height 7
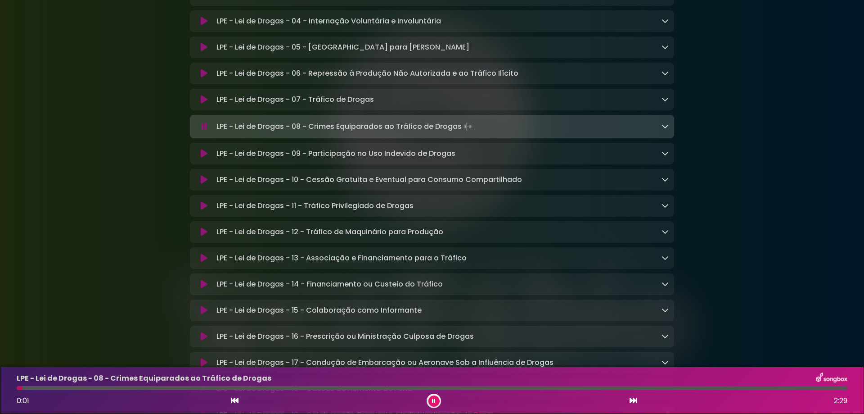
click at [244, 388] on div at bounding box center [432, 388] width 831 height 4
click at [635, 401] on icon at bounding box center [633, 399] width 7 height 7
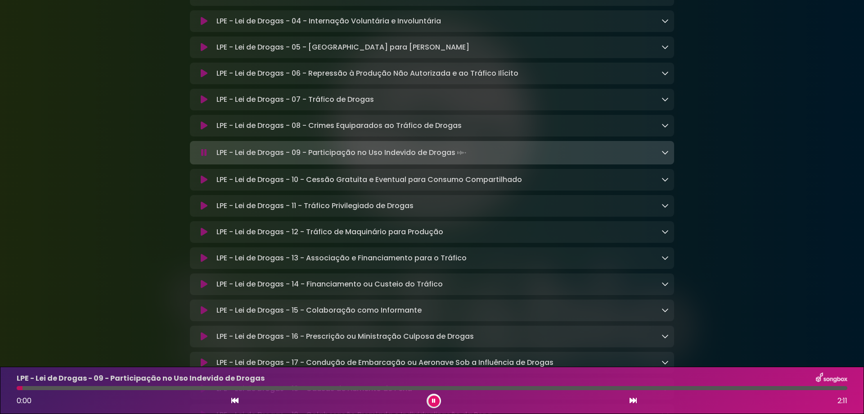
click at [244, 390] on div "LPE - Lei de Drogas - 09 - Participação no Uso Indevido de Drogas 0:00 2:11" at bounding box center [432, 390] width 842 height 36
click at [241, 390] on div "LPE - Lei de Drogas - 09 - Participação no Uso Indevido de Drogas 0:01 2:11" at bounding box center [432, 390] width 842 height 36
click at [237, 388] on div at bounding box center [432, 388] width 831 height 4
click at [635, 400] on icon at bounding box center [633, 399] width 7 height 7
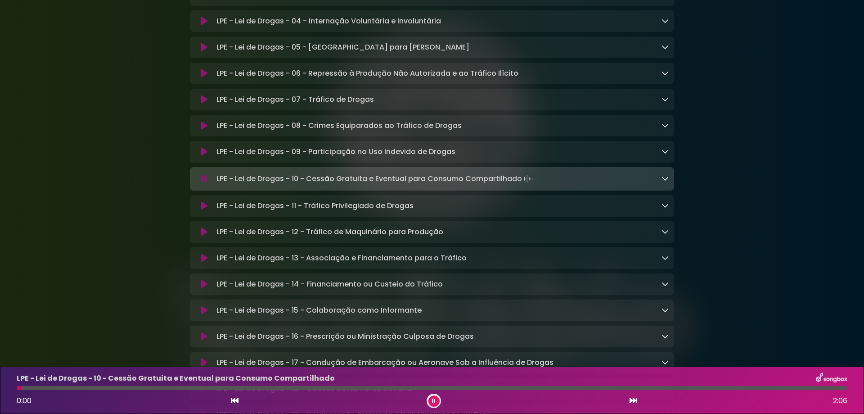
click at [235, 401] on icon at bounding box center [234, 399] width 7 height 7
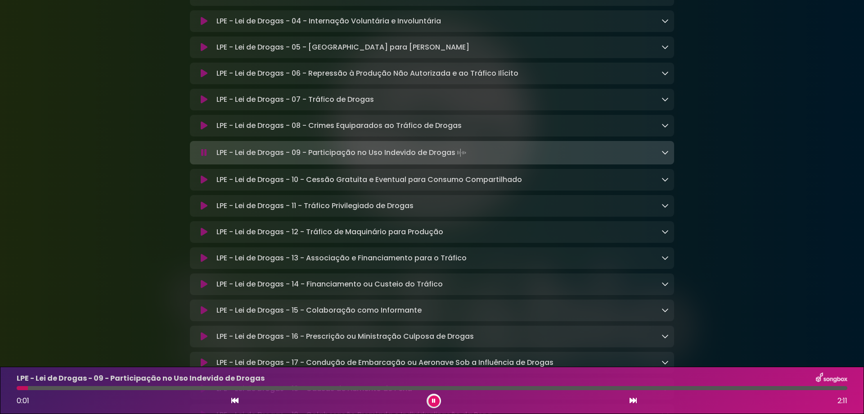
click at [134, 387] on div at bounding box center [432, 388] width 831 height 4
click at [435, 401] on icon at bounding box center [434, 400] width 4 height 5
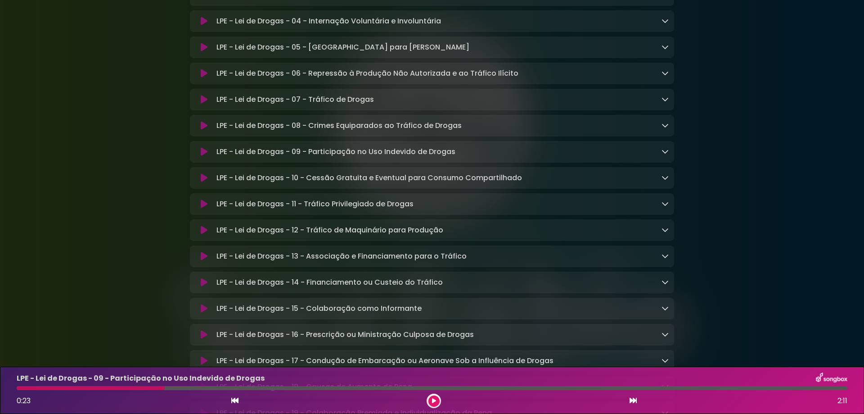
click at [158, 387] on div at bounding box center [91, 388] width 148 height 4
click at [431, 400] on button at bounding box center [433, 400] width 11 height 11
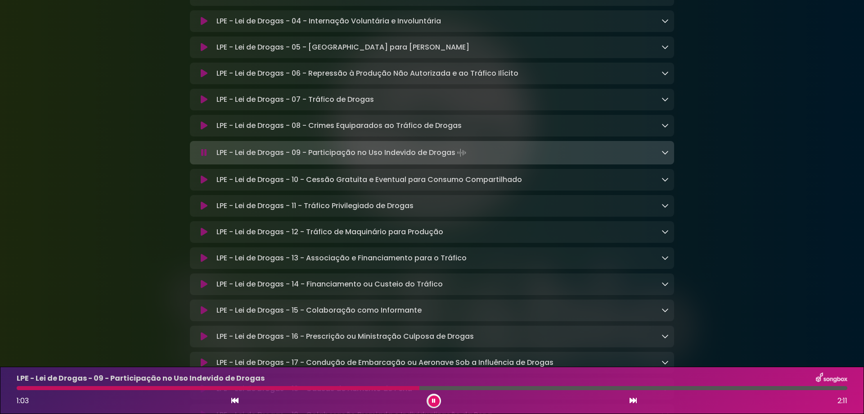
click at [632, 401] on icon at bounding box center [633, 399] width 7 height 7
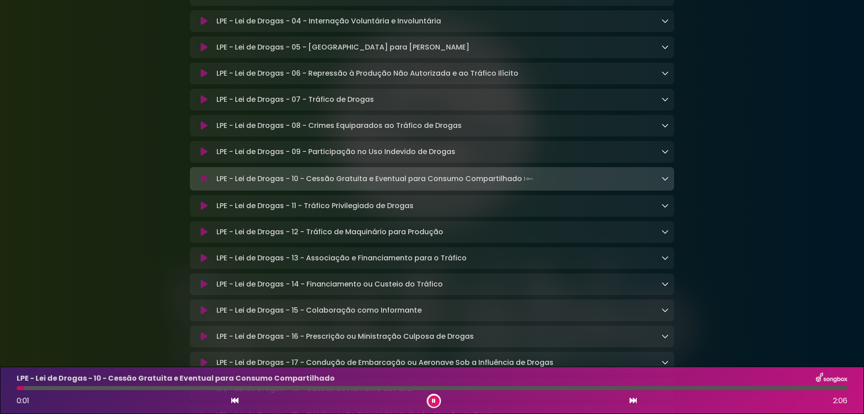
click at [632, 401] on icon at bounding box center [633, 399] width 7 height 7
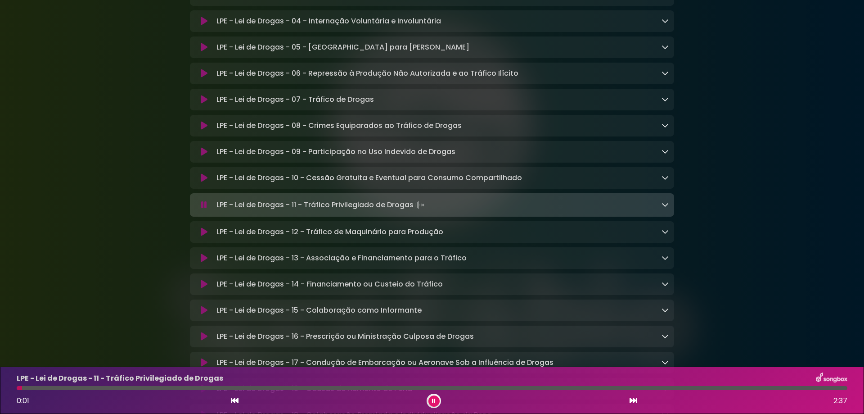
click at [632, 401] on icon at bounding box center [633, 399] width 7 height 7
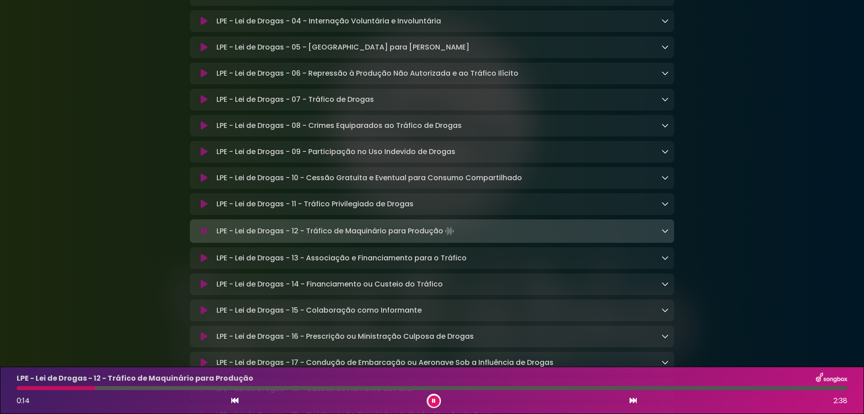
click at [632, 401] on icon at bounding box center [633, 399] width 7 height 7
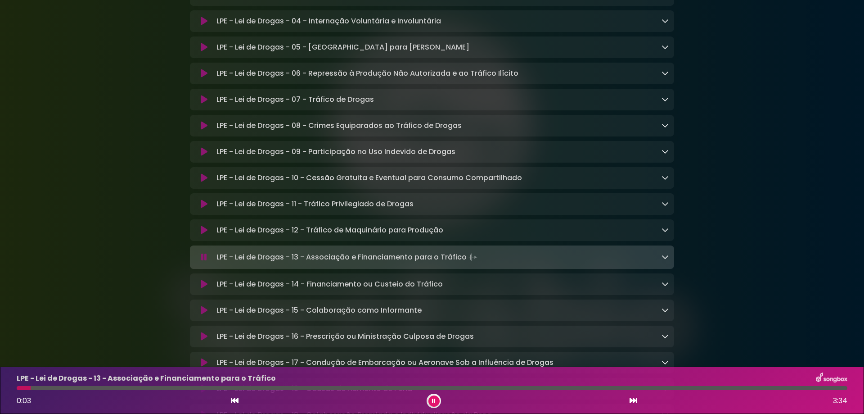
click at [632, 400] on icon at bounding box center [633, 399] width 7 height 7
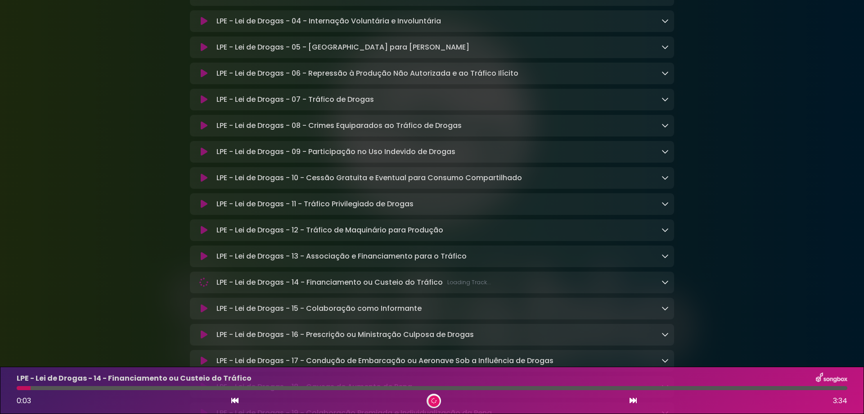
scroll to position [2400, 0]
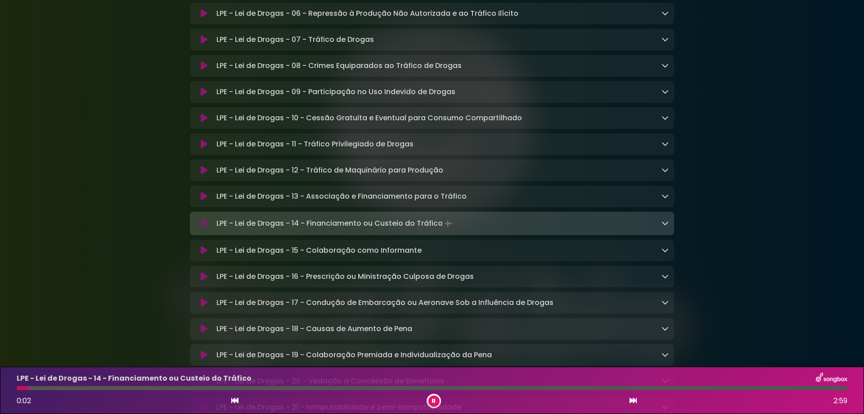
click at [634, 401] on icon at bounding box center [633, 399] width 7 height 7
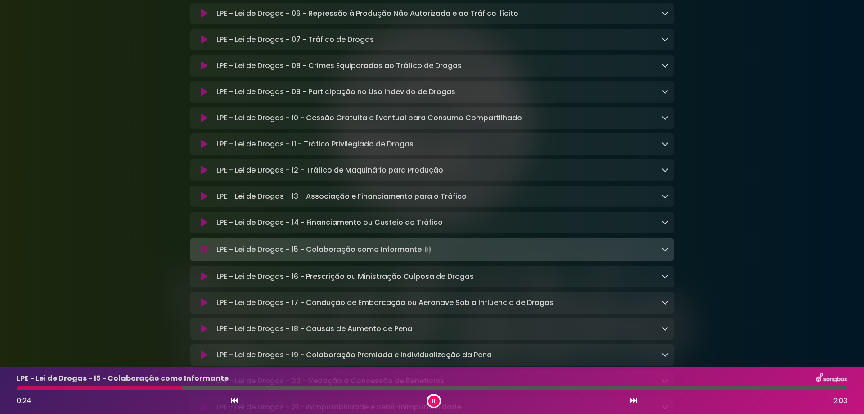
click at [667, 254] on link at bounding box center [665, 249] width 7 height 10
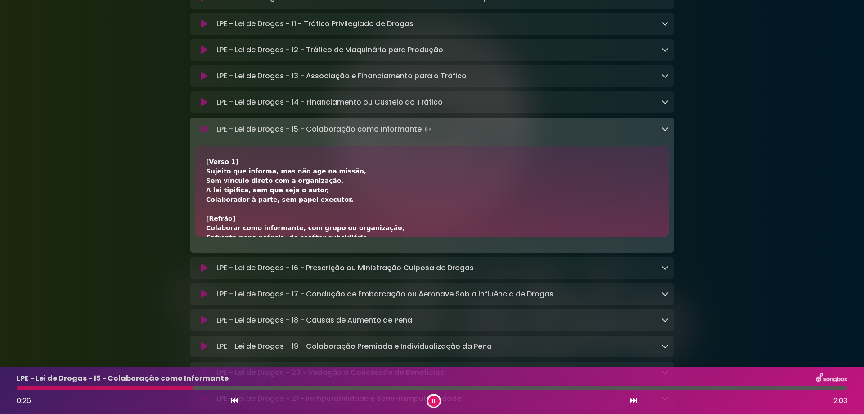
scroll to position [60, 0]
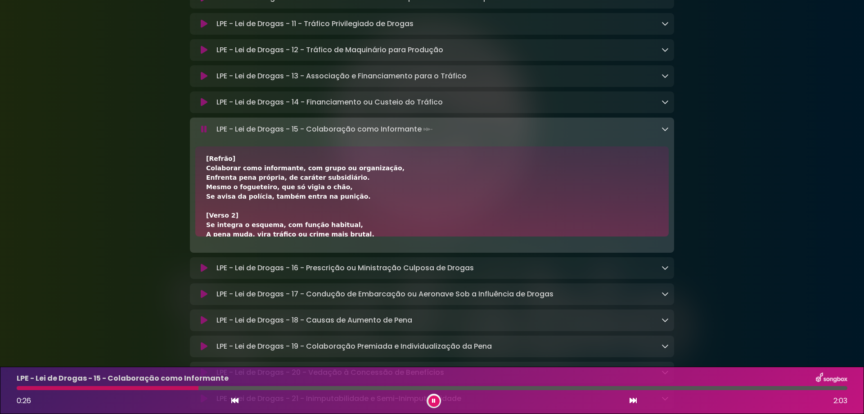
click at [434, 402] on icon at bounding box center [434, 400] width 4 height 5
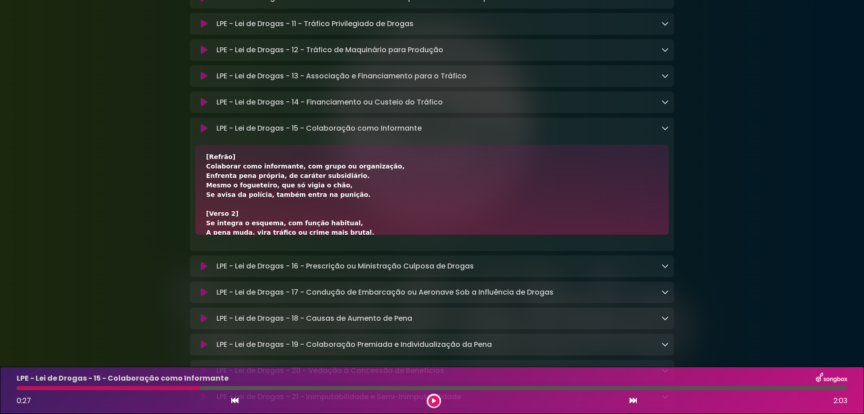
click at [188, 389] on div at bounding box center [109, 388] width 184 height 4
click at [187, 387] on div at bounding box center [109, 388] width 184 height 4
drag, startPoint x: 187, startPoint y: 387, endPoint x: 182, endPoint y: 388, distance: 5.0
click at [182, 388] on div at bounding box center [109, 388] width 184 height 4
click at [434, 401] on button at bounding box center [433, 400] width 11 height 11
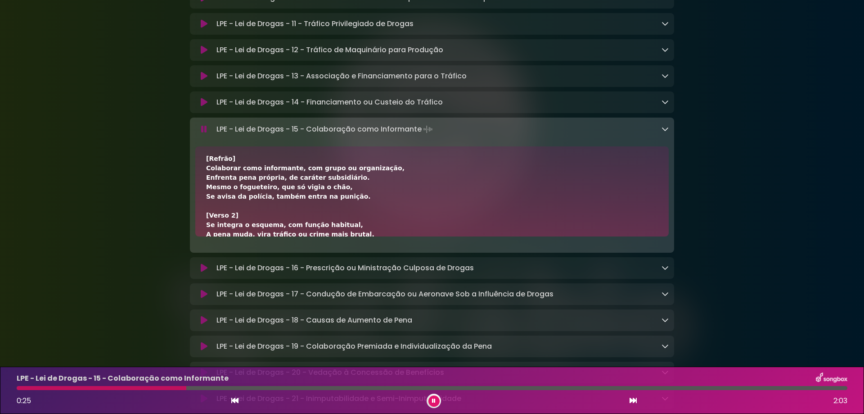
click at [434, 402] on icon at bounding box center [434, 400] width 4 height 5
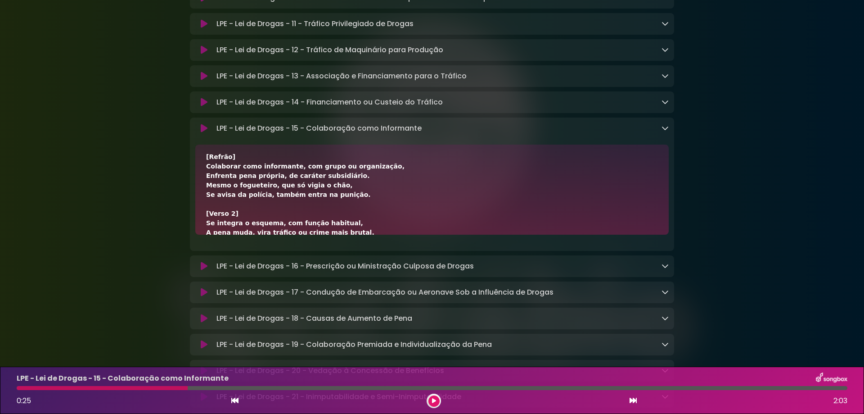
scroll to position [0, 0]
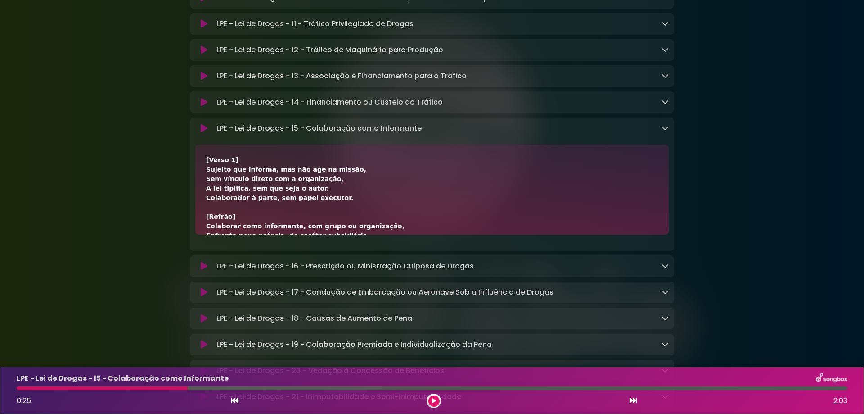
click at [436, 402] on button at bounding box center [433, 400] width 11 height 11
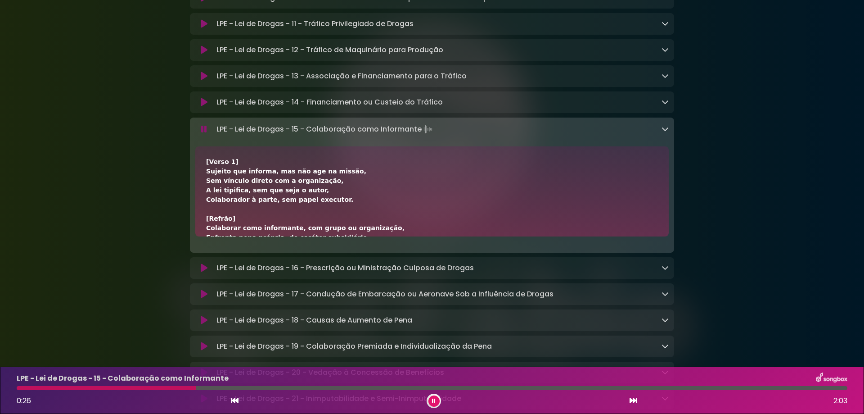
scroll to position [60, 0]
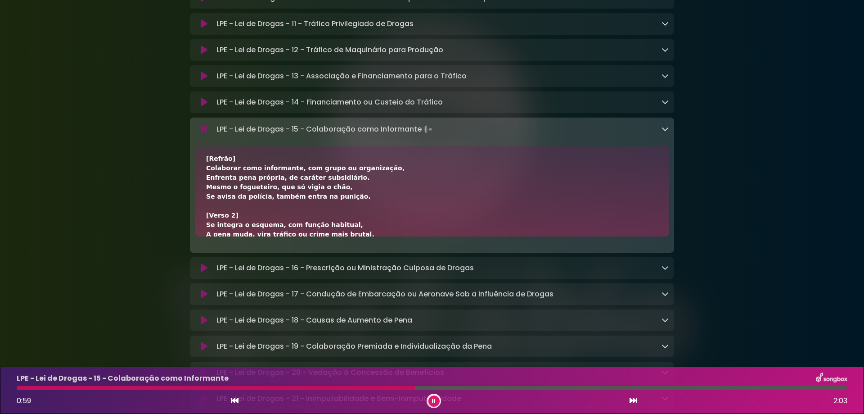
click at [203, 134] on icon at bounding box center [204, 129] width 6 height 9
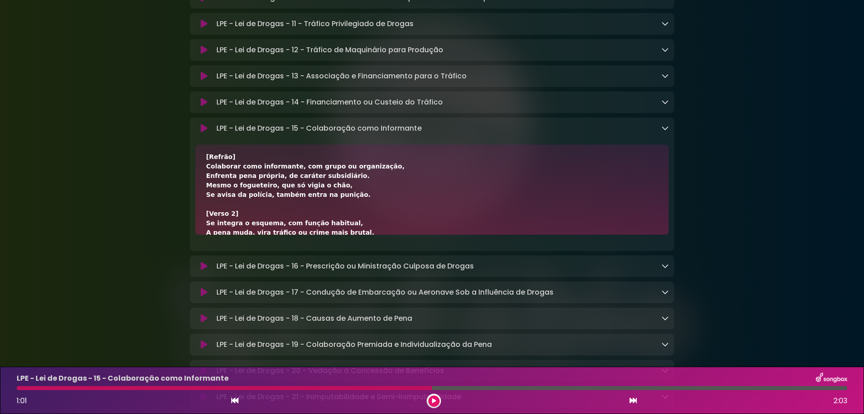
click at [216, 134] on div "LPE - Lei de Drogas - 15 - Colaboração como Informante Loading Track..." at bounding box center [441, 128] width 456 height 11
drag, startPoint x: 217, startPoint y: 168, endPoint x: 439, endPoint y: 174, distance: 222.4
click at [439, 134] on div "LPE - Lei de Drogas - 15 - Colaboração como Informante Loading Track..." at bounding box center [441, 128] width 456 height 11
drag, startPoint x: 206, startPoint y: 208, endPoint x: 374, endPoint y: 208, distance: 168.3
click at [374, 208] on div "[Verso 1] Sujeito que informa, mas não age na missão, Sem vínculo direto com a …" at bounding box center [431, 189] width 473 height 90
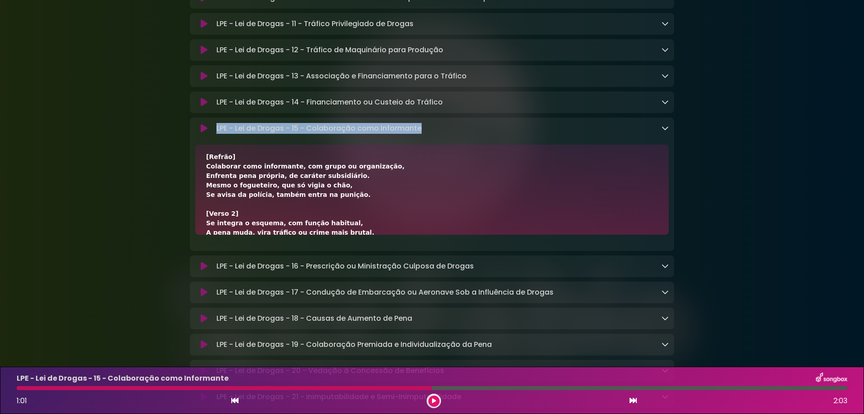
drag, startPoint x: 342, startPoint y: 220, endPoint x: 207, endPoint y: 221, distance: 135.0
click at [207, 221] on div "[Verso 1] Sujeito que informa, mas não age na missão, Sem vínculo direto com a …" at bounding box center [432, 251] width 452 height 312
drag, startPoint x: 207, startPoint y: 227, endPoint x: 345, endPoint y: 226, distance: 138.6
click at [345, 226] on div "[Verso 1] Sujeito que informa, mas não age na missão, Sem vínculo direto com a …" at bounding box center [432, 251] width 452 height 312
drag, startPoint x: 348, startPoint y: 235, endPoint x: 196, endPoint y: 235, distance: 152.6
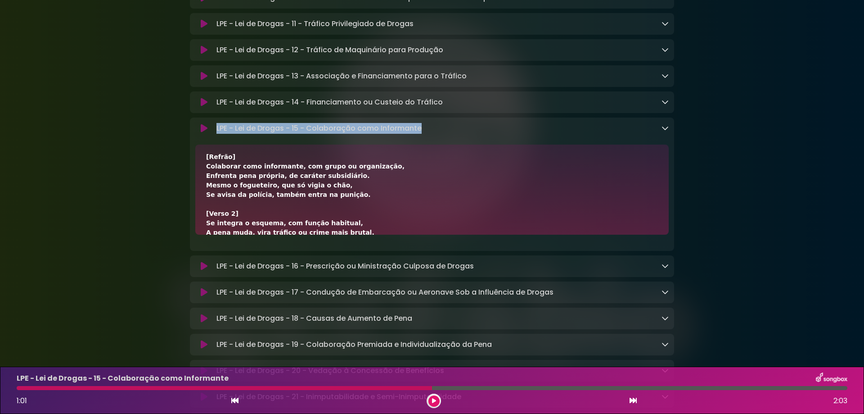
click at [196, 234] on div "[Verso 1] Sujeito que informa, mas não age na missão, Sem vínculo direto com a …" at bounding box center [431, 189] width 473 height 90
